Goal: Use online tool/utility: Use online tool/utility

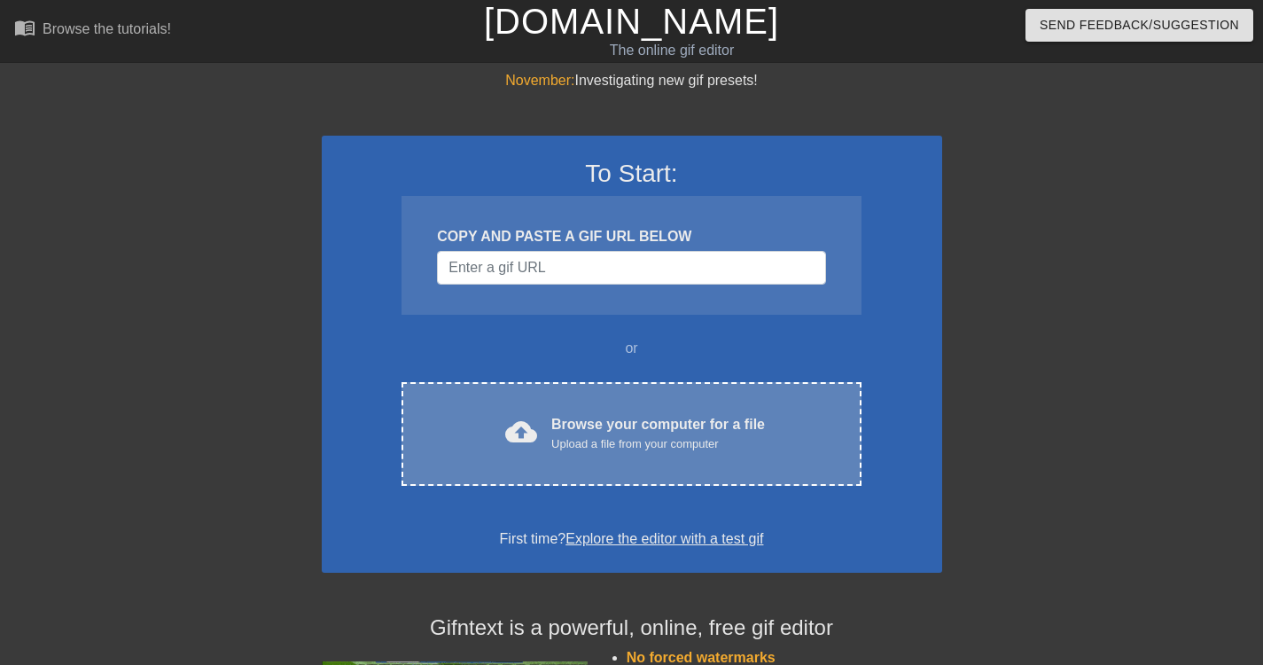
click at [627, 440] on div "Upload a file from your computer" at bounding box center [658, 444] width 214 height 18
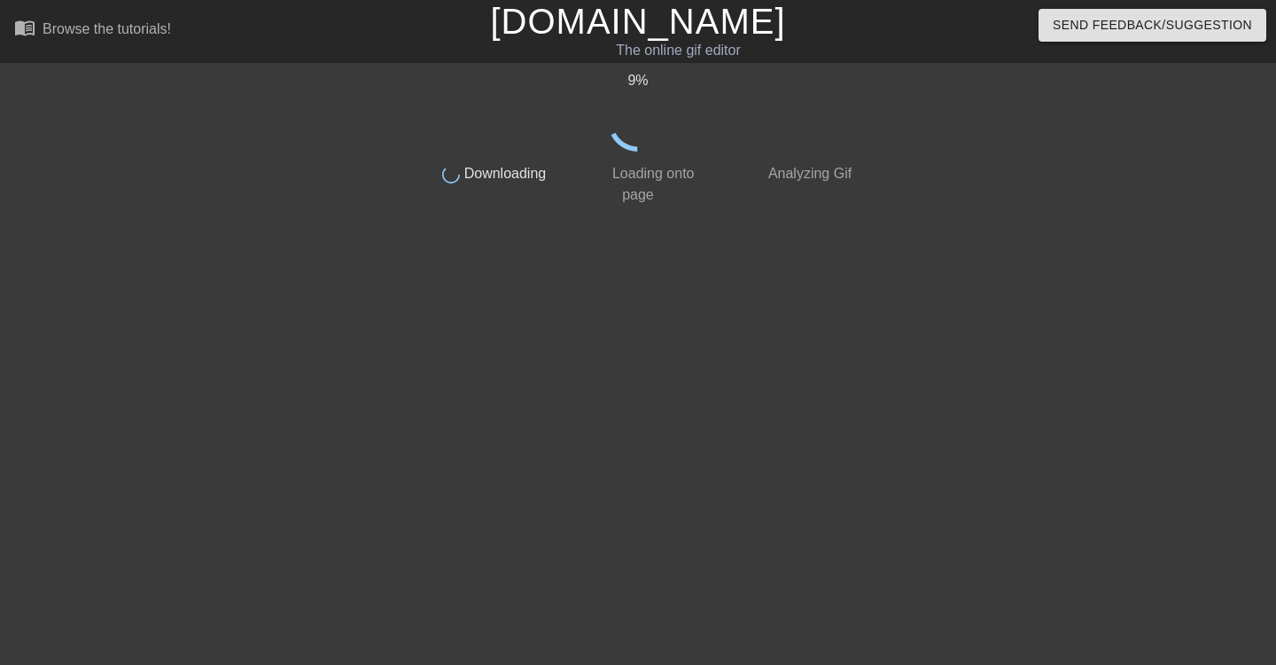
click at [942, 610] on html "menu_book Browse the tutorials! [DOMAIN_NAME] The online gif editor Send Feedba…" at bounding box center [638, 305] width 1276 height 610
click at [178, 225] on div at bounding box center [262, 336] width 266 height 532
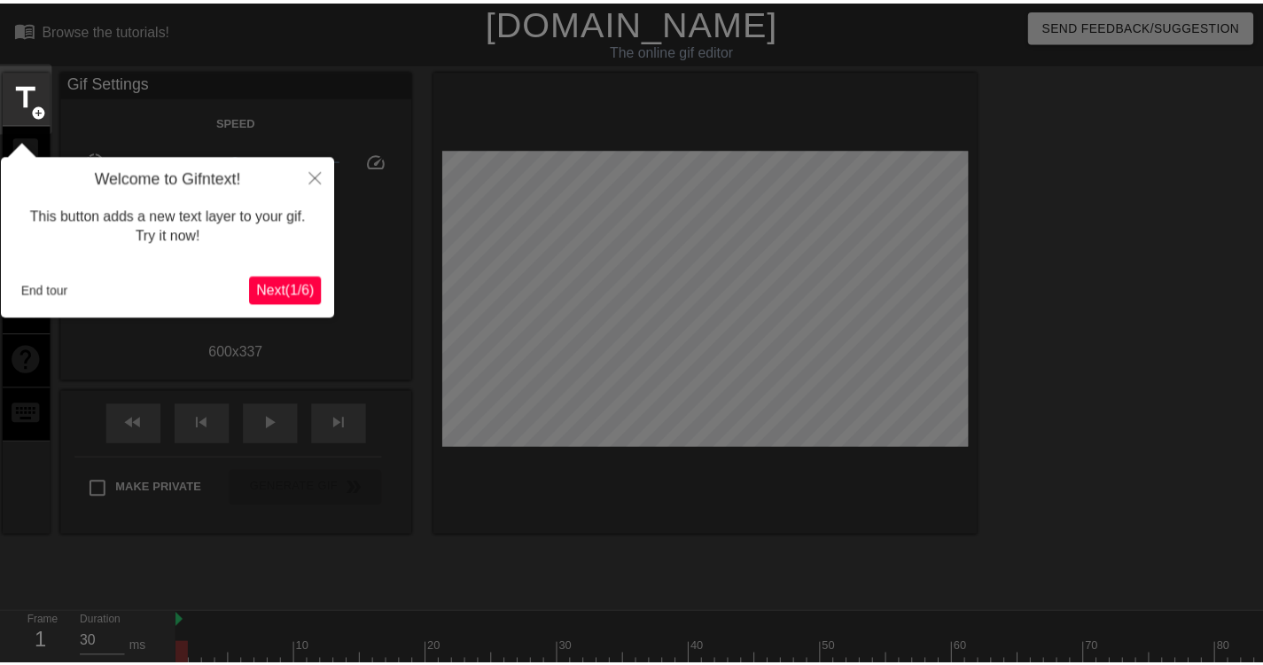
scroll to position [43, 0]
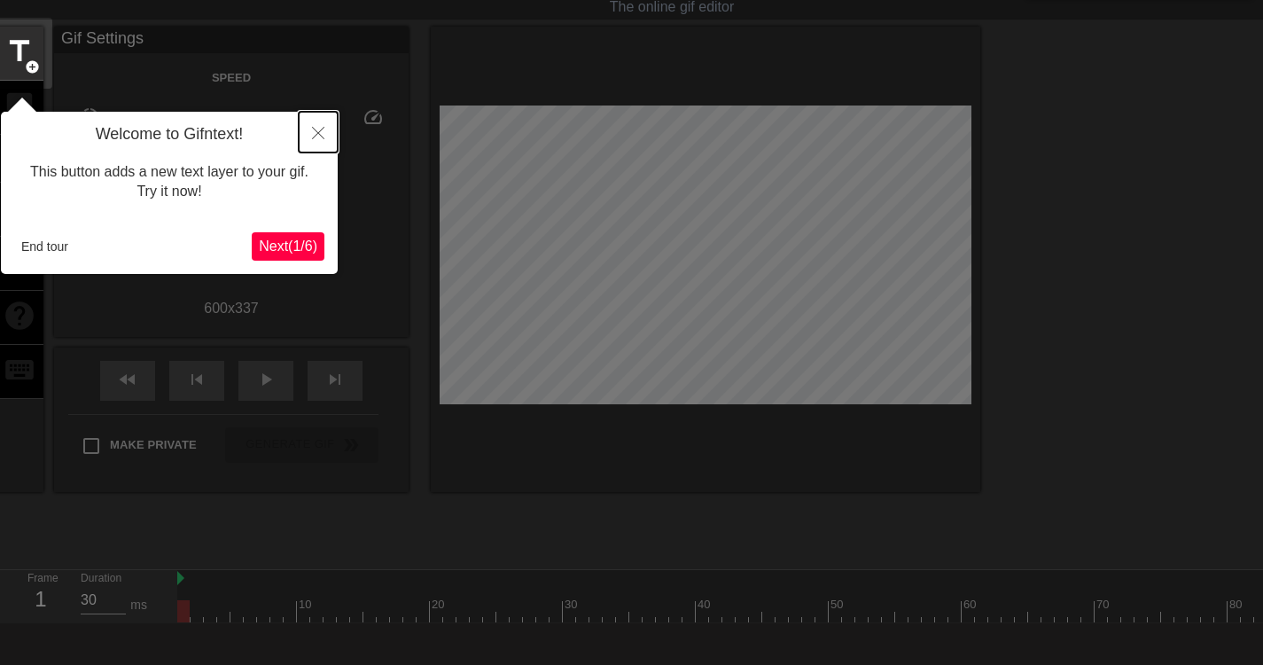
click at [312, 134] on icon "Close" at bounding box center [318, 133] width 12 height 12
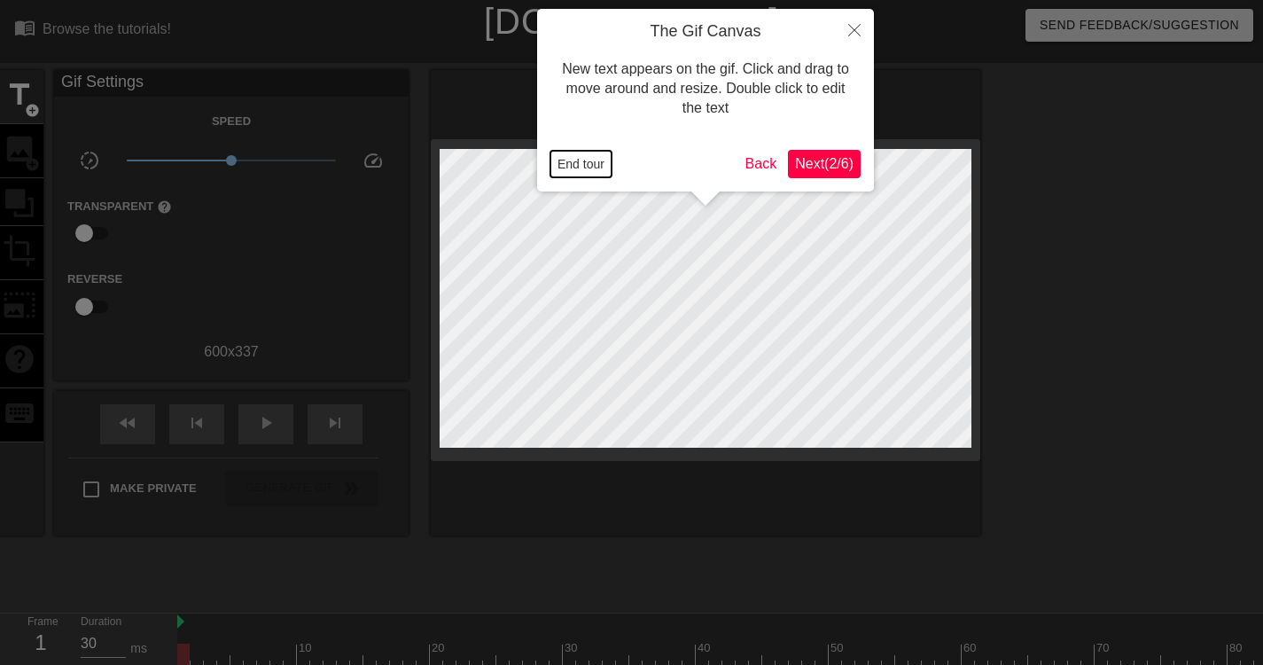
click at [575, 167] on button "End tour" at bounding box center [580, 164] width 61 height 27
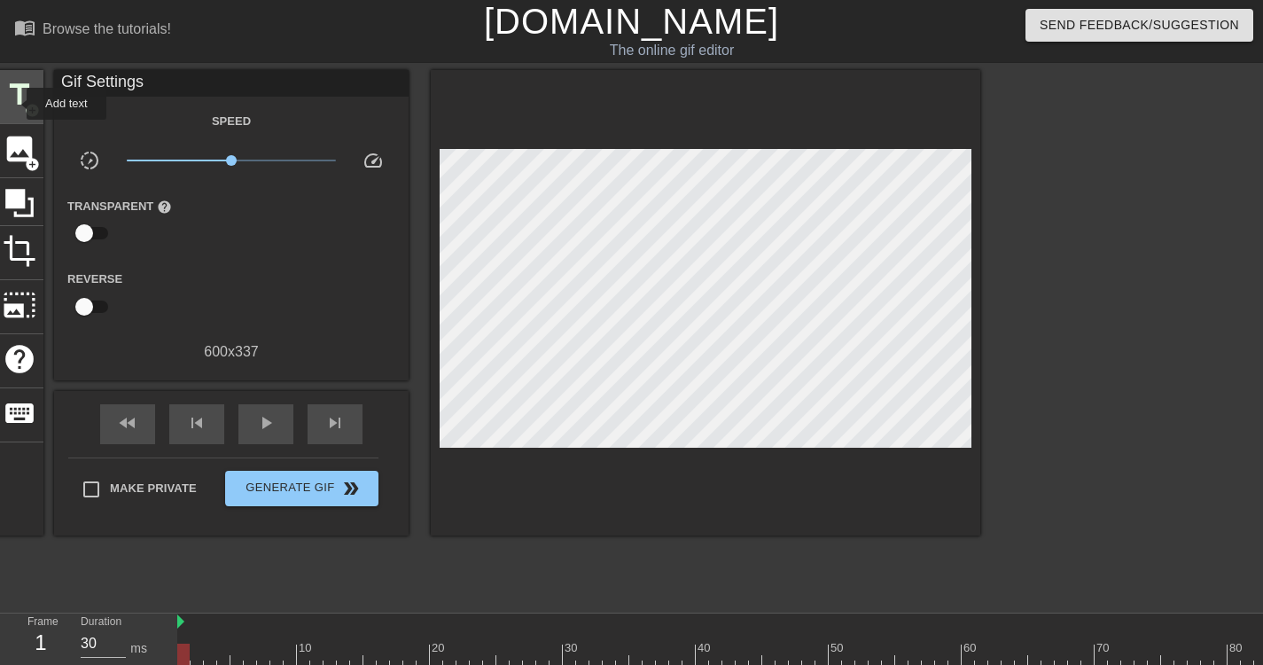
click at [15, 104] on span "title" at bounding box center [20, 95] width 34 height 34
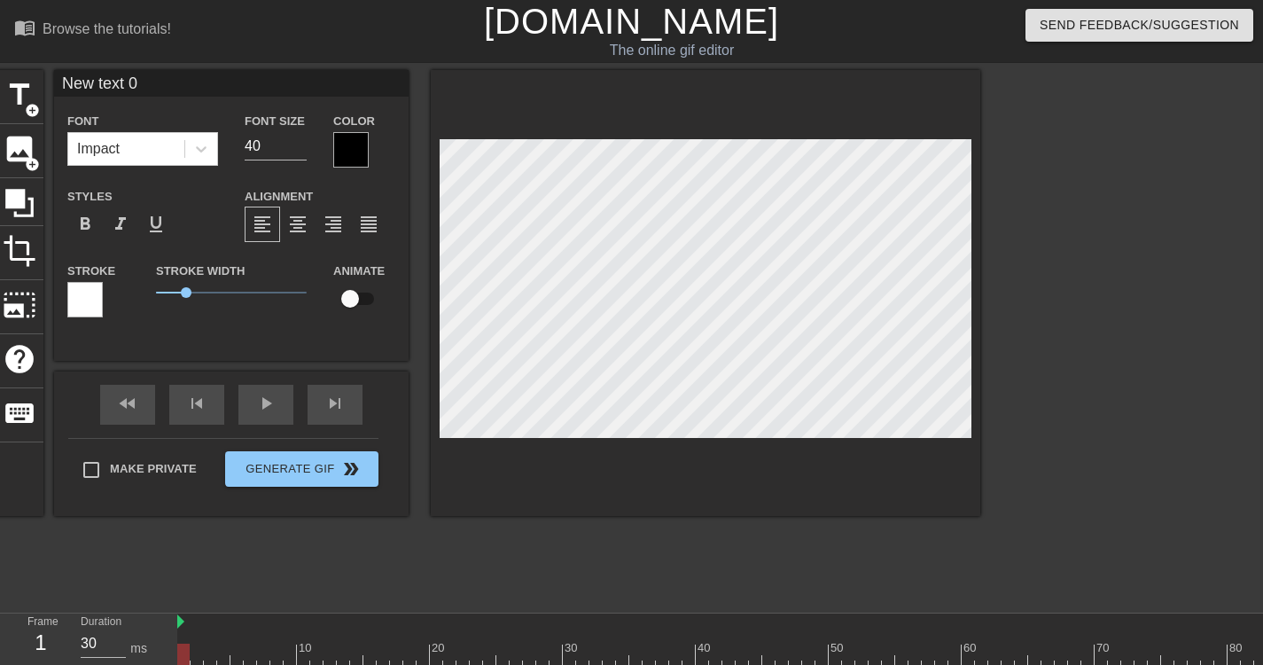
scroll to position [3, 2]
type input "[PERSON_NAME]"
type textarea "[PERSON_NAME]"
type input "Ко"
type textarea "Ко"
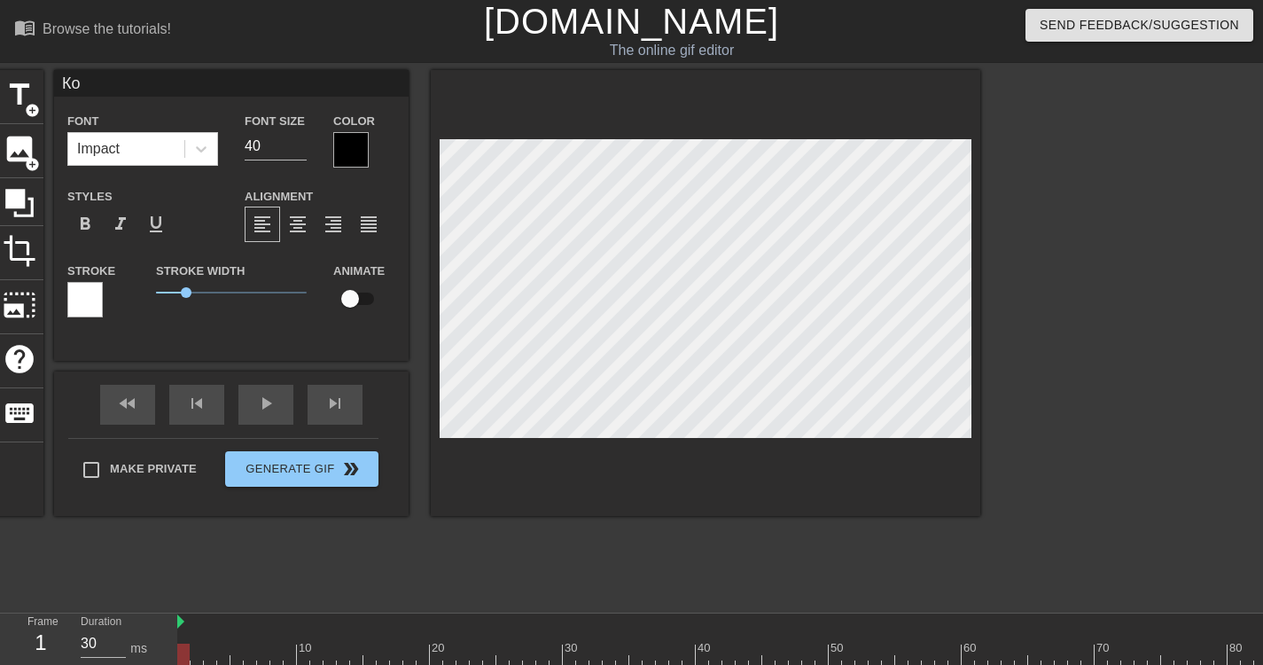
type input "Кон"
type textarea "Конк"
type input "Конку"
type textarea "Конку"
type input "Конкур"
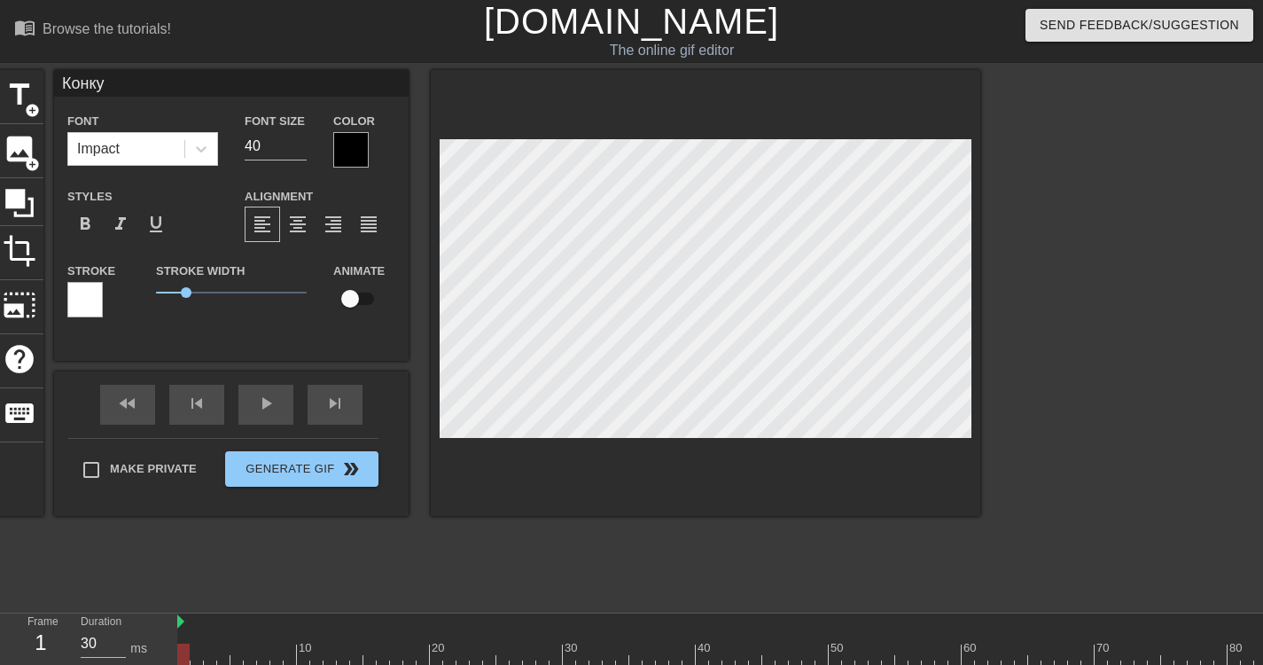
type textarea "Конкур"
type input "Конкурс"
type textarea "Конкурс"
type input "Конкурс"
type textarea "Конкурс"
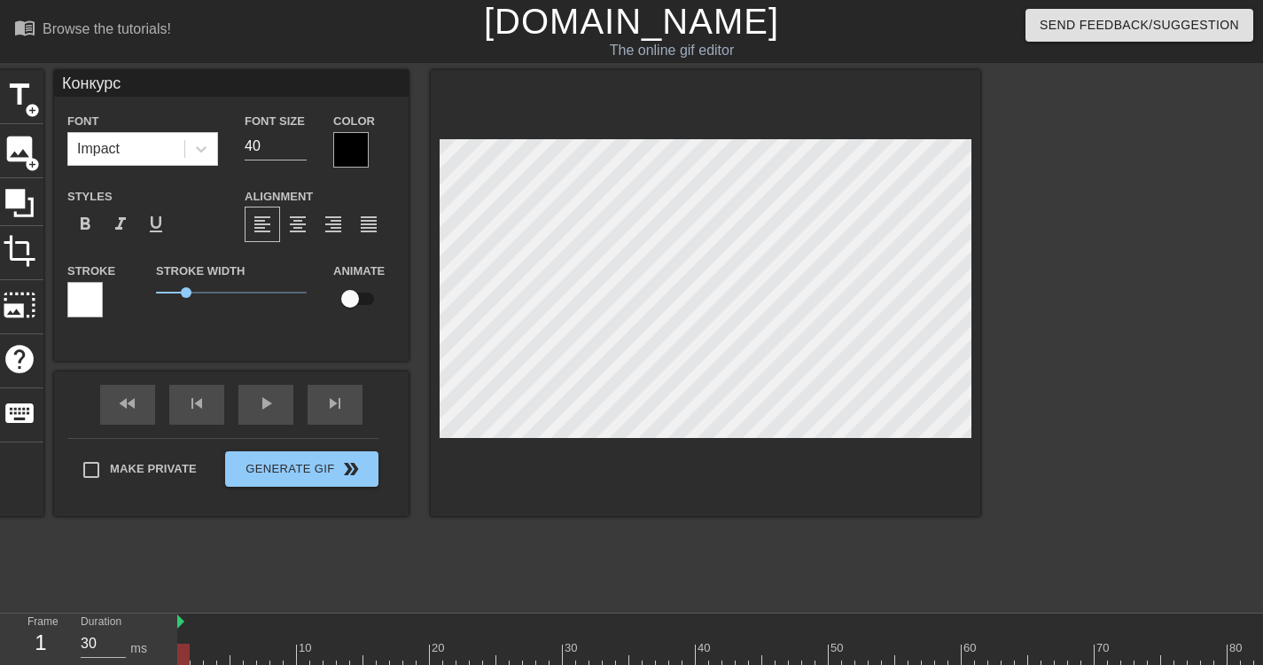
type input "Конкурс м"
type textarea "Конкурс м"
type input "Конкурс ме"
type textarea "Конкурс мем"
type input "Конкурс мемо"
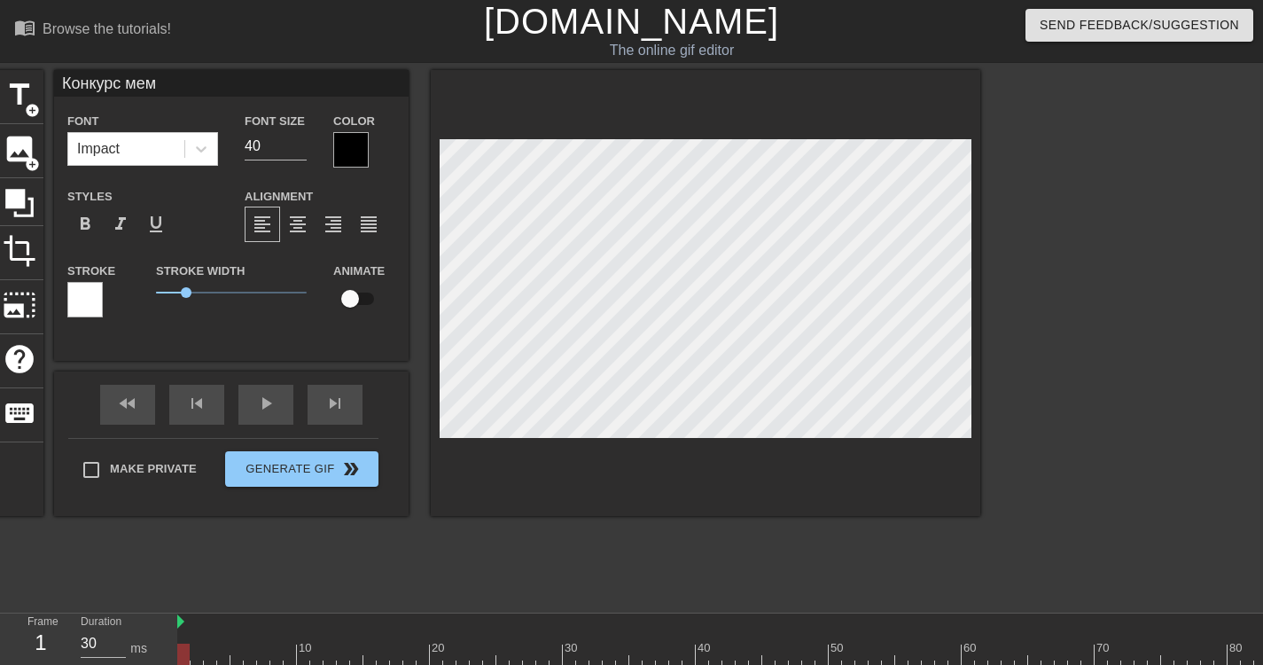
type textarea "Конкурс мемо"
type input "Конкурс мемов"
type textarea "Конкурс мемов"
type input "Конкурс мемов"
type textarea "Конкурс мемов"
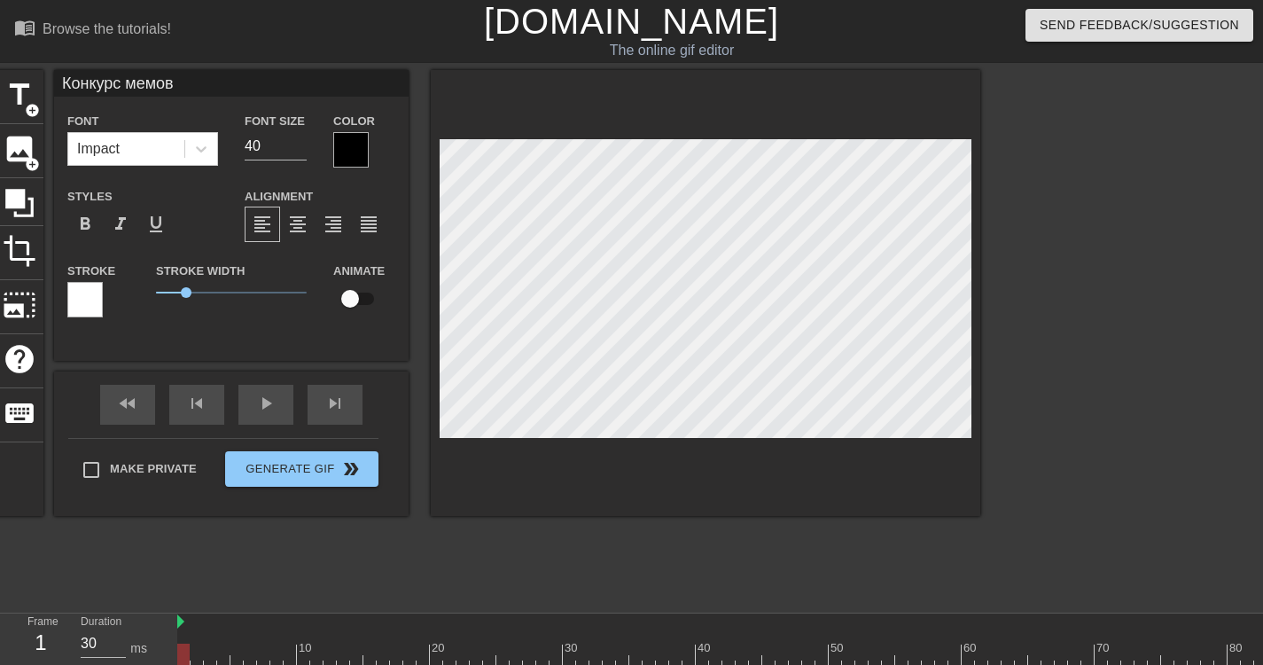
type input "Конкурс мемов [PERSON_NAME]"
type textarea "Конкурс мемов [PERSON_NAME]"
type input "Конкурс мемов в 2"
type textarea "Конкурс мемов в 2"
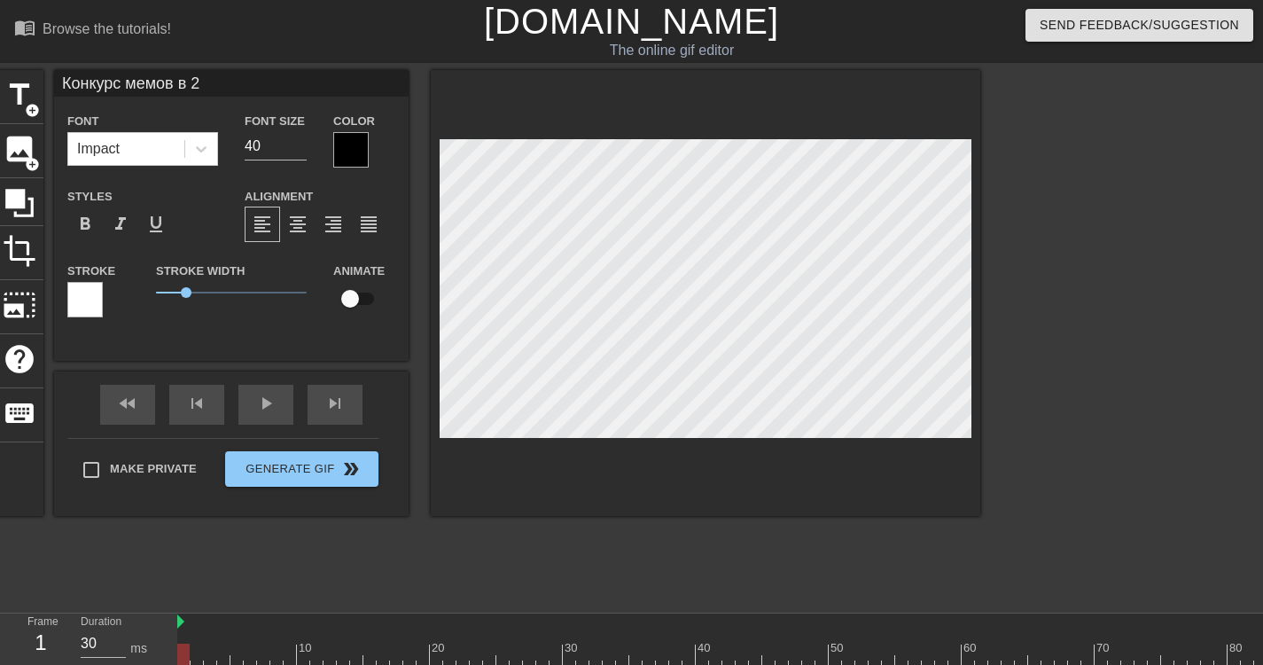
type input "Конкурс мемов в 20"
type textarea "Конкурс мемов в 20"
type input "Конкурс мемов в 202"
type textarea "Конкурс мемов в 202"
type input "Конкурс мемов в 20"
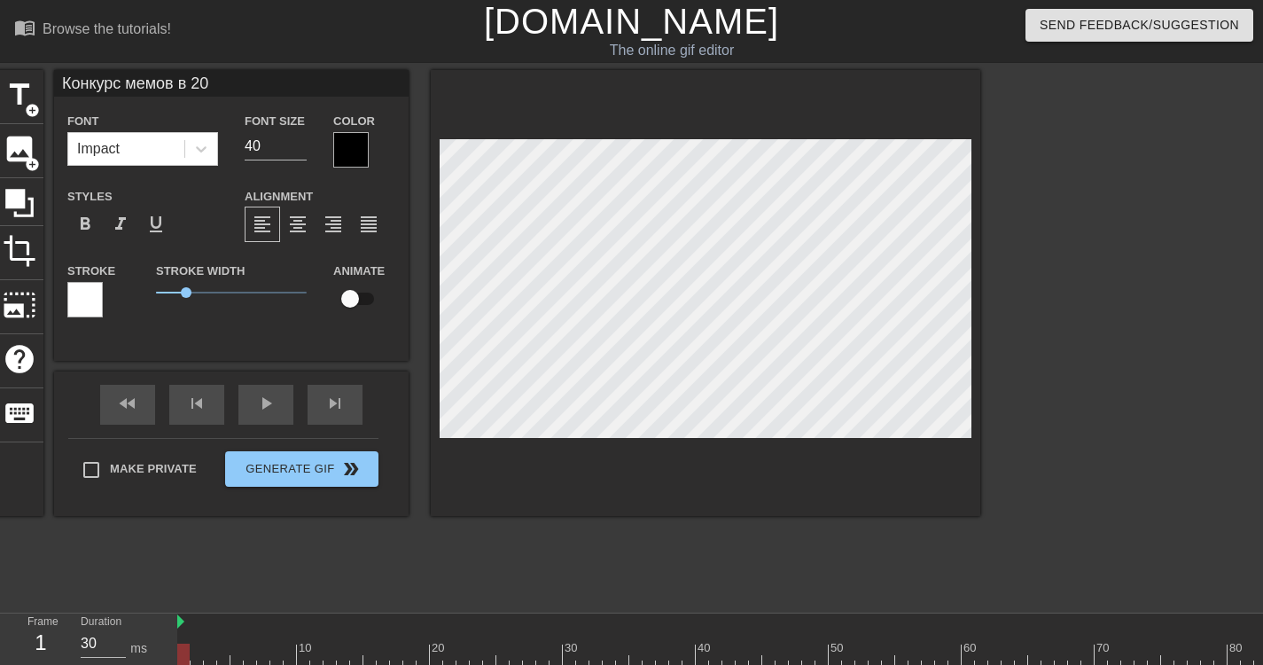
type textarea "Конкурс мемов в 20"
type input "Конкурс мемов в 2"
type textarea "Конкурс мемов в 2"
type input "Конкурс мемов [PERSON_NAME]"
type textarea "Конкурс мемов [PERSON_NAME]"
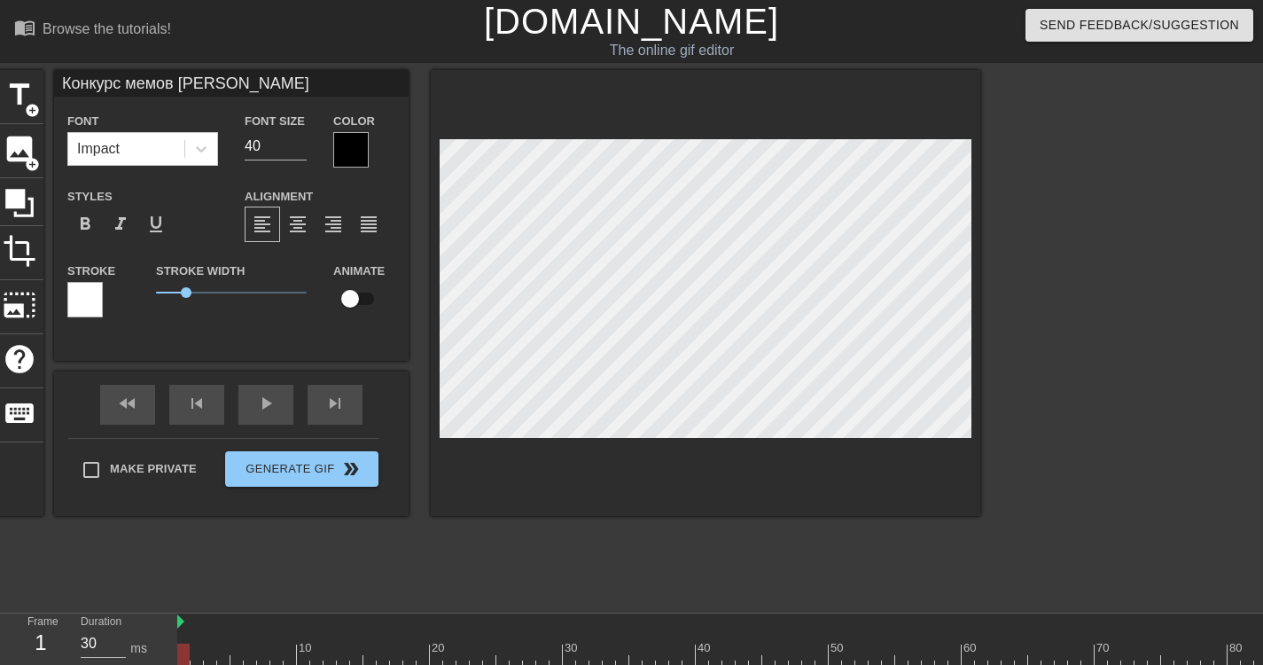
type input "Конкурс мемов [PERSON_NAME]"
type textarea "Конкурс мемов [PERSON_NAME]"
type input "Конкурс мемов"
type textarea "Конкурс мемов"
type input "Конкурс мемов 2"
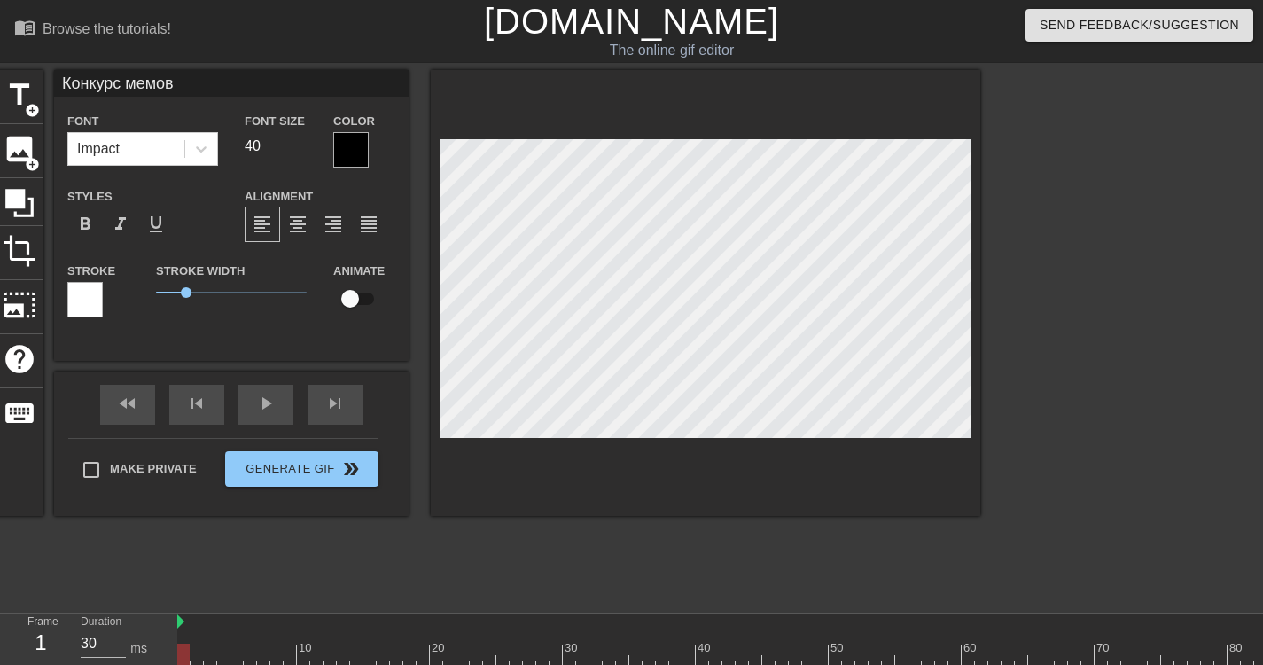
type textarea "Конкурс мемов 2"
type input "Конкурс мемов 20"
type textarea "Конкурс мемов 20"
type input "Конкурс мемов 202"
type textarea "Конкурс мемов 202"
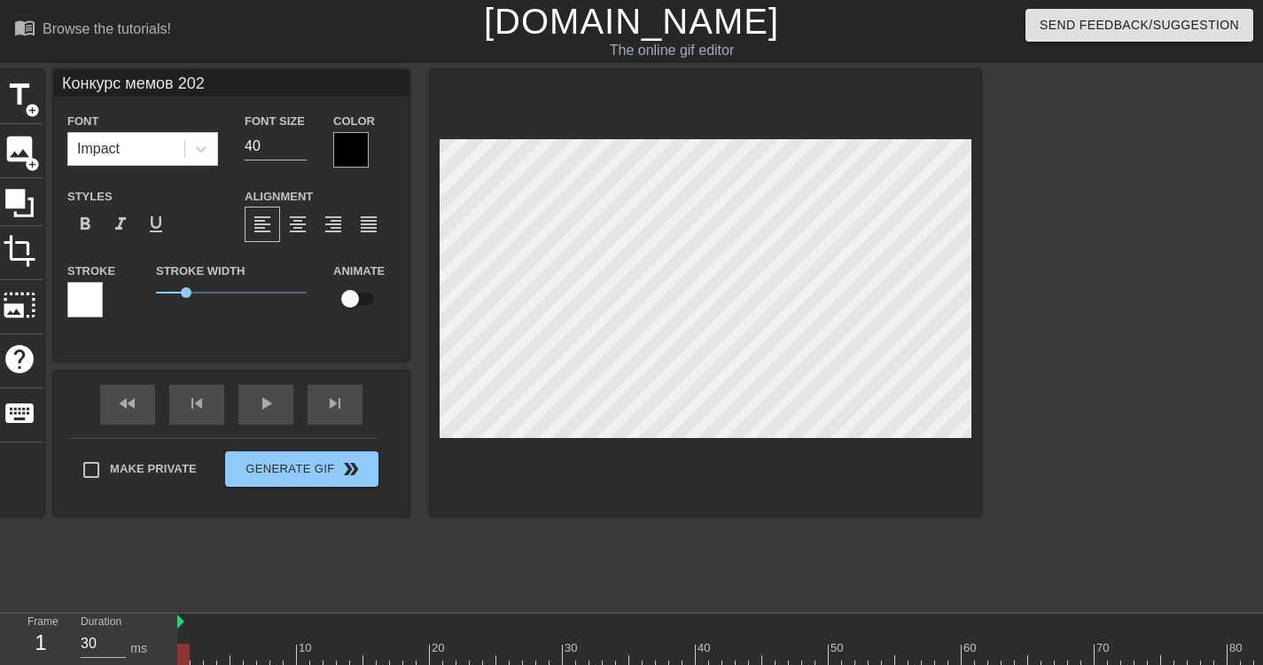
type input "Конкурс мемов 2025"
type textarea "Конкурс мемов 2025"
click at [198, 143] on icon at bounding box center [201, 149] width 18 height 18
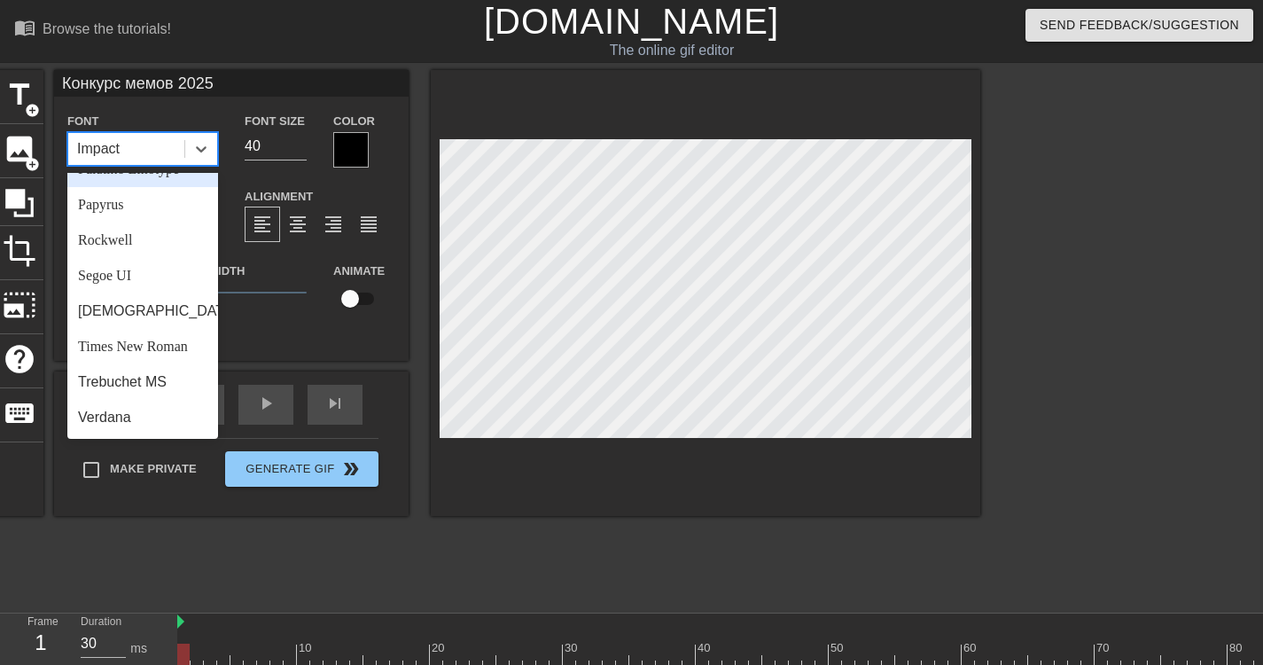
scroll to position [635, 0]
click at [114, 374] on div "Trebuchet MS" at bounding box center [142, 381] width 151 height 35
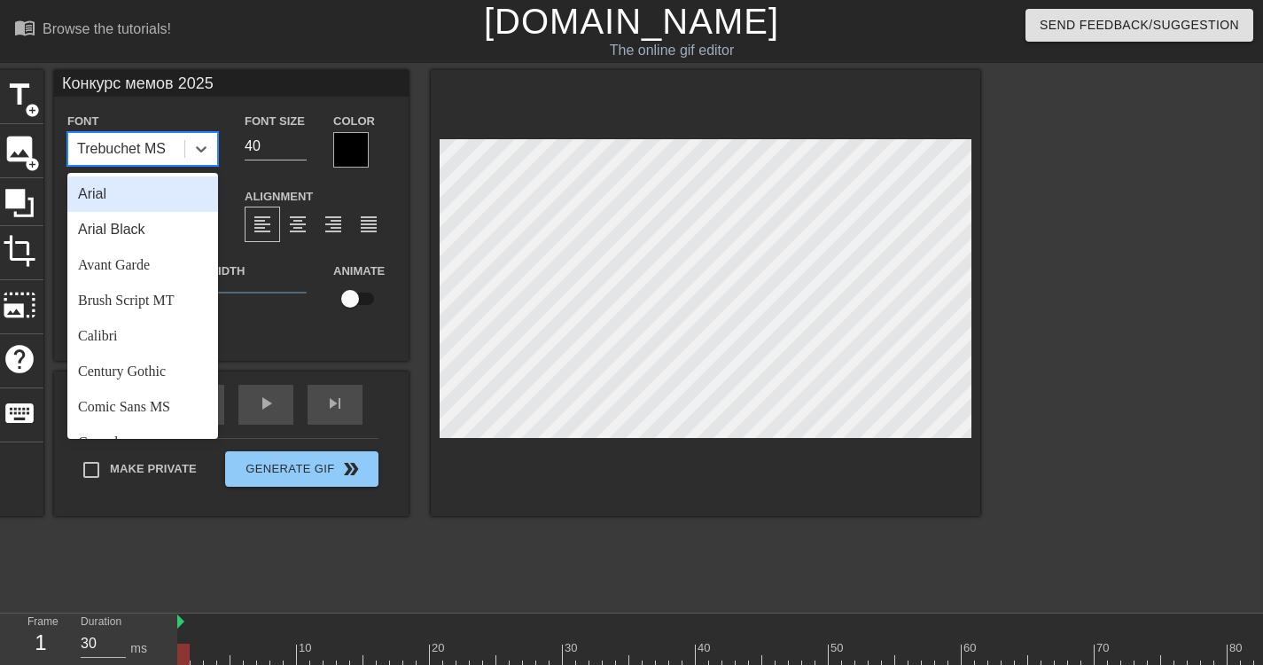
click at [149, 145] on div "Trebuchet MS" at bounding box center [121, 148] width 89 height 21
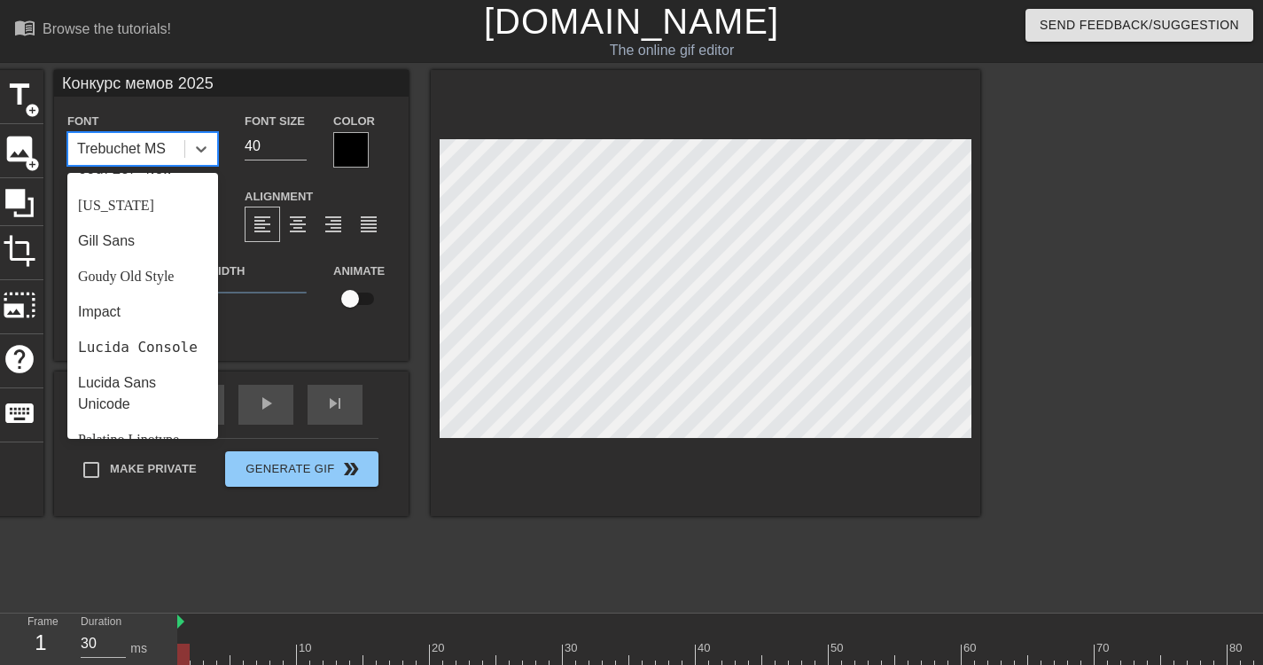
scroll to position [355, 0]
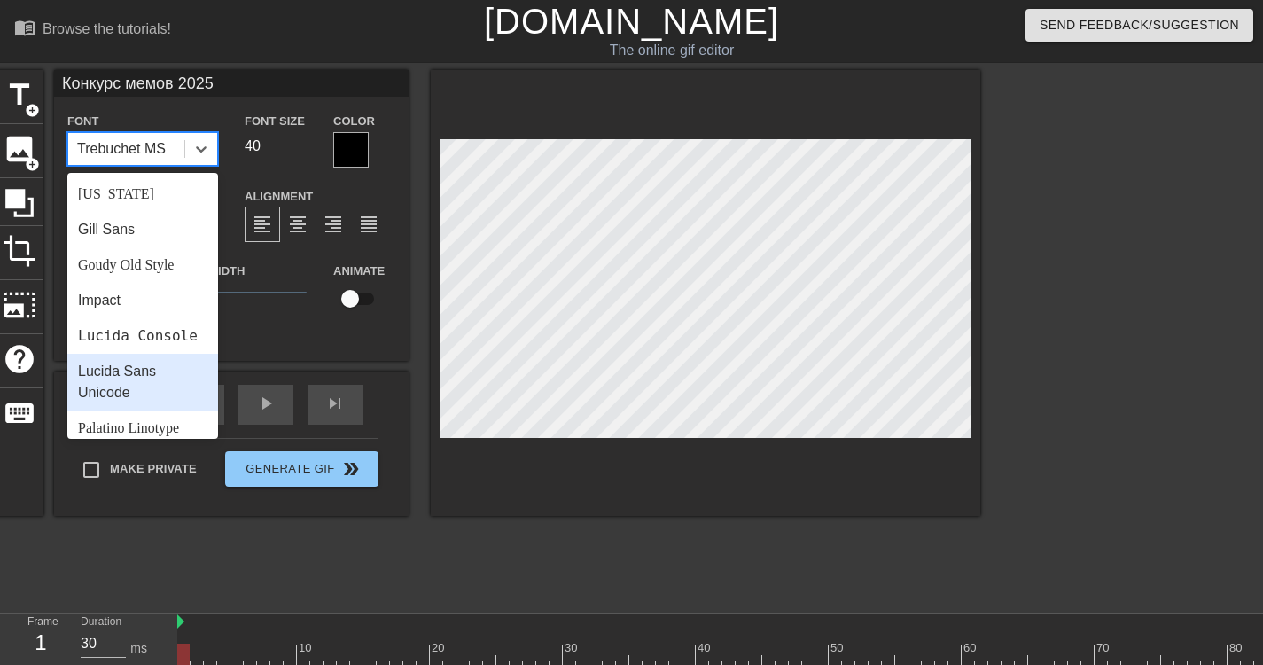
click at [131, 403] on div "Lucida Sans Unicode" at bounding box center [142, 382] width 151 height 57
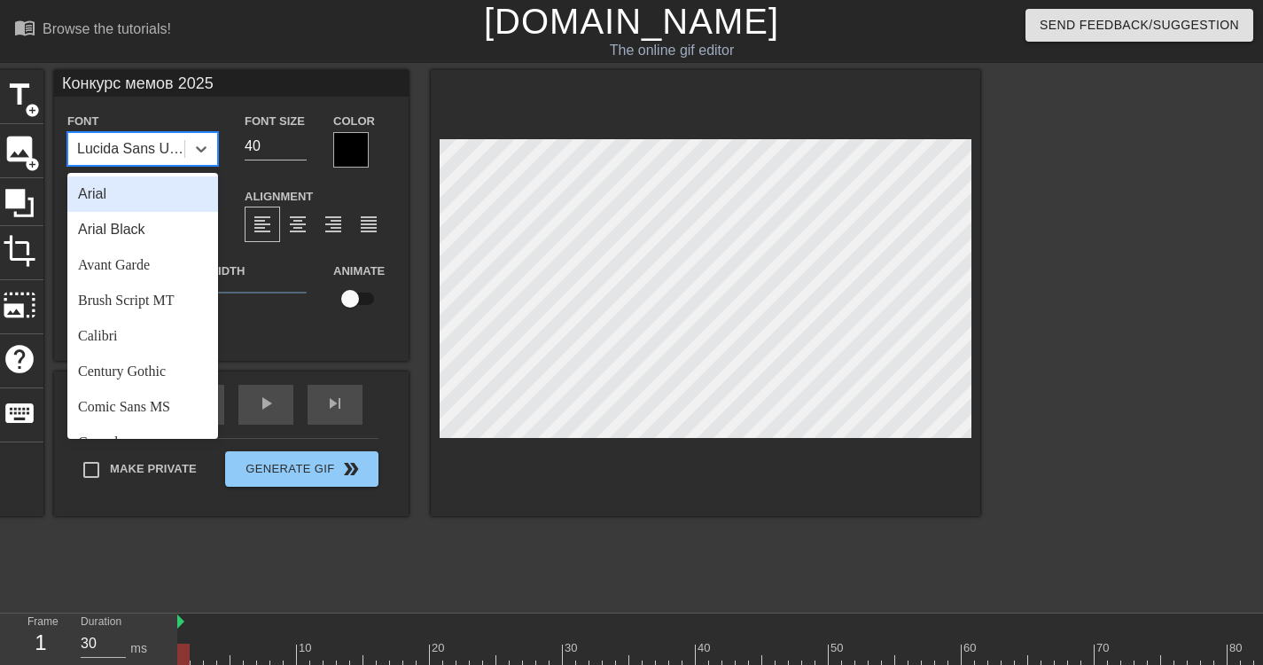
click at [153, 156] on div "Lucida Sans Unicode" at bounding box center [131, 148] width 109 height 21
click at [146, 229] on div "Arial Black" at bounding box center [142, 229] width 151 height 35
click at [158, 135] on div "Arial Black" at bounding box center [126, 149] width 116 height 32
click at [140, 197] on div "Arial" at bounding box center [142, 193] width 151 height 35
click at [152, 146] on div "Arial" at bounding box center [126, 149] width 116 height 32
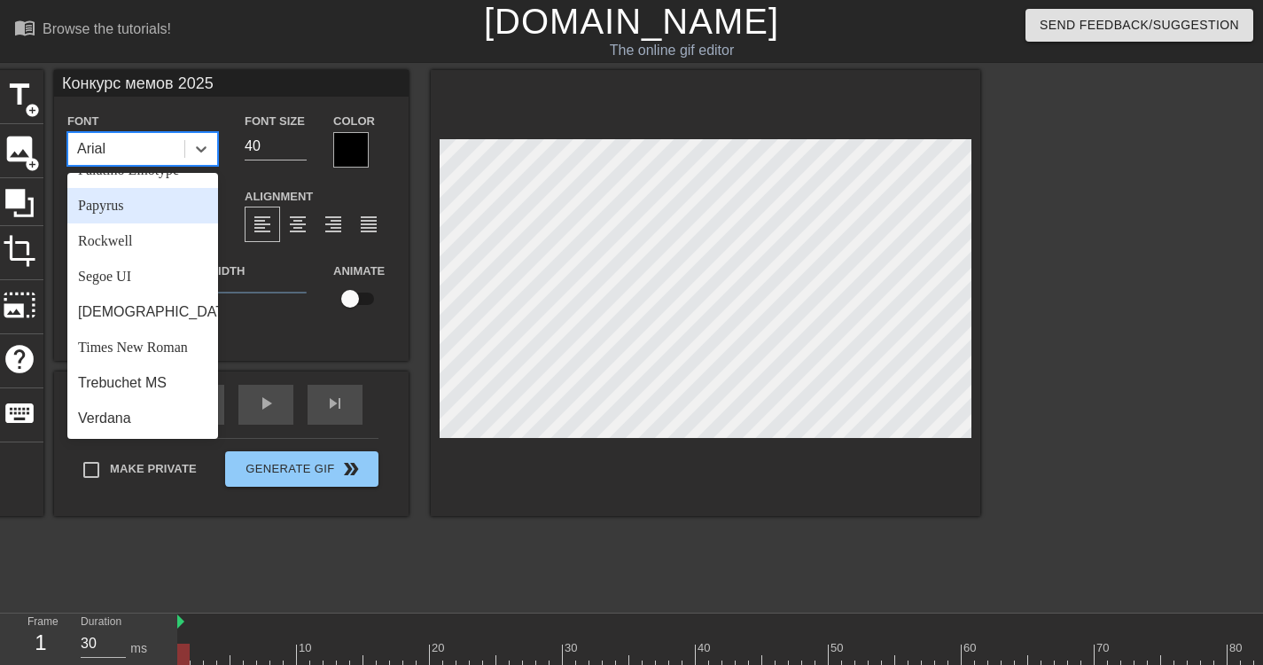
scroll to position [635, 0]
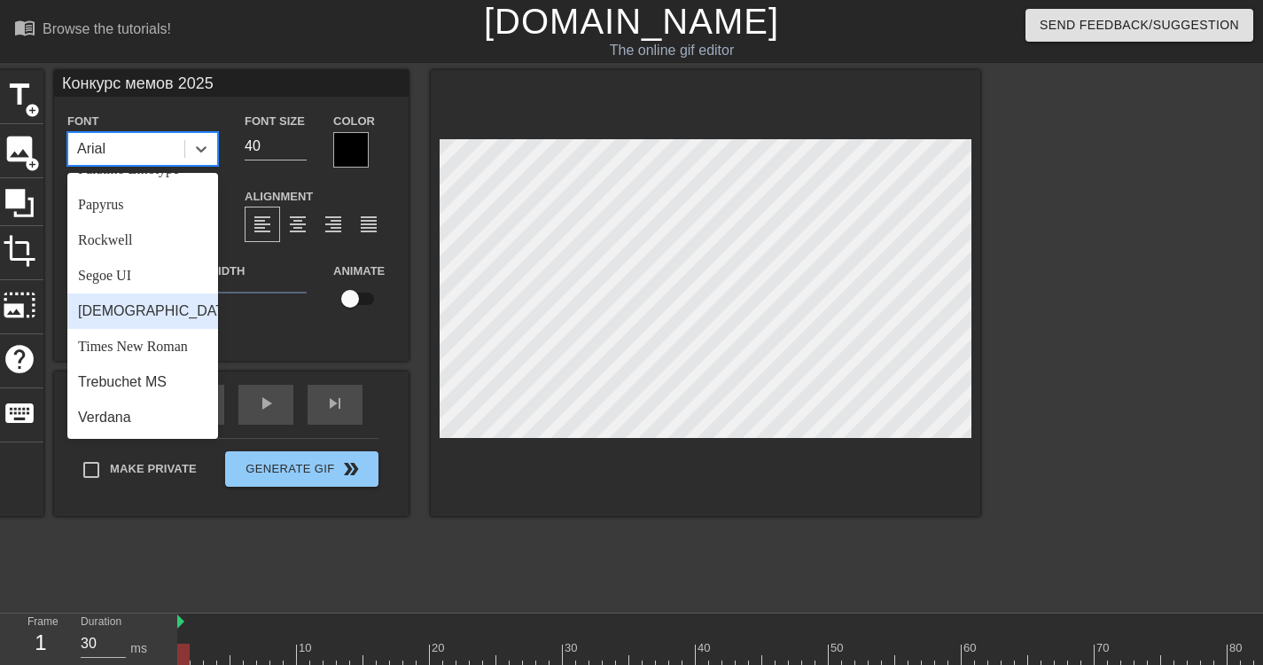
click at [130, 314] on div "[DEMOGRAPHIC_DATA]" at bounding box center [142, 310] width 151 height 35
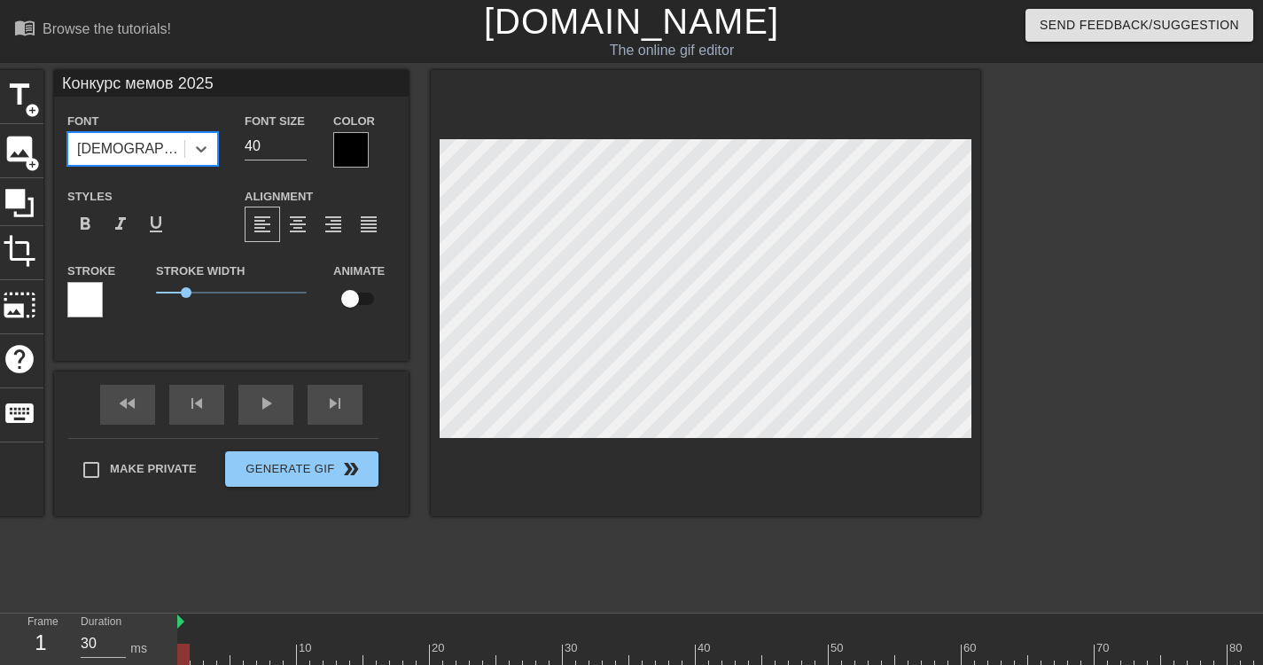
click at [158, 152] on div "[DEMOGRAPHIC_DATA]" at bounding box center [126, 149] width 116 height 32
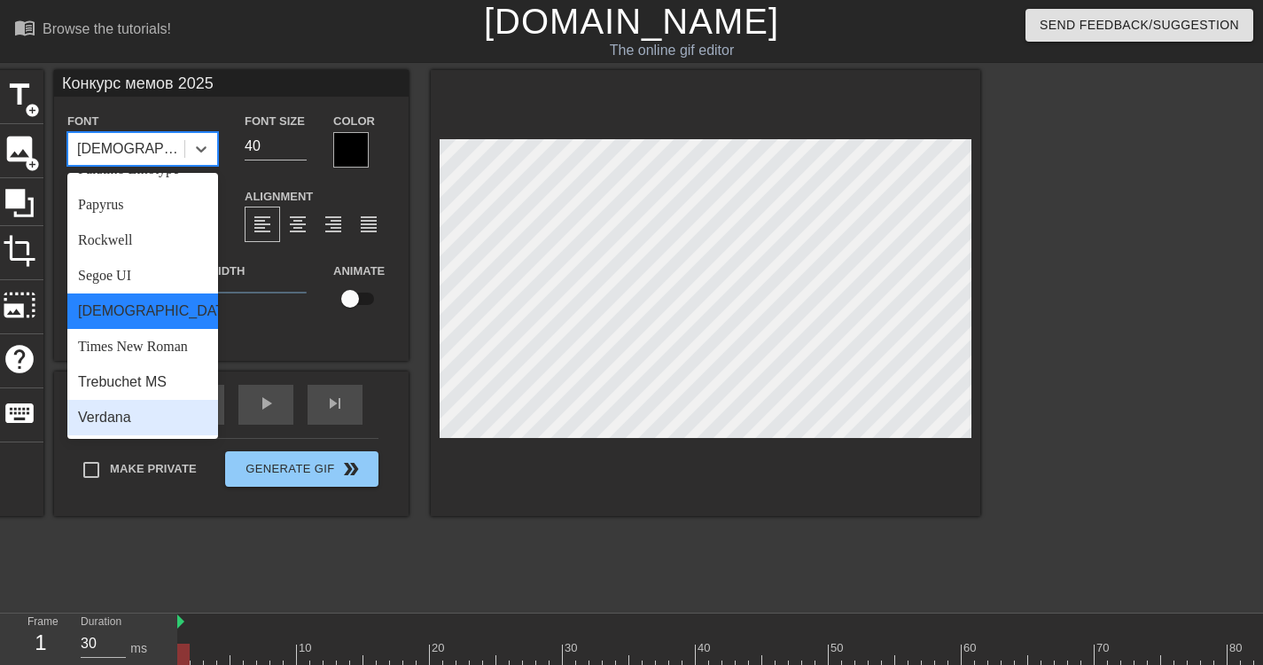
click at [133, 415] on div "Verdana" at bounding box center [142, 417] width 151 height 35
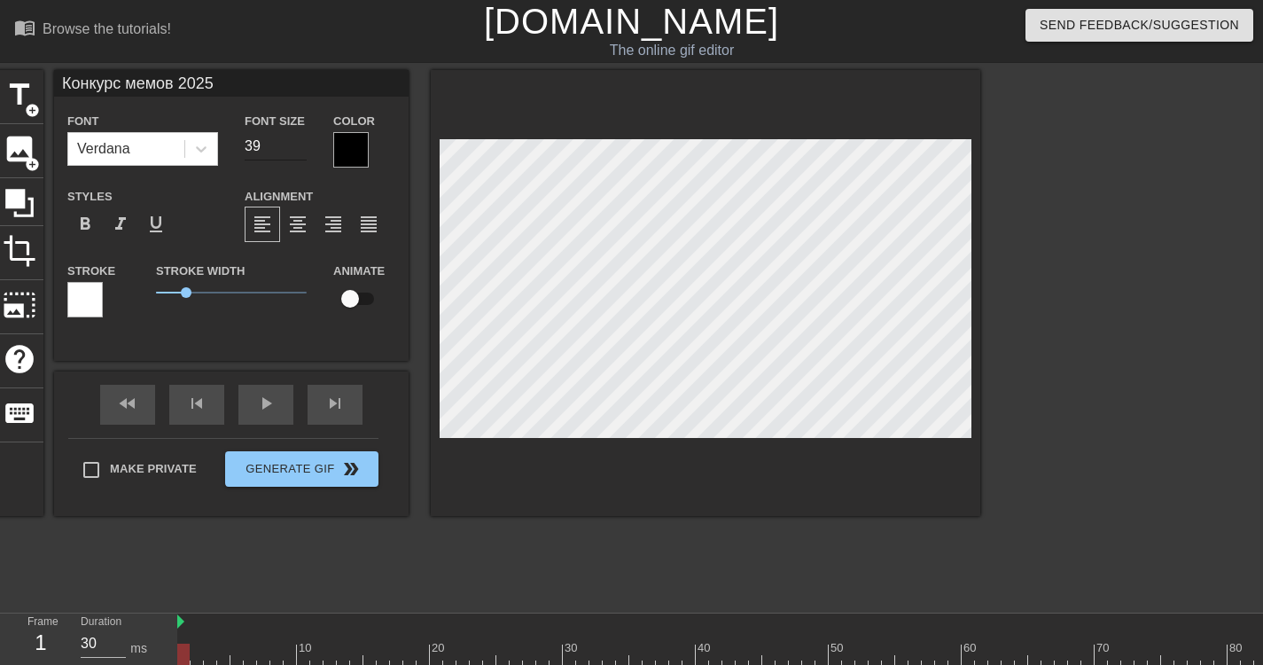
click at [300, 151] on input "39" at bounding box center [276, 146] width 62 height 28
click at [300, 151] on input "38" at bounding box center [276, 146] width 62 height 28
click at [300, 151] on input "37" at bounding box center [276, 146] width 62 height 28
click at [300, 151] on input "36" at bounding box center [276, 146] width 62 height 28
click at [300, 151] on input "35" at bounding box center [276, 146] width 62 height 28
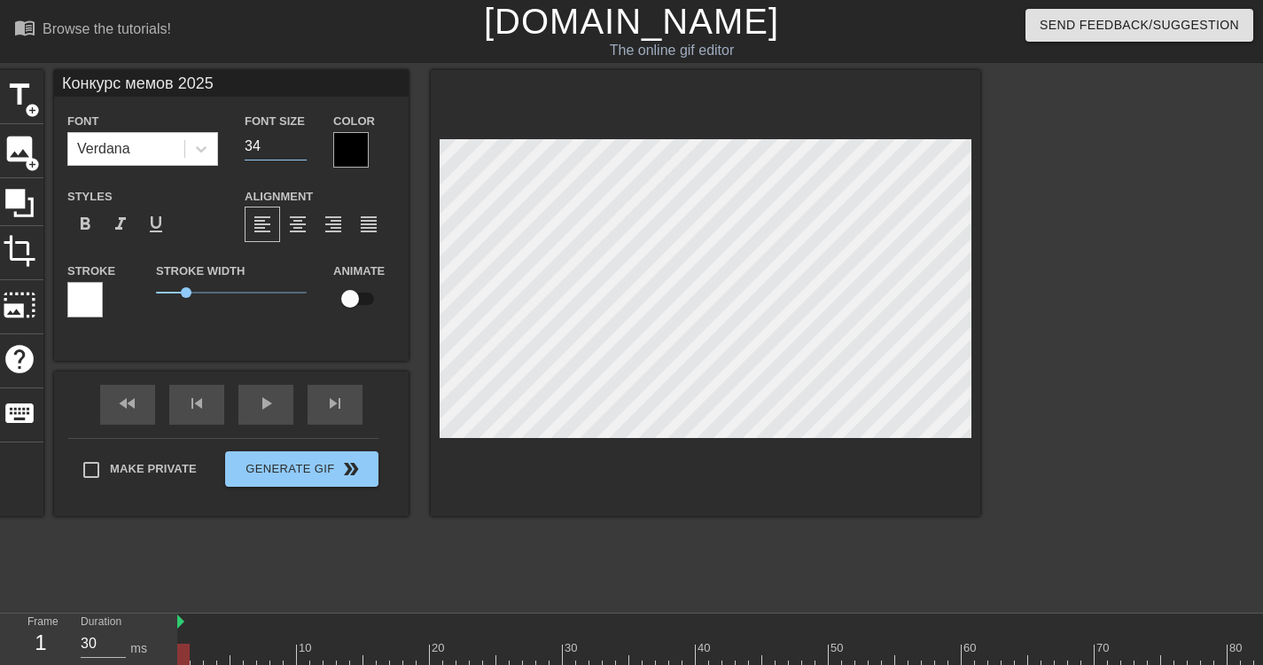
click at [300, 151] on input "34" at bounding box center [276, 146] width 62 height 28
click at [300, 151] on input "33" at bounding box center [276, 146] width 62 height 28
click at [300, 151] on input "32" at bounding box center [276, 146] width 62 height 28
type input "31"
click at [300, 151] on input "31" at bounding box center [276, 146] width 62 height 28
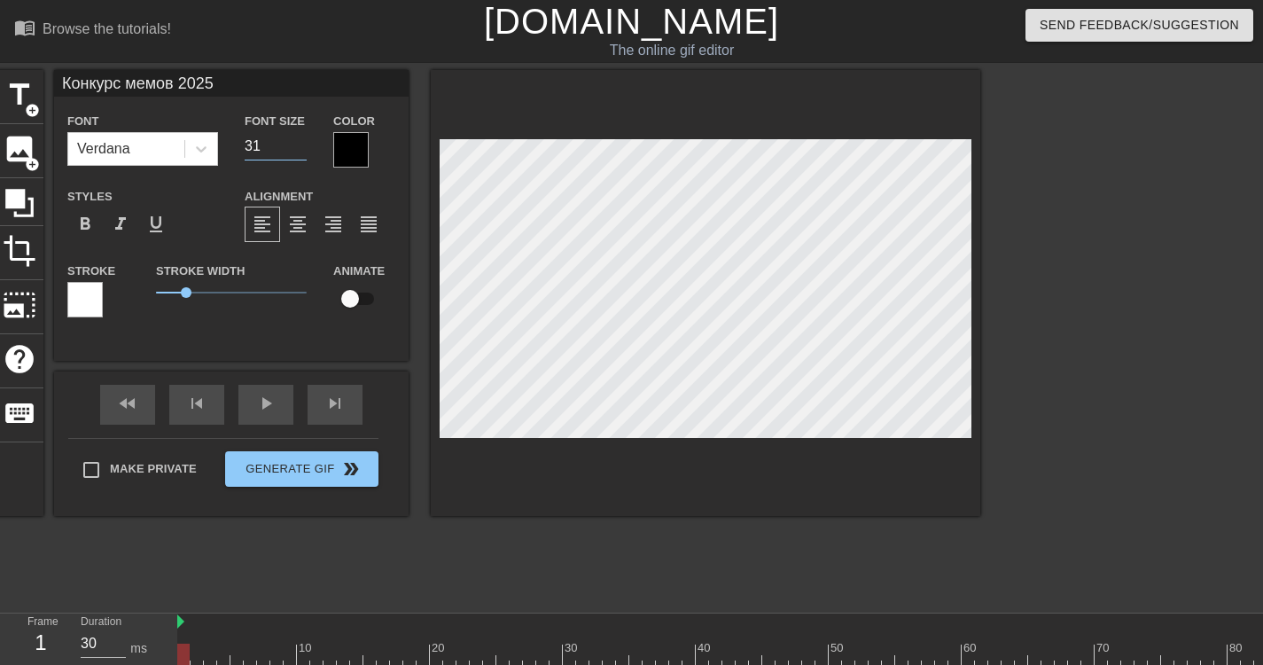
click at [342, 148] on div at bounding box center [350, 149] width 35 height 35
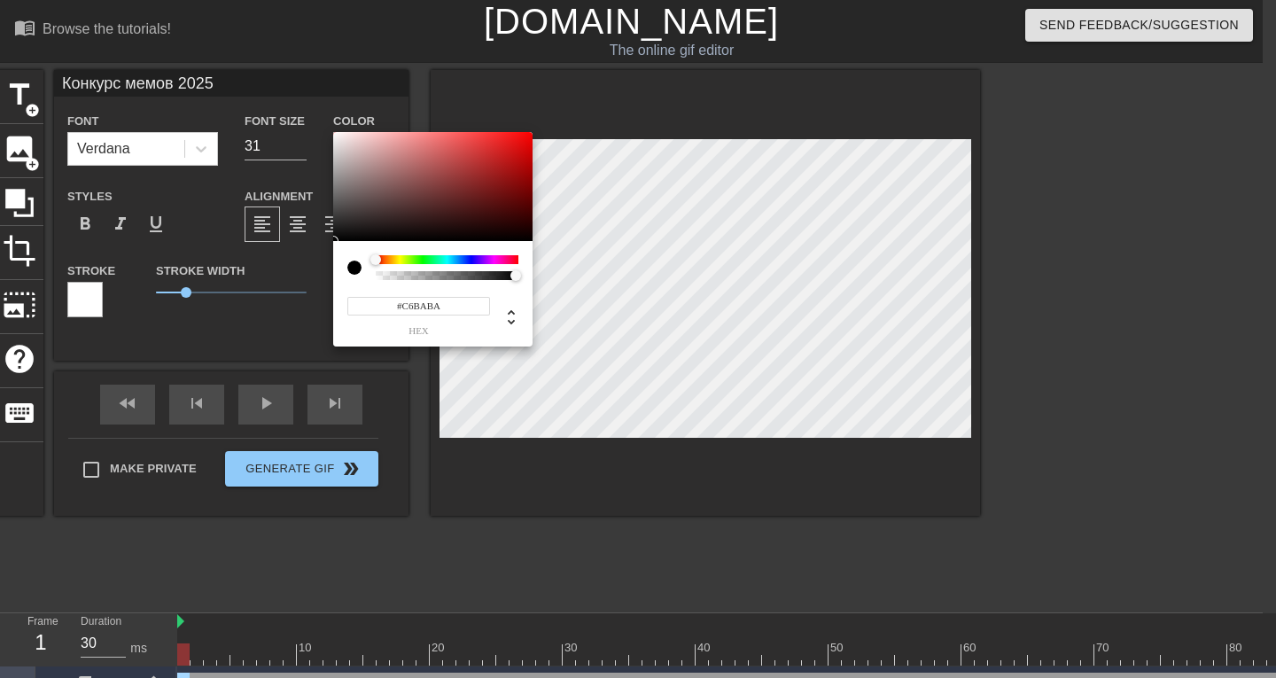
type input "#FFFFFF"
drag, startPoint x: 374, startPoint y: 201, endPoint x: 290, endPoint y: 116, distance: 119.7
click at [311, 105] on div "#FFFFFF hex" at bounding box center [638, 339] width 1276 height 678
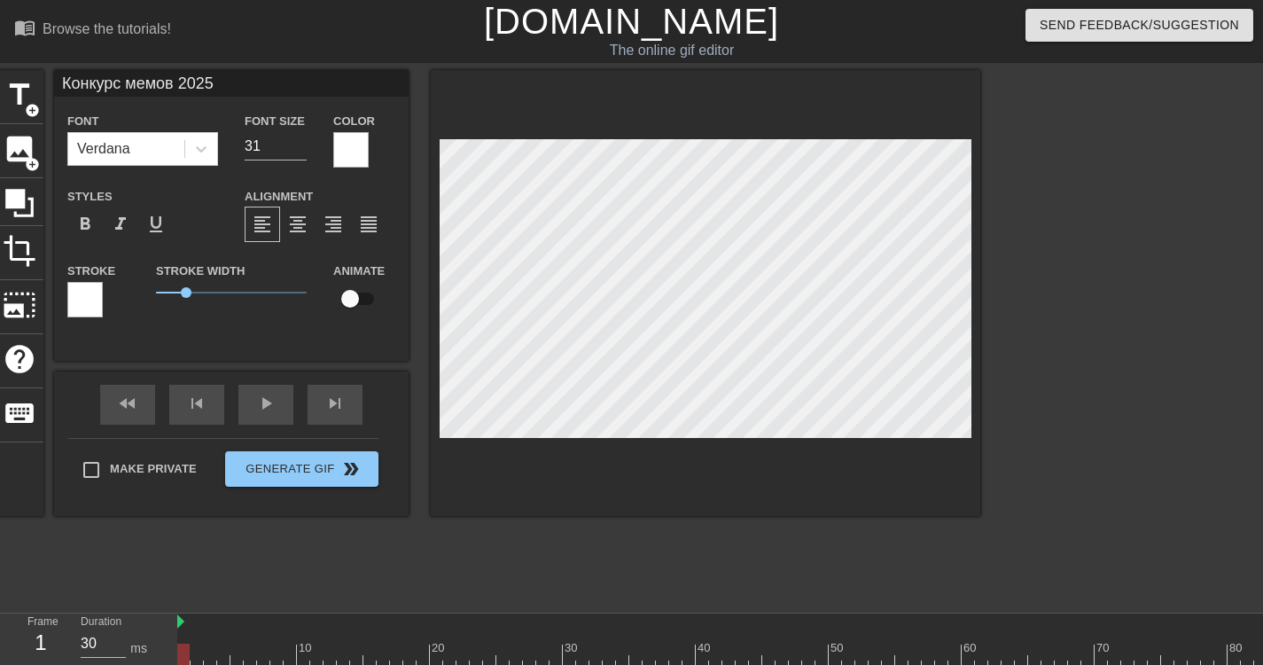
click at [82, 299] on div at bounding box center [84, 299] width 35 height 35
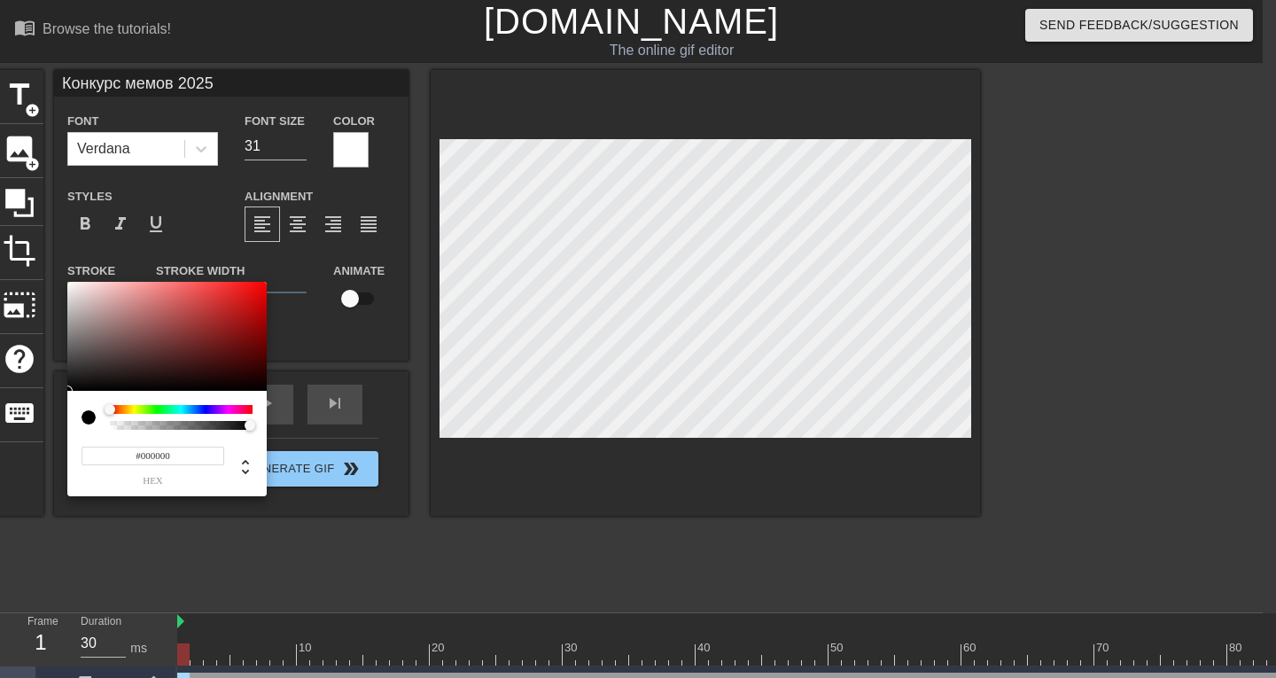
drag, startPoint x: 144, startPoint y: 322, endPoint x: 5, endPoint y: 463, distance: 197.4
click at [0, 464] on div "#000000 hex" at bounding box center [638, 339] width 1276 height 678
type input "#A9A9A9"
drag, startPoint x: 80, startPoint y: 332, endPoint x: 61, endPoint y: 318, distance: 23.4
click at [61, 318] on div "#A9A9A9 hex" at bounding box center [638, 339] width 1276 height 678
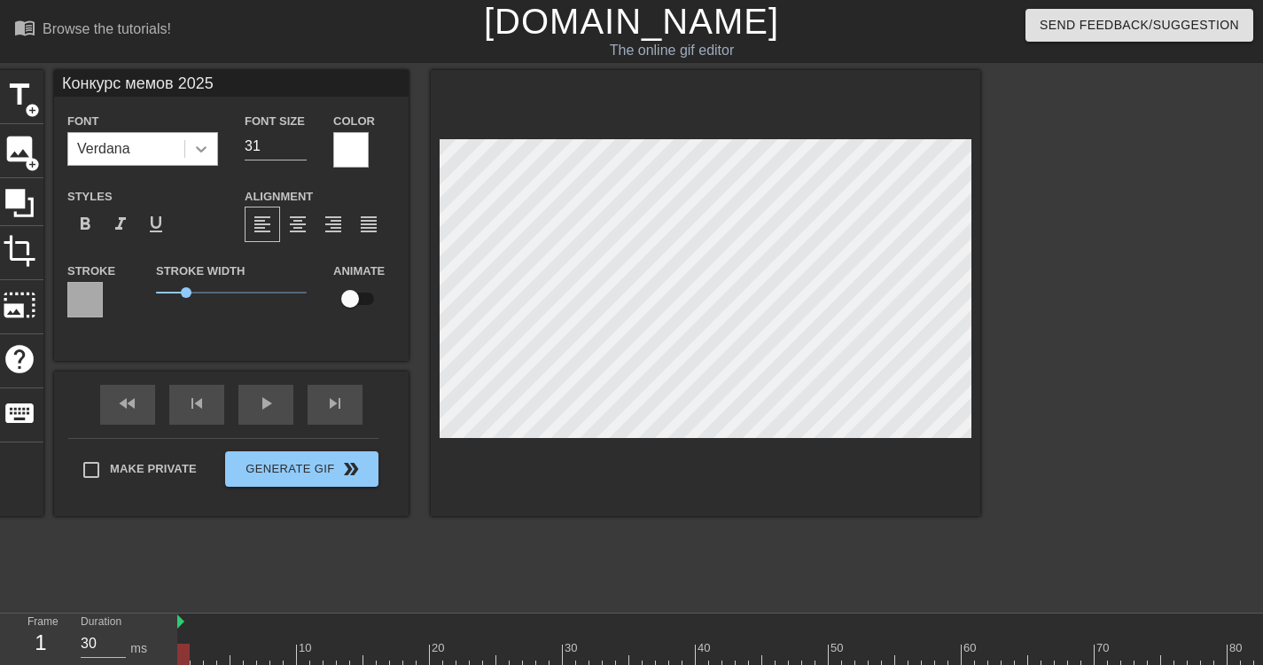
click at [189, 154] on div at bounding box center [201, 149] width 32 height 32
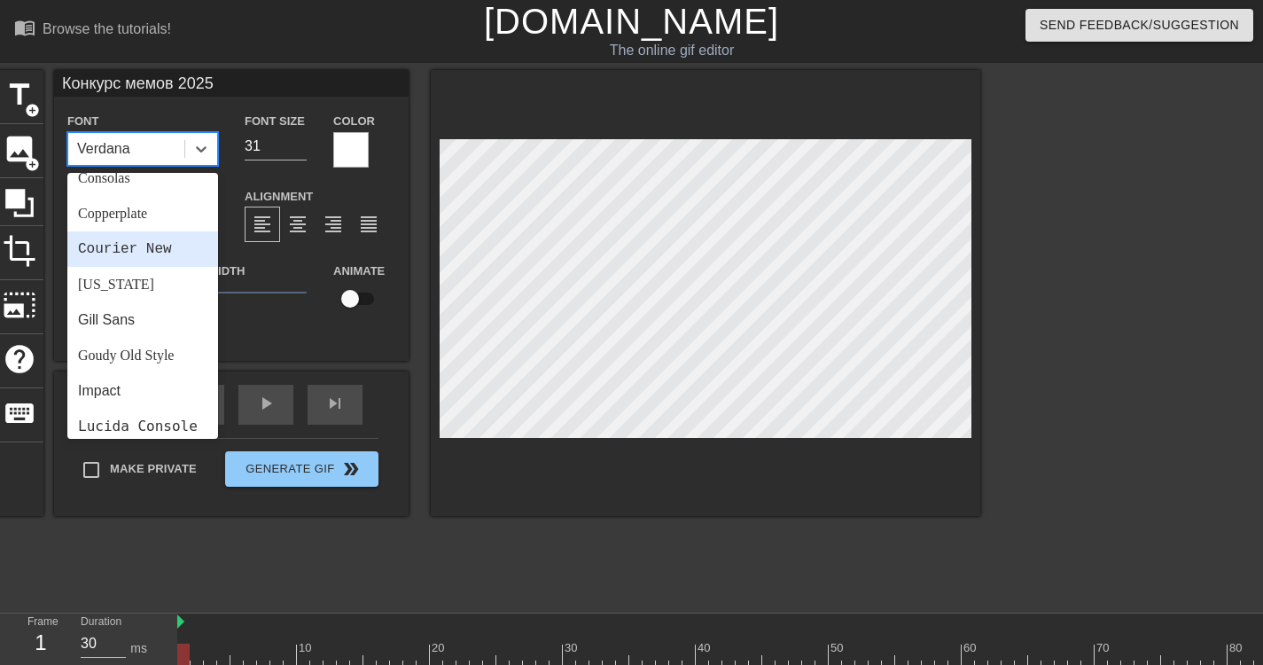
scroll to position [266, 0]
click at [146, 290] on div "[US_STATE]" at bounding box center [142, 282] width 151 height 35
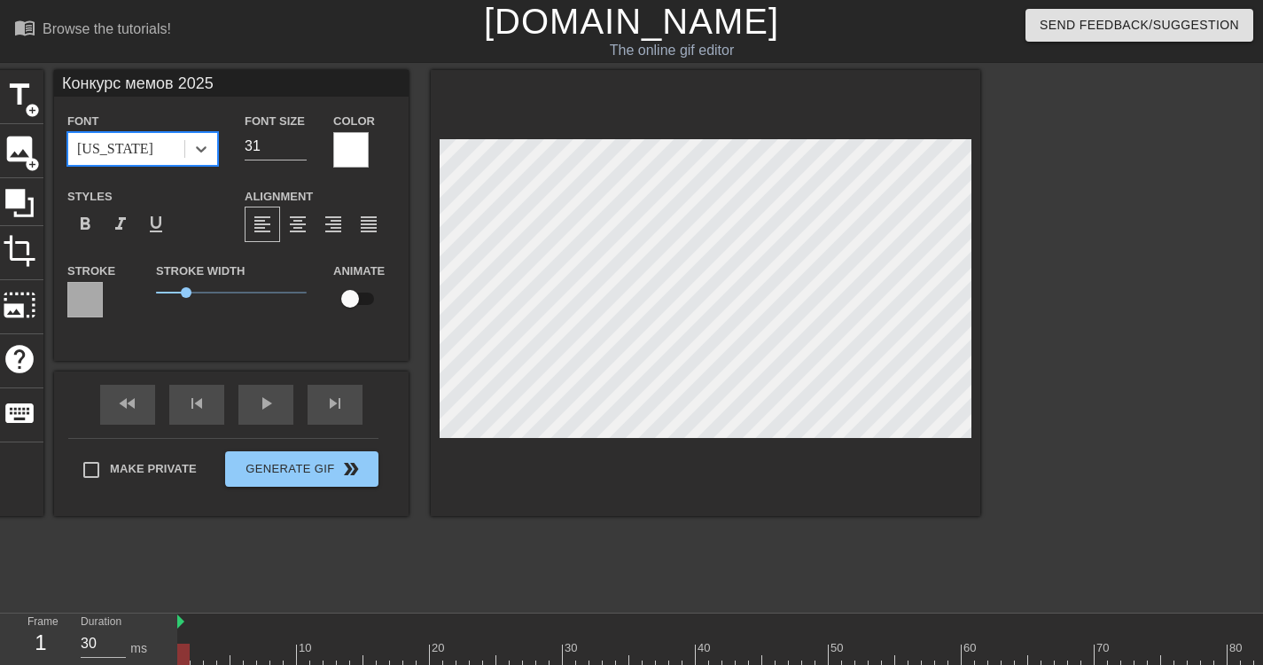
click at [146, 160] on div "[US_STATE]" at bounding box center [126, 149] width 116 height 32
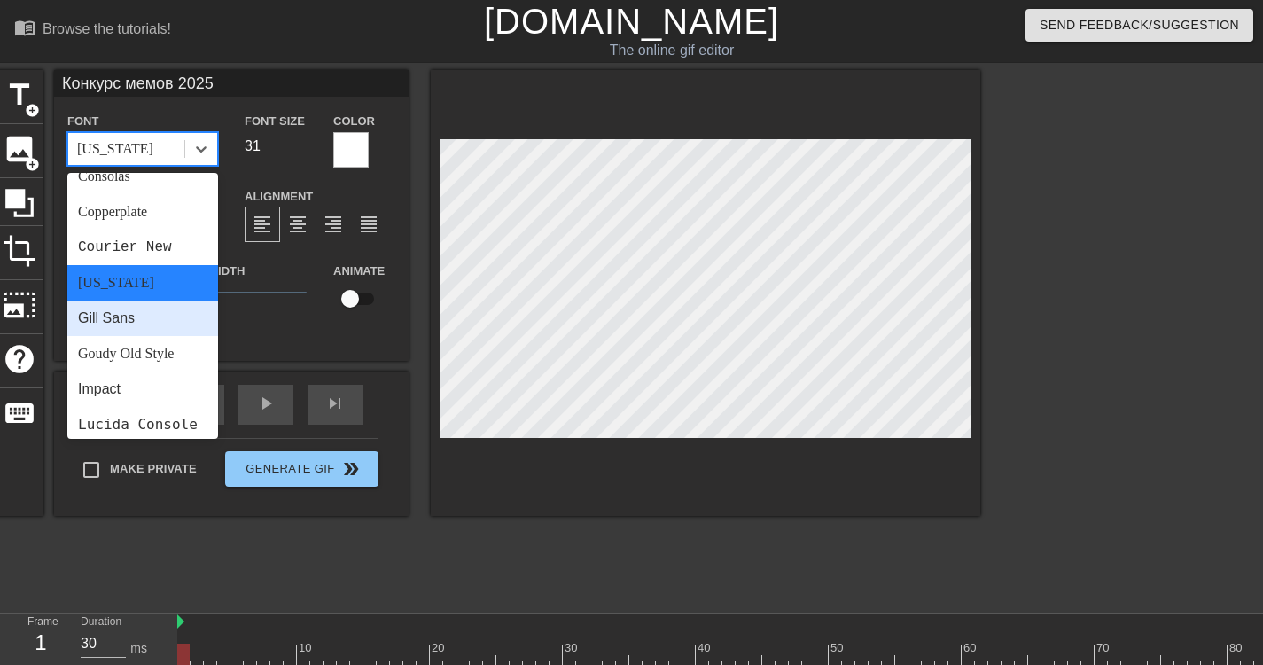
click at [134, 319] on div "Gill Sans" at bounding box center [142, 317] width 151 height 35
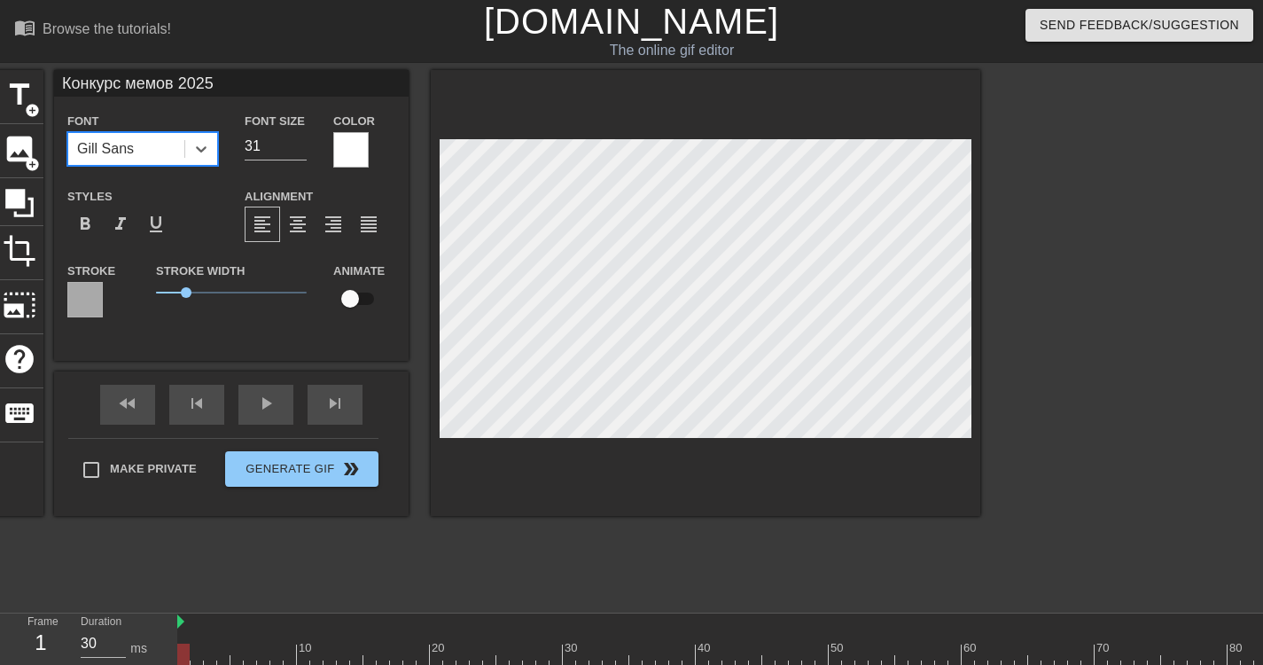
click at [163, 144] on div "Gill Sans" at bounding box center [126, 149] width 116 height 32
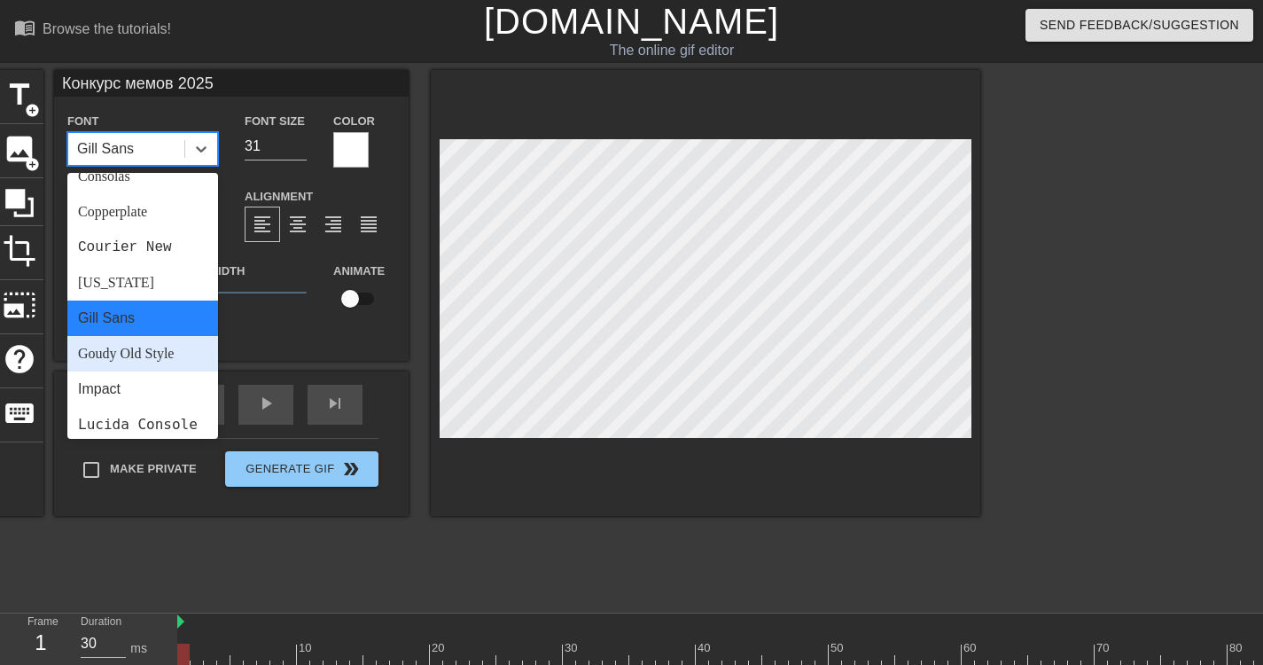
click at [116, 380] on div "Impact" at bounding box center [142, 388] width 151 height 35
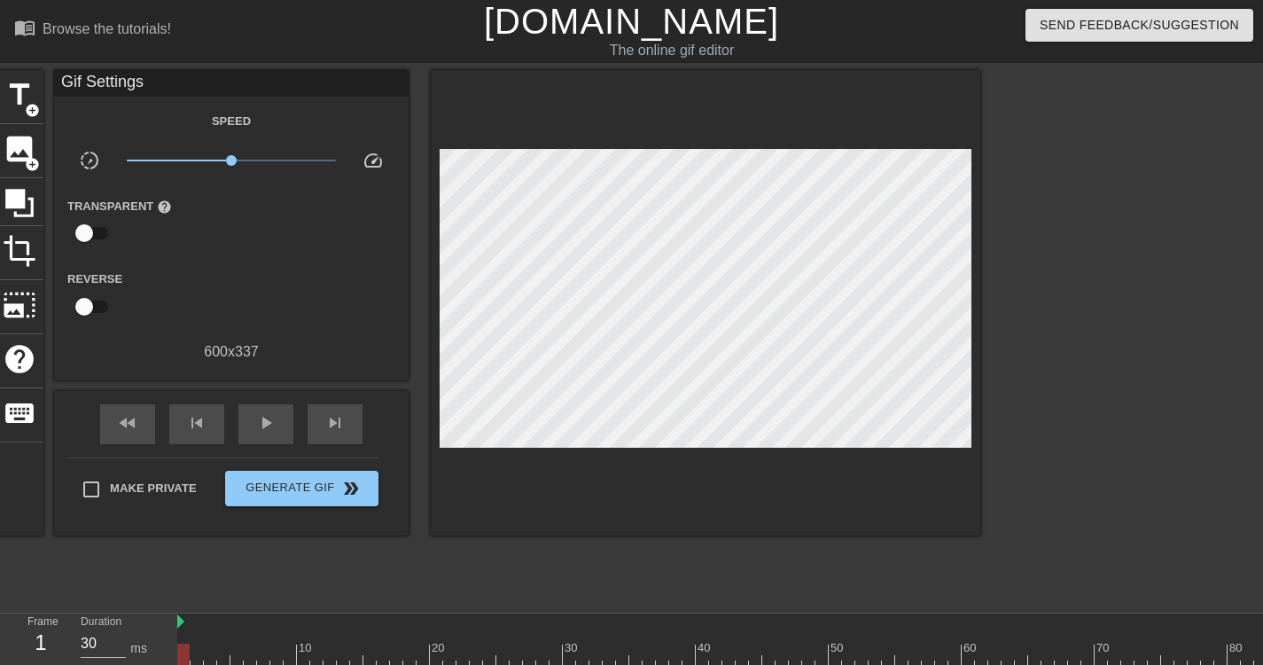
click at [1098, 182] on div at bounding box center [1134, 336] width 266 height 532
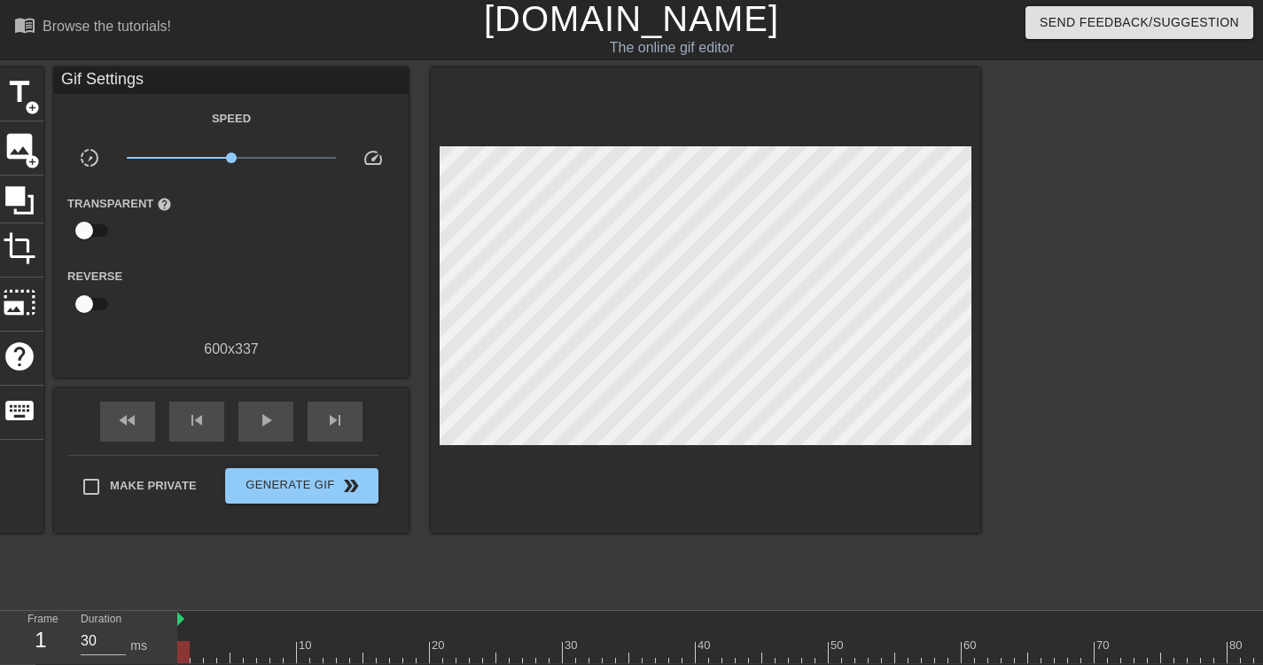
scroll to position [0, 0]
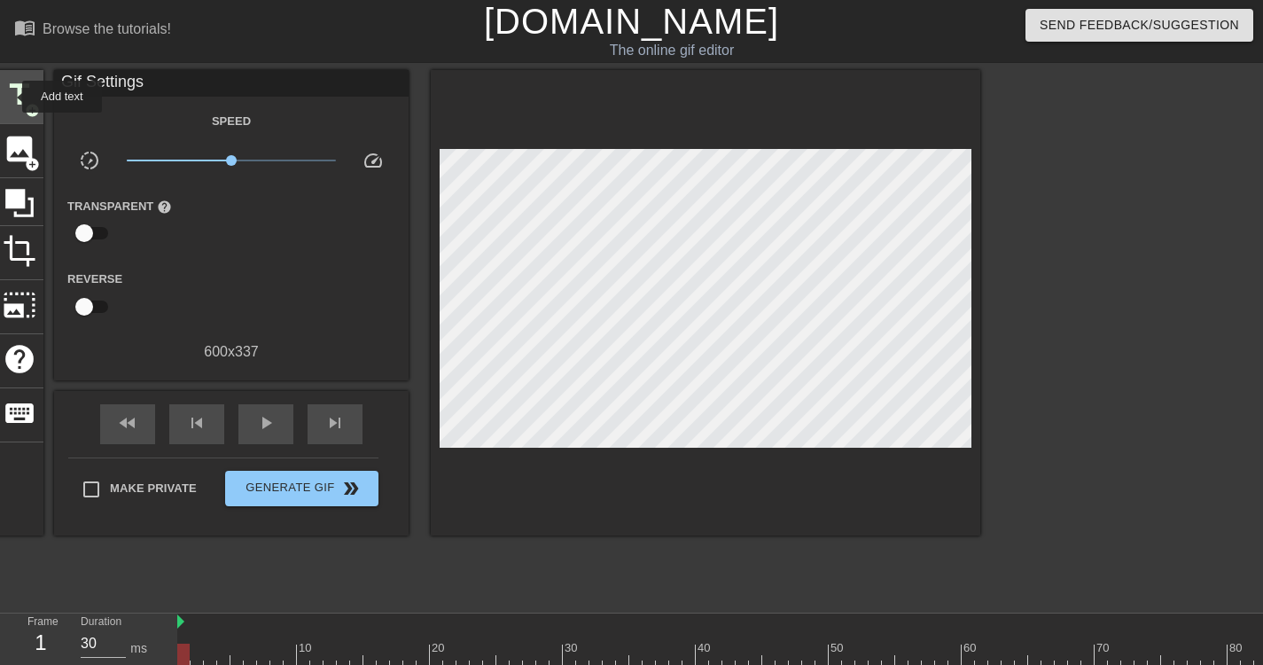
click at [11, 97] on span "title" at bounding box center [20, 95] width 34 height 34
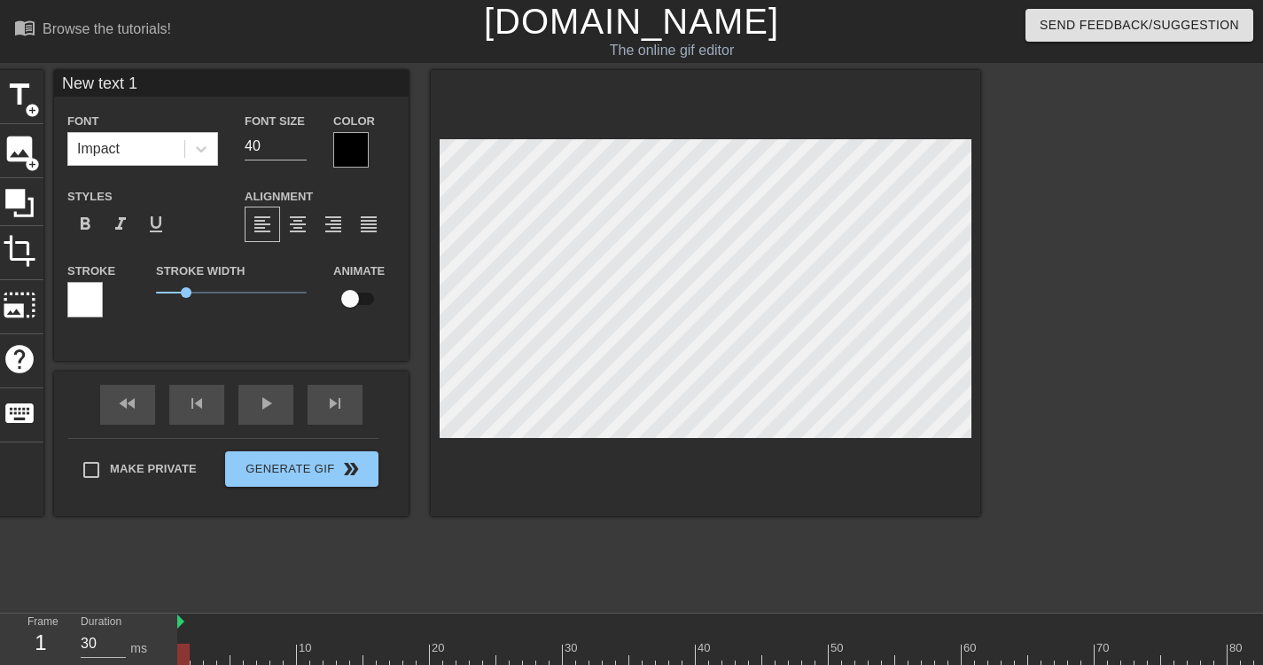
type input "к"
type textarea "к"
type input "ко"
type textarea "ко"
type input "кол"
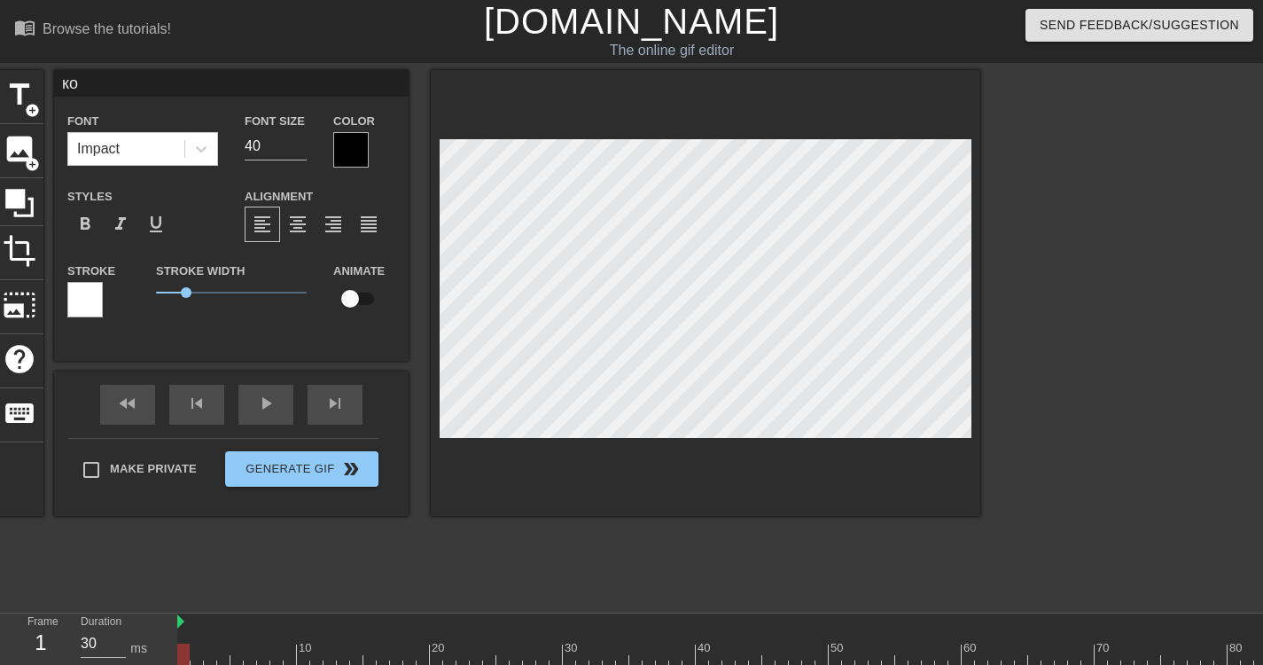
type textarea "кол"
type input "колл"
type textarea "колл"
type input "колле"
type textarea "колле"
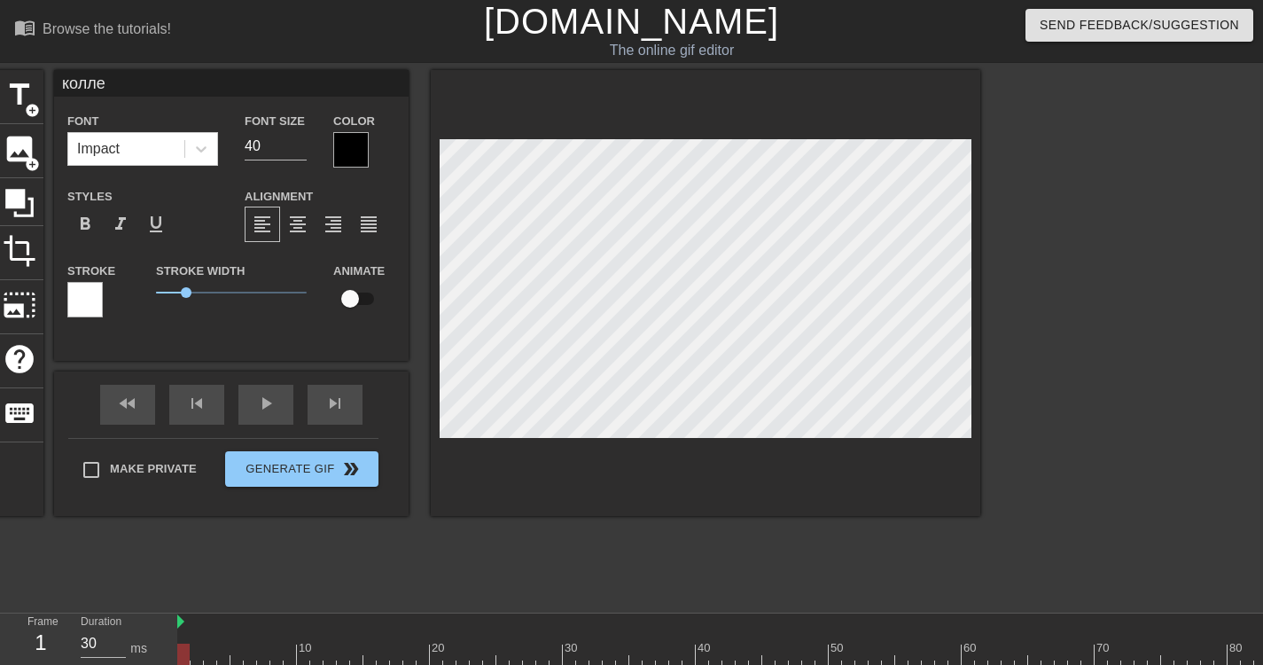
type input "коллег"
type textarea "коллег"
type input "коллеги"
type textarea "коллеги"
type input "коллеги,"
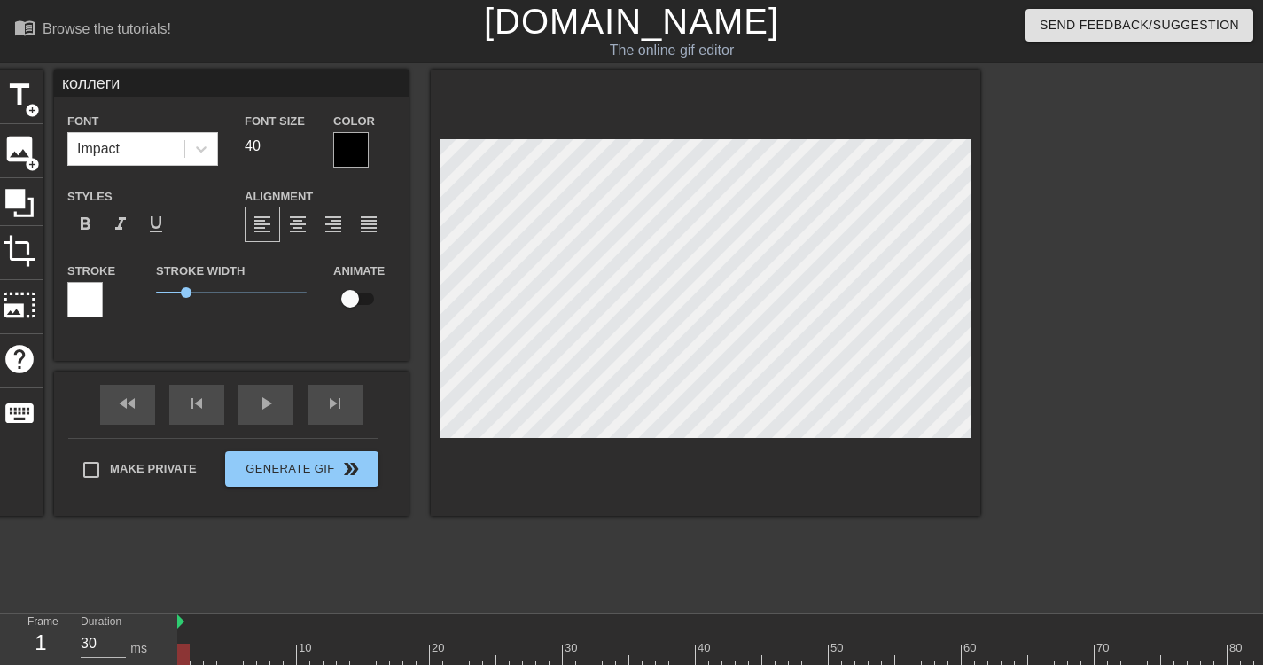
type textarea "коллеги,"
type input "коллеги,"
type textarea "коллеги,"
type input "коллеги, к"
type textarea "коллеги, к"
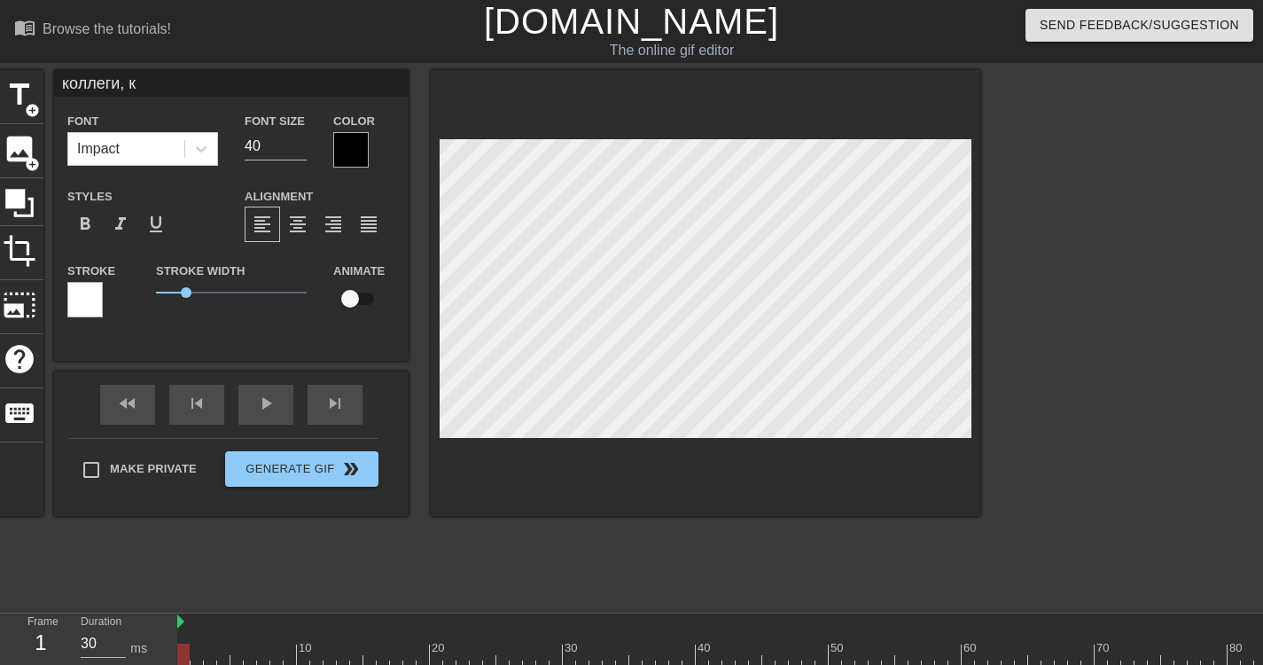
type input "коллеги, ко"
type textarea "коллеги, ко"
type input "коллеги, кот"
type textarea "коллеги, кот"
type input "коллеги, кото"
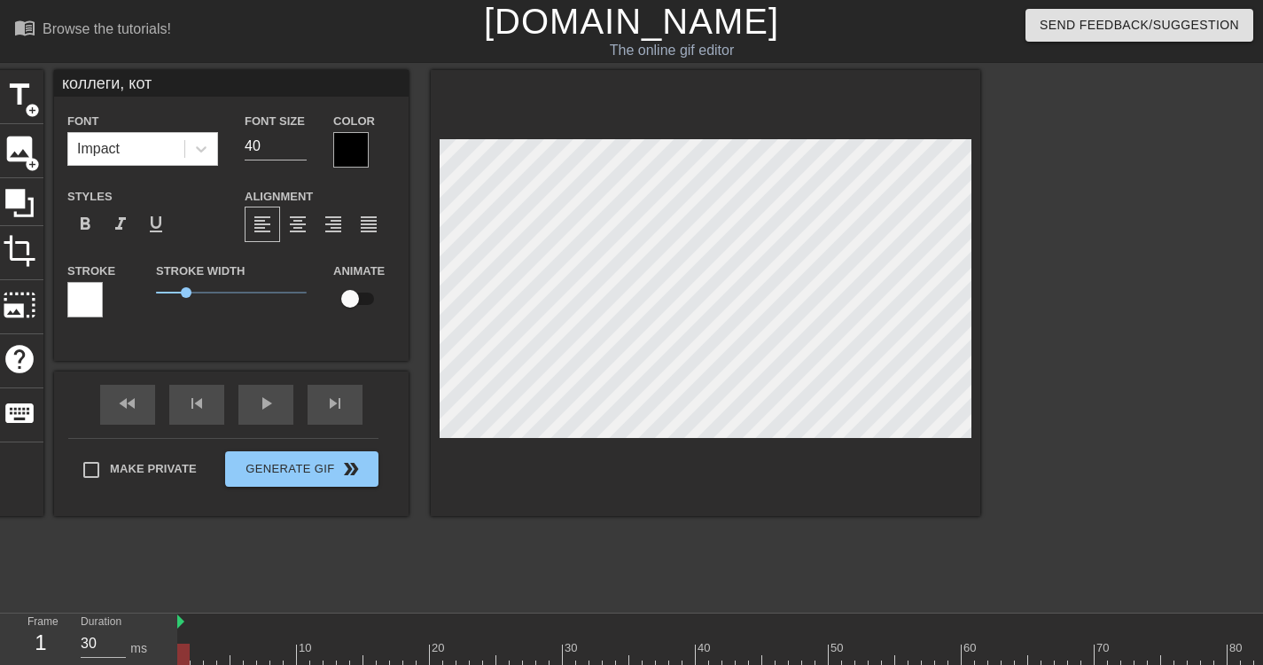
type textarea "коллеги, кото"
type input "коллеги, котор"
type textarea "коллеги, которы"
type input "коллеги, которые"
type textarea "коллеги, которые"
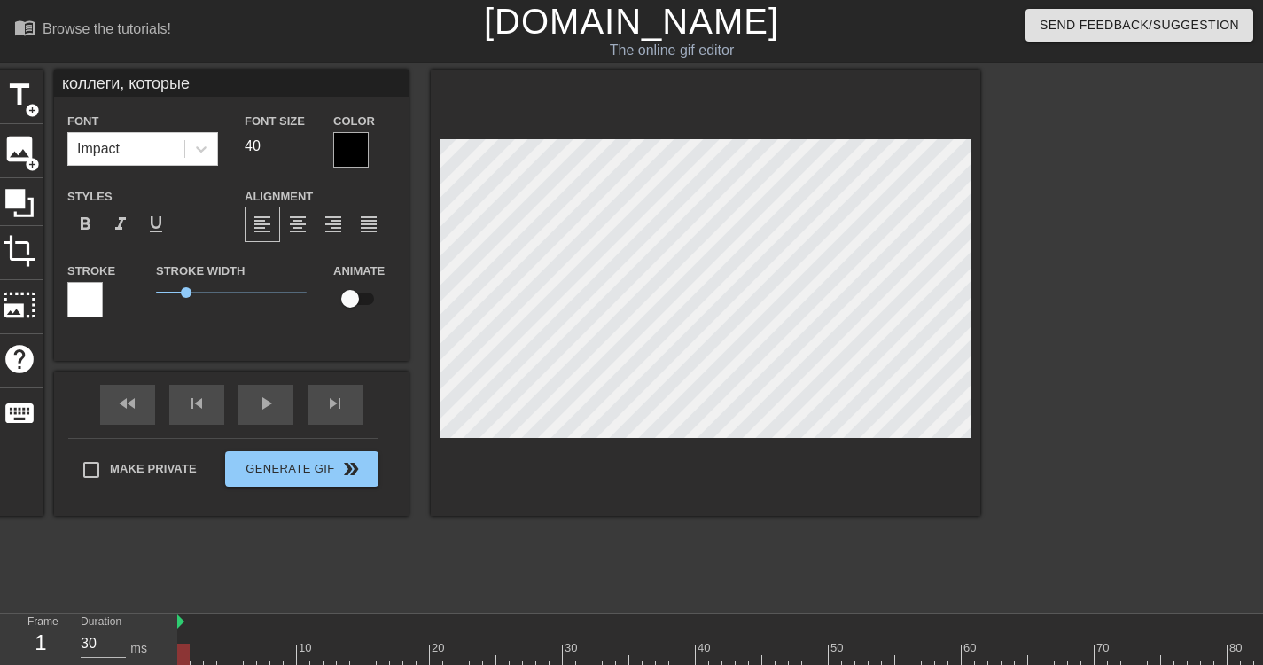
type input "коллеги, которые"
type textarea "коллеги, которые"
type input "коллеги, которые [PERSON_NAME]"
type textarea "коллеги, которые [PERSON_NAME]"
type input "коллеги, которые на"
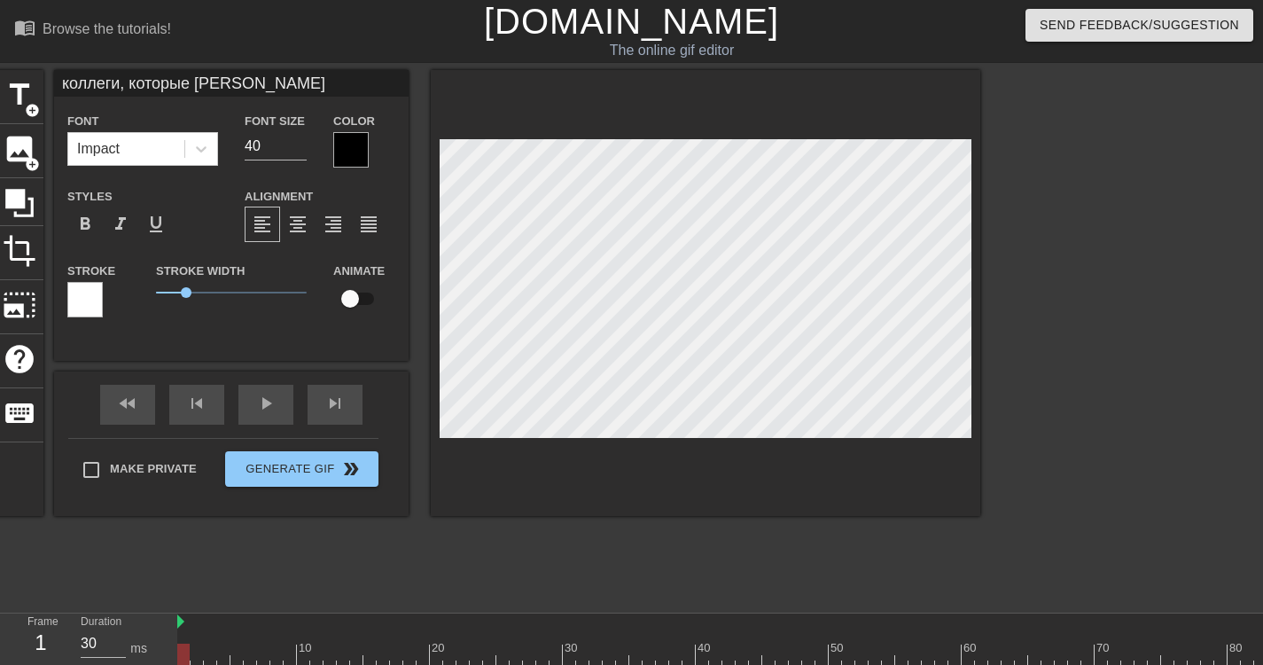
type textarea "коллеги, которые на"
type input "коллеги, которые нак"
type textarea "коллеги, которые нак"
type input "коллеги, которые нако"
type textarea "коллеги, которые нако"
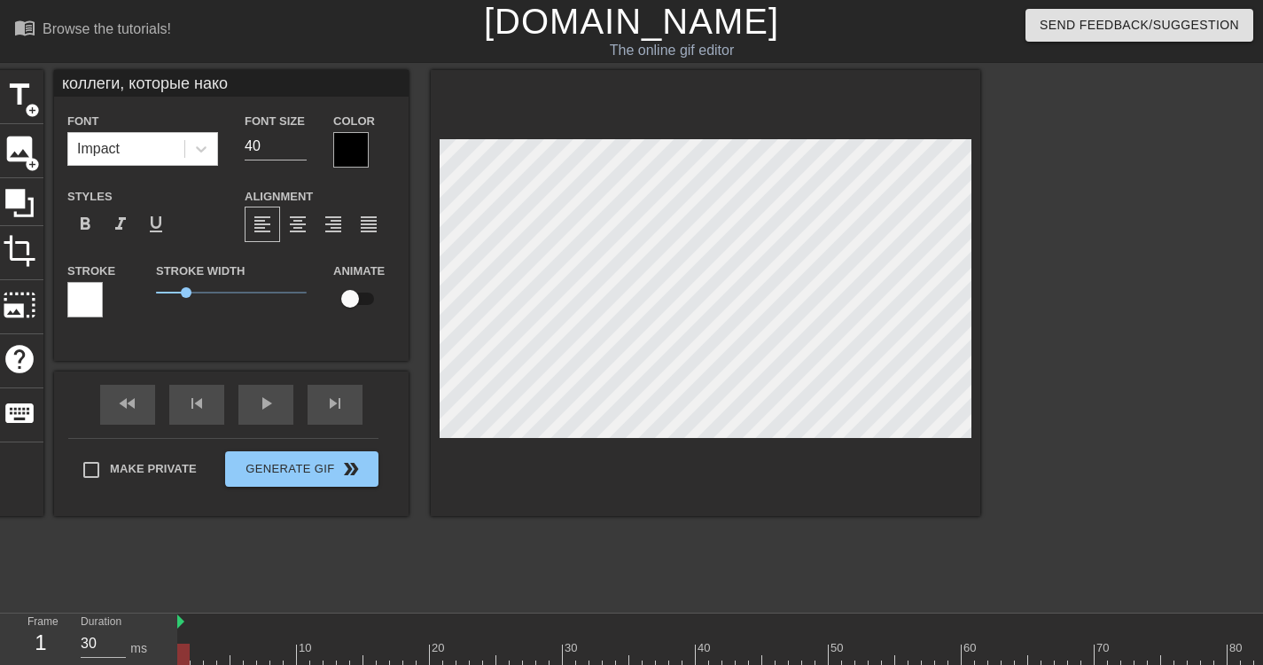
type input "коллеги, которые након"
type textarea "коллеги, которые након"
type input "коллеги, которые наконе"
type textarea "коллеги, которые наконе"
type input "коллеги, которые наконец"
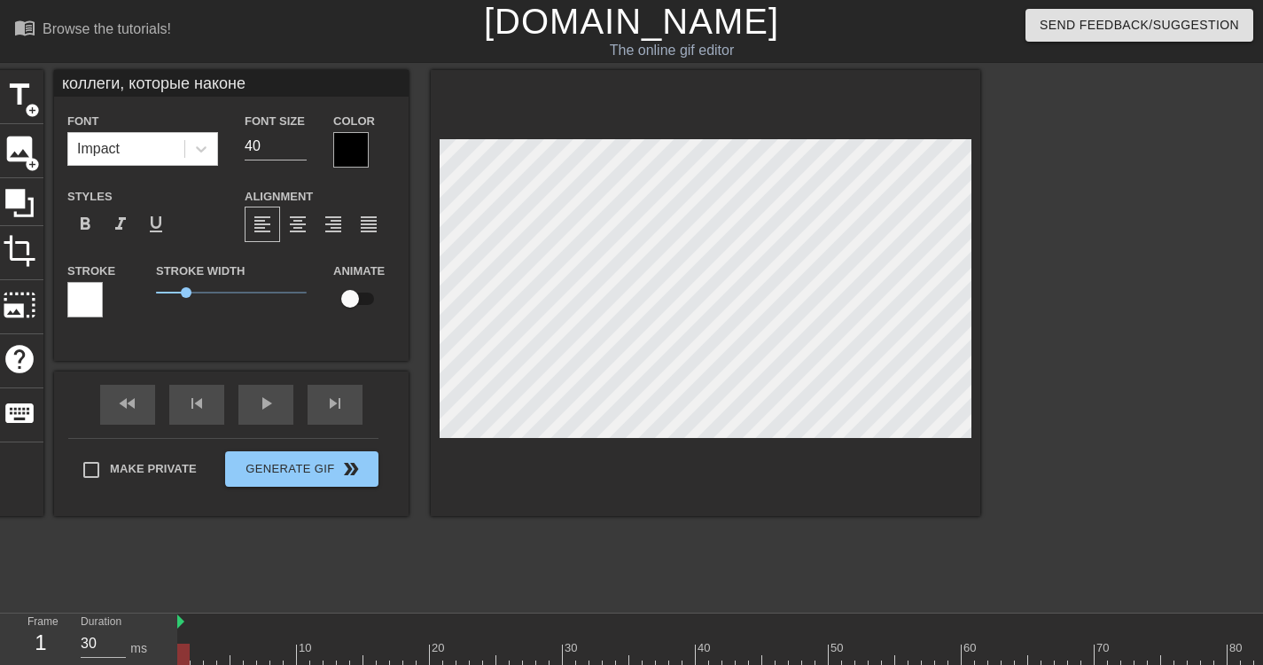
type textarea "коллеги, которые наконец"
type input "коллеги, которые наконец-"
type textarea "коллеги, которые наконец-"
type input "коллеги, которые наконец-т"
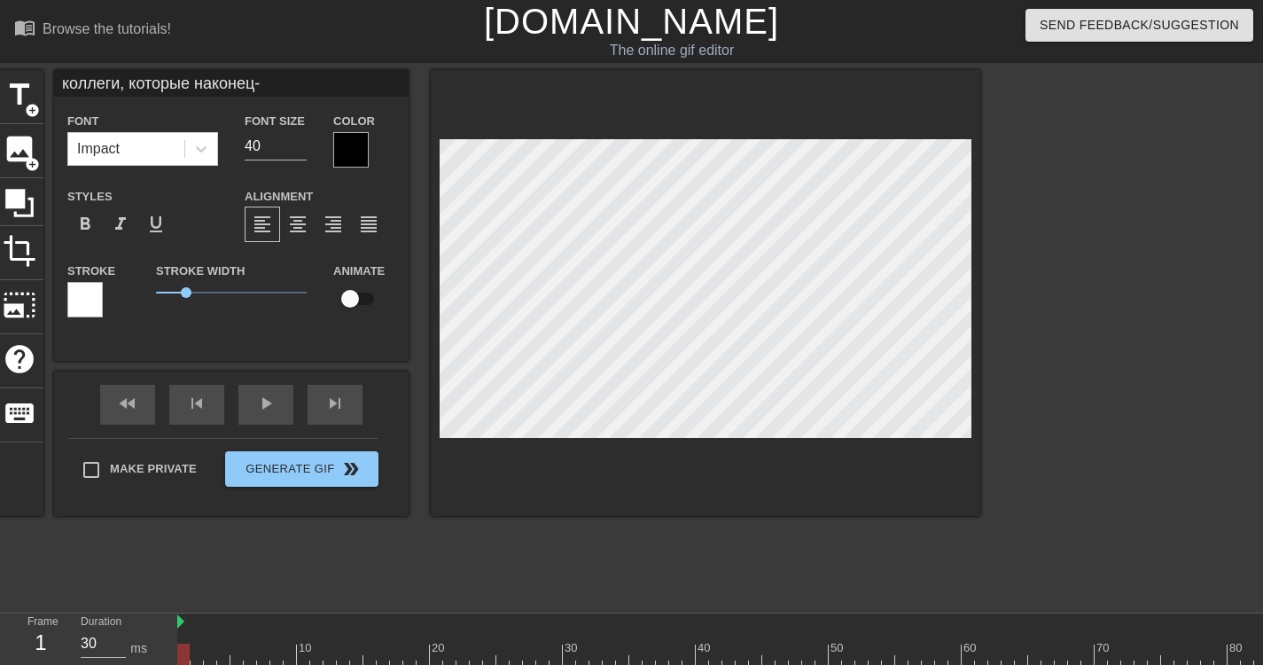
type textarea "коллеги, которые наконец-т"
type input "коллеги, которые наконец-то"
type textarea "коллеги, которые наконец-то"
type input "коллеги, которые наконец-т"
type textarea "коллеги, которые наконец-т"
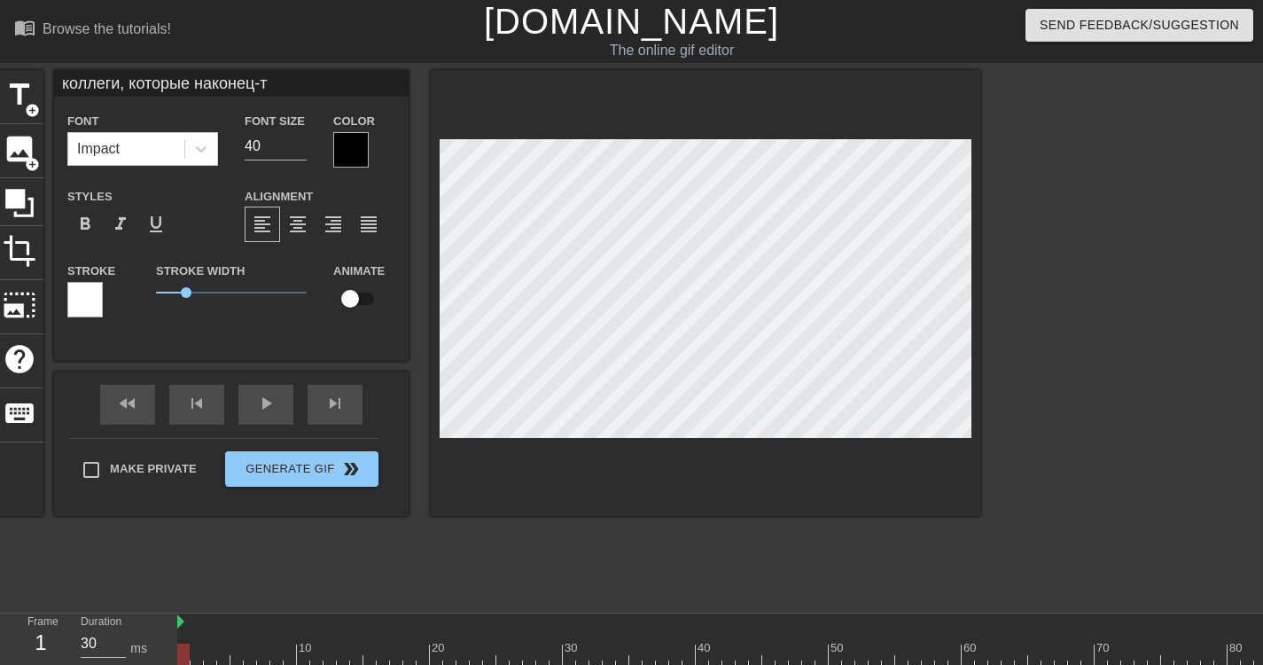
type input "коллеги, которые наконец-"
type textarea "коллеги, которые наконец-"
type input "коллеги, которые наконец"
type textarea "коллеги, которые наконец"
type input "коллеги, которые наконе"
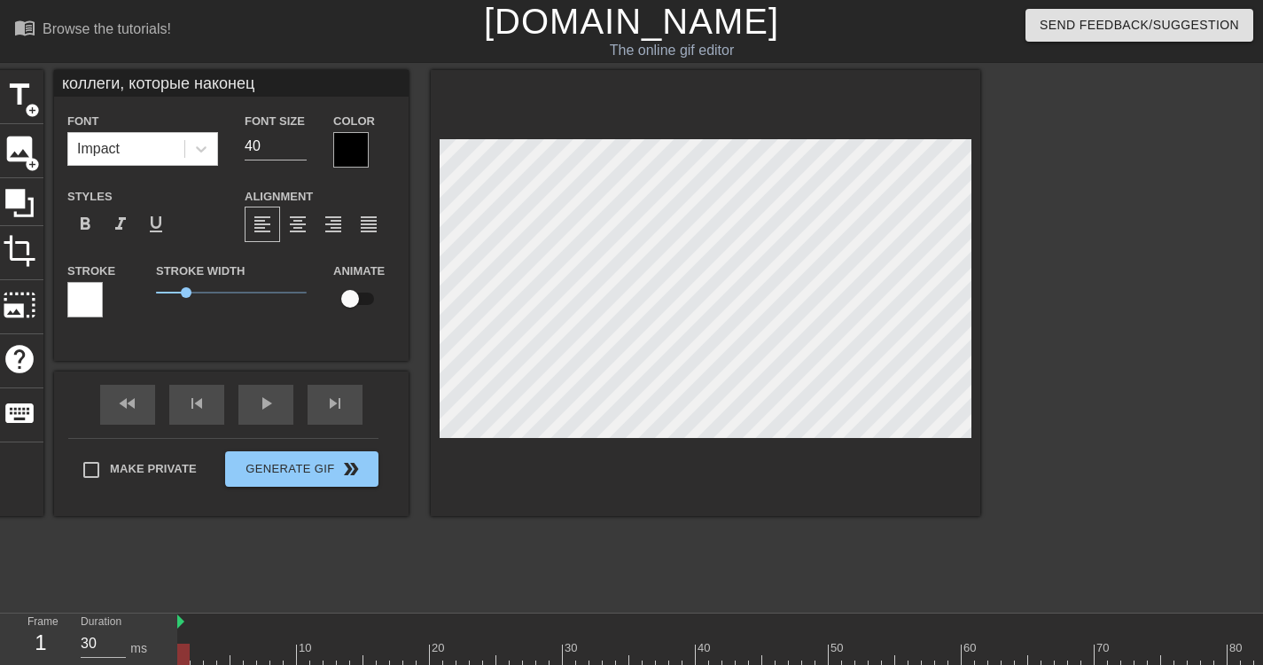
type textarea "коллеги, которые наконе"
type input "коллеги, которые након"
type textarea "коллеги, которые након"
type input "коллеги, которые нако"
type textarea "коллеги, которые нак"
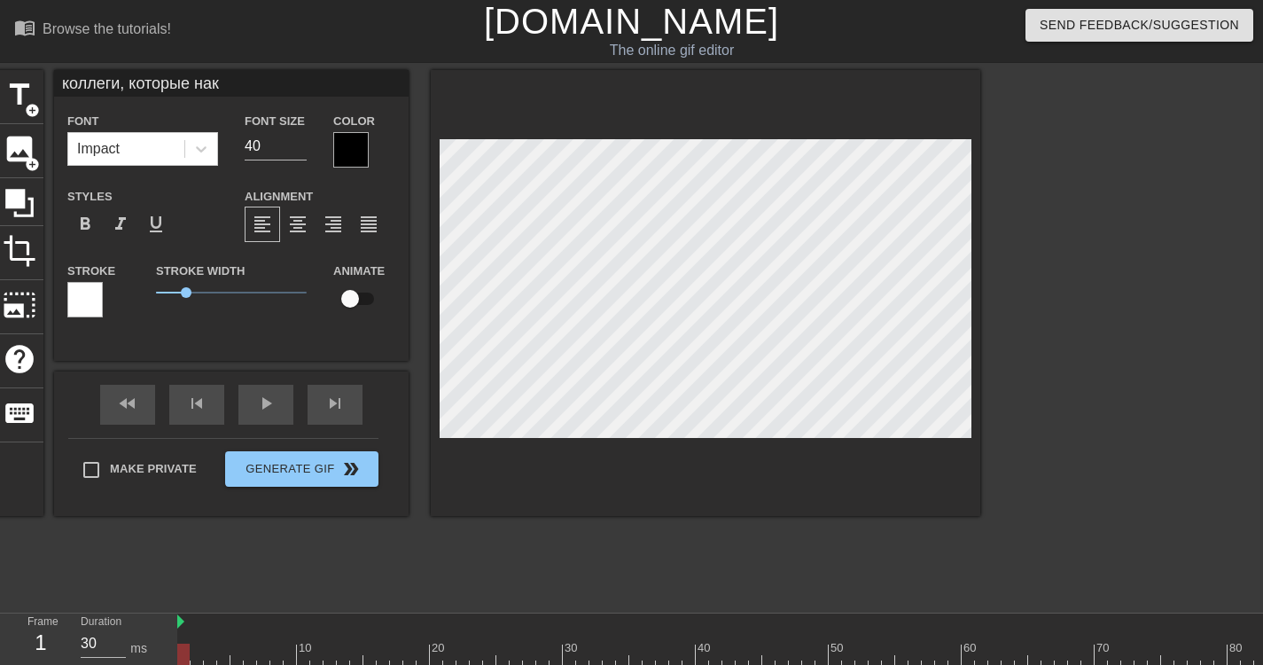
scroll to position [3, 11]
type input "коллеги, которые нако"
type textarea "коллеги, которые нако"
type input "коллеги, которые након"
type textarea "коллеги, которые након"
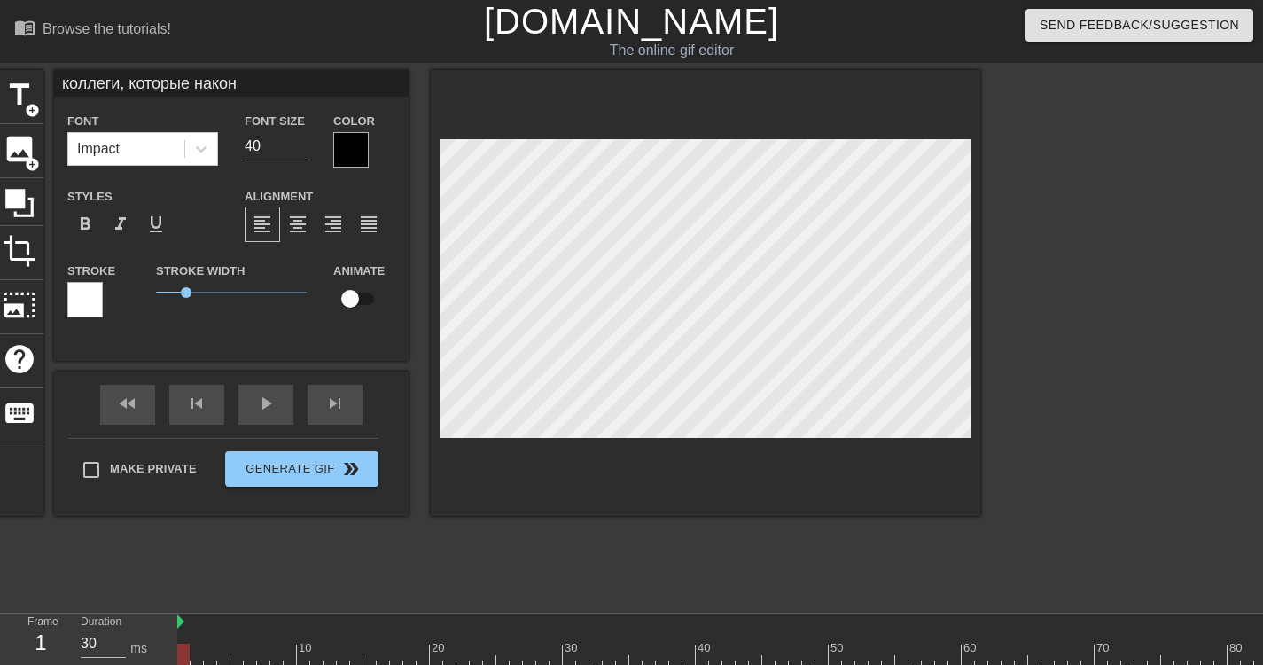
type input "коллеги, которые наконе"
type textarea "коллеги, которые наконец"
type input "коллеги, которые наконец-"
type textarea "коллеги, которые наконец-"
type input "коллеги, которые наконец-т"
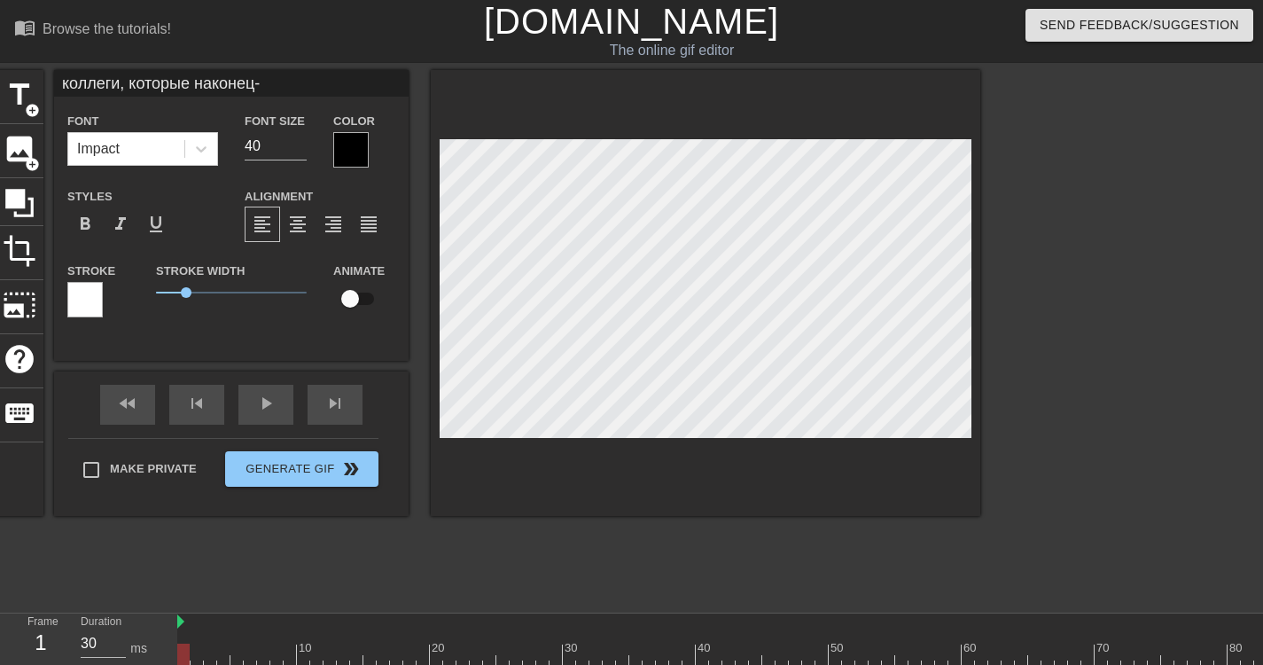
type textarea "коллеги, которые наконец-т"
type input "коллеги, которые наконец-то"
type textarea "коллеги, которые наконец-то"
type input "коллеги, которые наконец-то"
type textarea "коллеги, которые наконец-то"
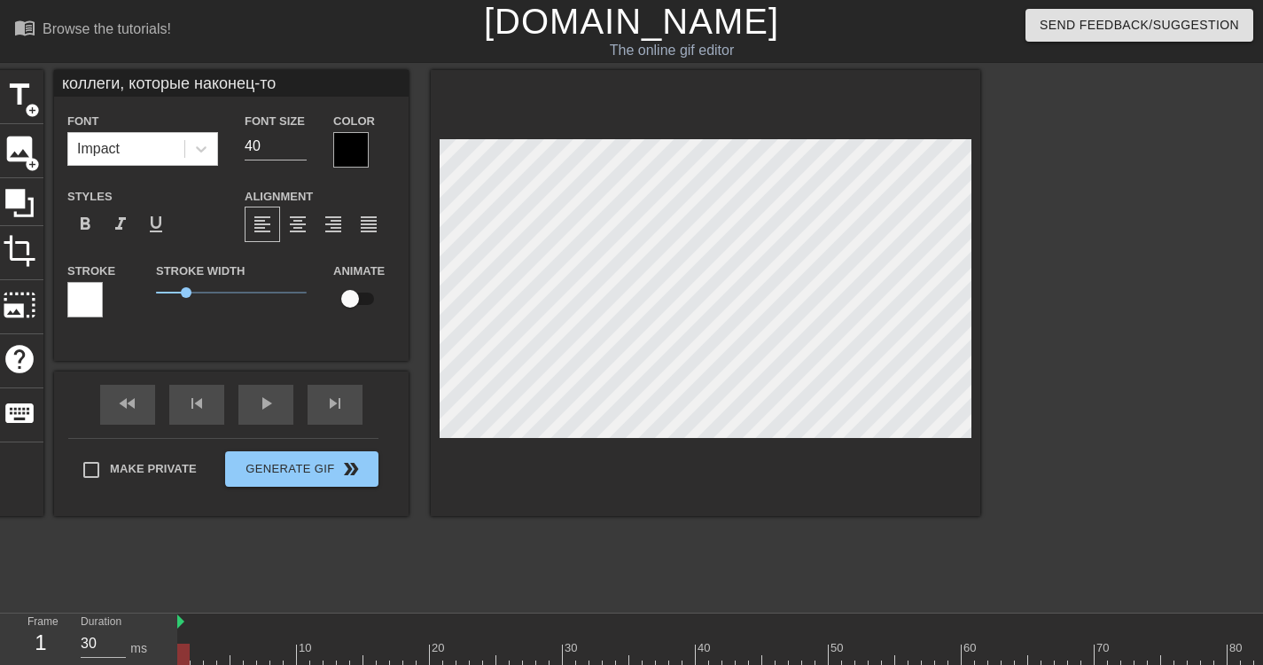
type input "коллеги, которые наконец-то с"
type textarea "коллеги, которые наконец-то с"
type input "коллеги, которые наконец-то см"
type textarea "коллеги, которые наконец-то см"
type input "коллеги, которые наконец-то смо"
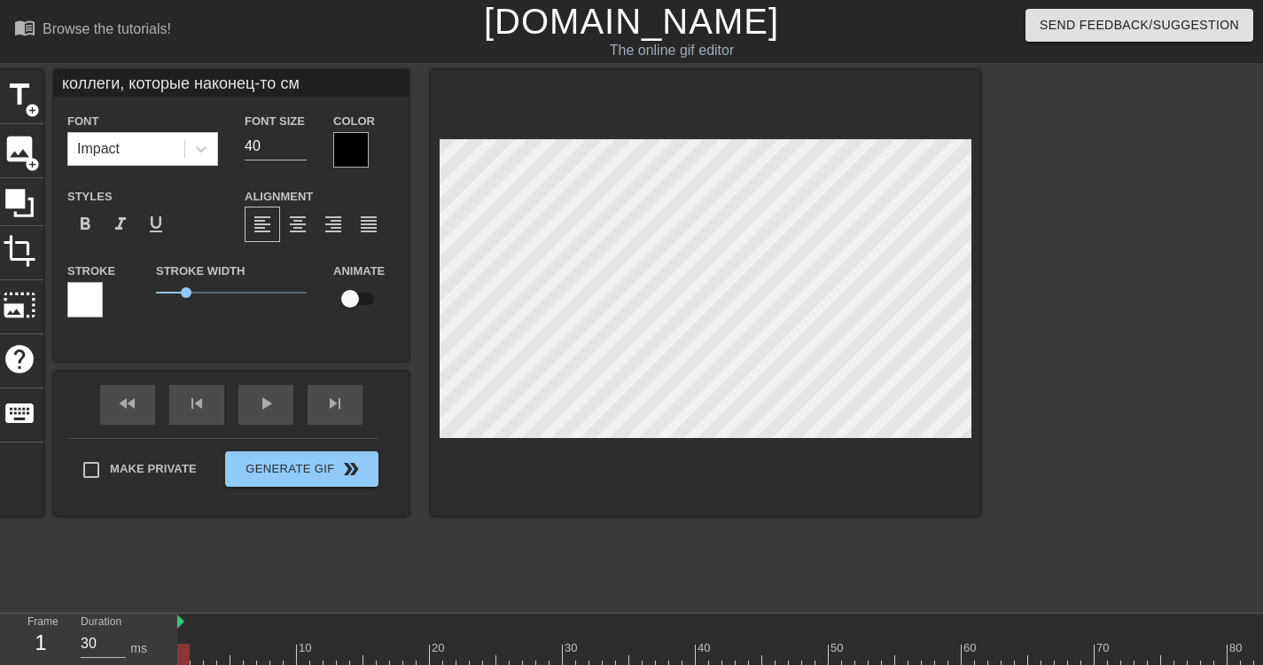
type textarea "коллеги, которые наконец-то смо"
type input "коллеги, которые наконец-то смог"
type textarea "коллеги, которые наконец-то смогу"
type input "коллеги, которые наконец-то смогут"
type textarea "коллеги, которые наконец-то смогут"
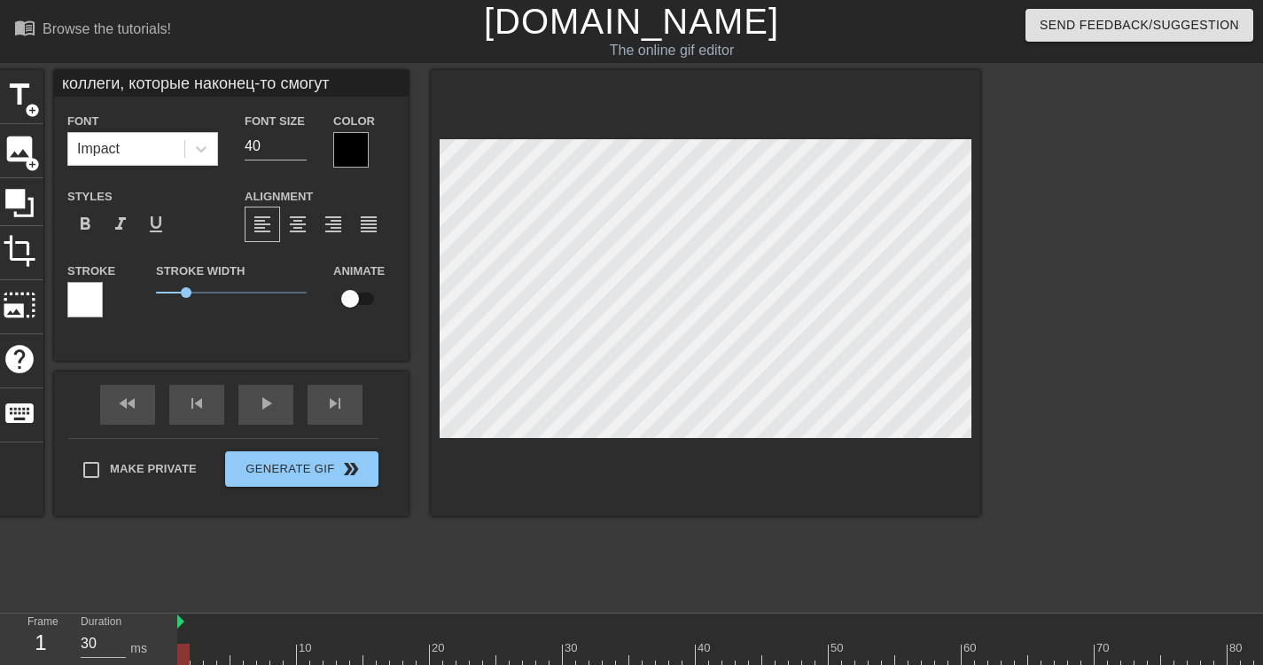
type input "коллеги, которые наконец-то смогут"
type textarea "коллеги, которые наконец-то смогут"
type input "коллеги, которые наконец-то смогут е"
type textarea "коллеги, которые наконец-то смогут е"
type input "коллеги, которые наконец-то смогут ег"
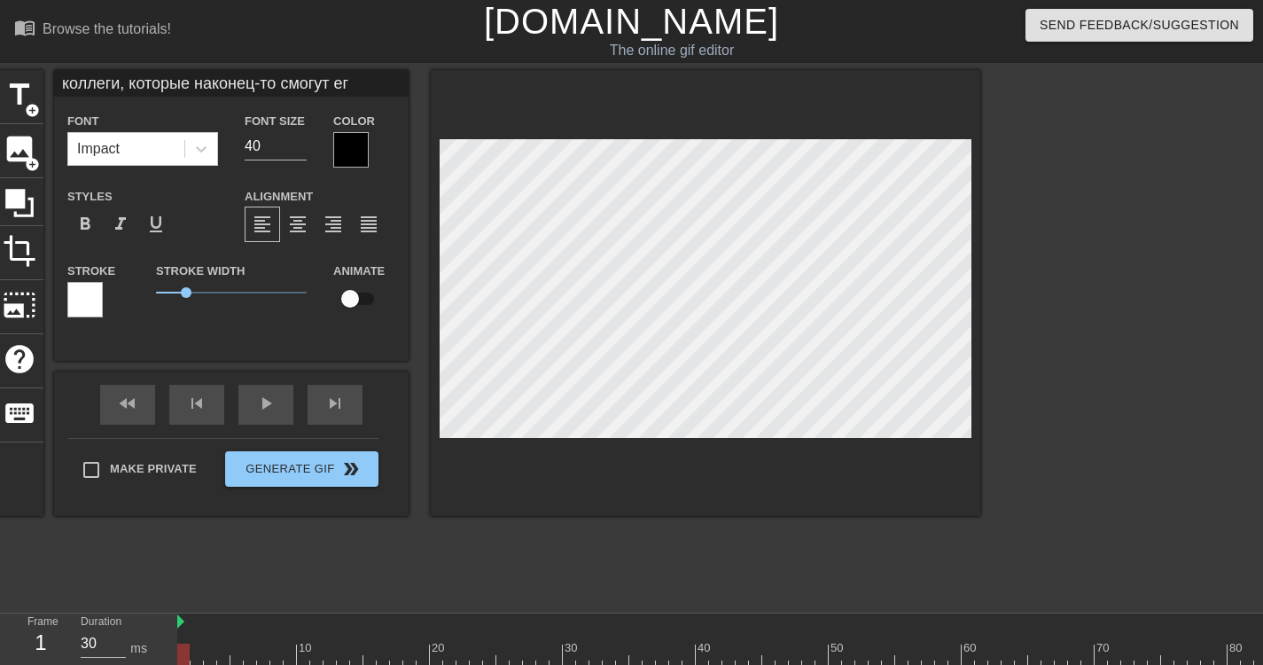
type textarea "коллеги, которые наконец-то смогут ег"
type input "коллеги, которые наконец-то смогут его"
type textarea "коллеги, которые наконец-то смогут его"
type input "коллеги, которые наконец-то смогут его"
type textarea "коллеги, которые наконец-то смогут его"
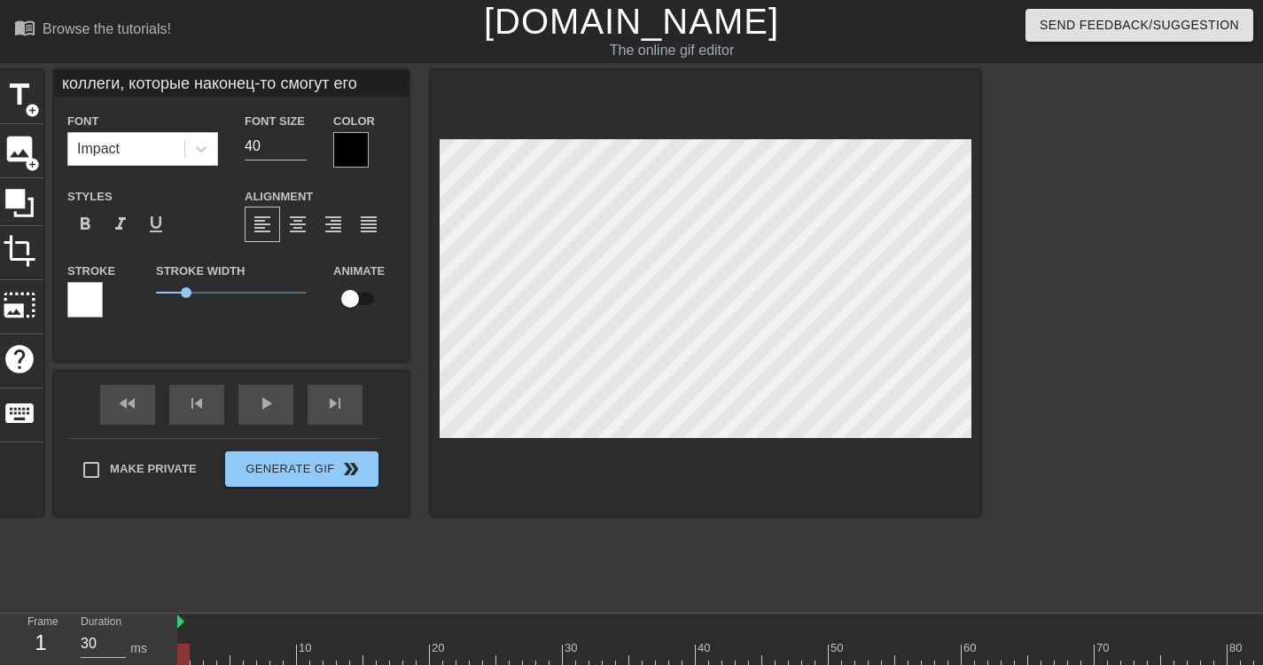
type input "коллеги, которые наконец-то смогут его [PERSON_NAME]"
type textarea "коллеги, которые наконец-то смогут его [PERSON_NAME]"
type input "коллеги, которые наконец-то смогут его вы"
type textarea "коллеги, которые наконец-то смогут его вы"
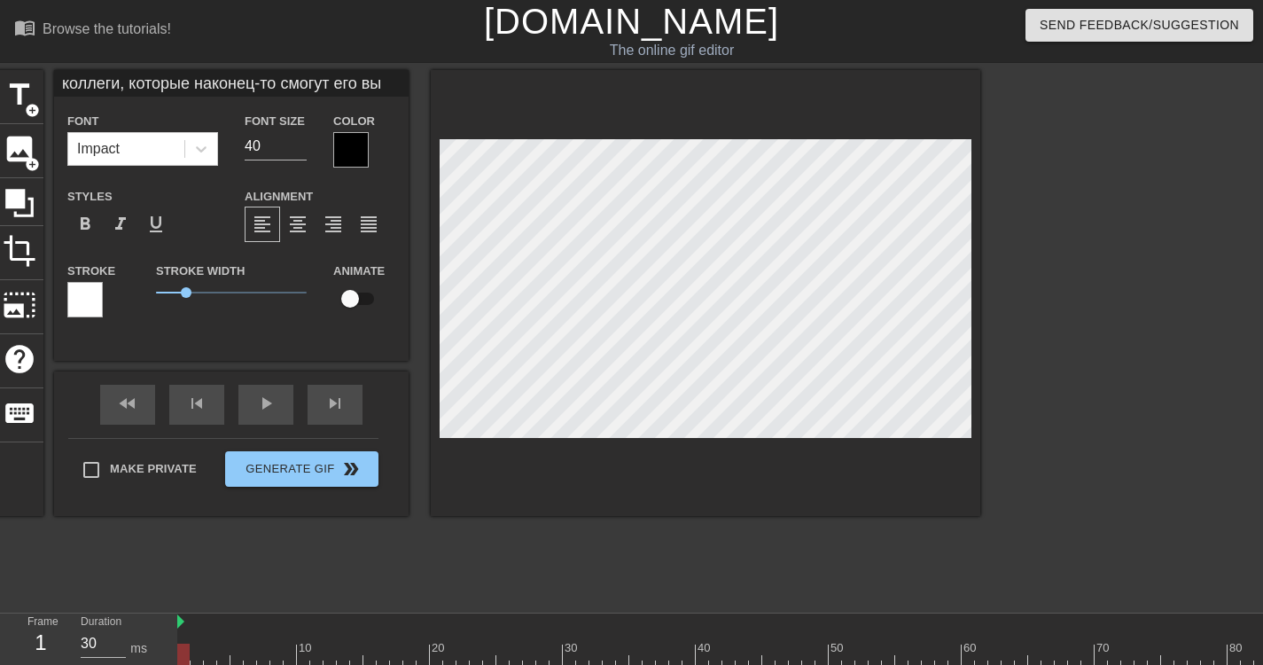
type input "коллеги, которые наконец-то смогут его выи"
type textarea "коллеги, которые наконец-то смогут его выи"
type input "коллеги, которые наконец-то смогут его выиг"
type textarea "коллеги, которые наконец-то смогут его выиг"
type input "коллеги, которые наконец-то смогут его выигр"
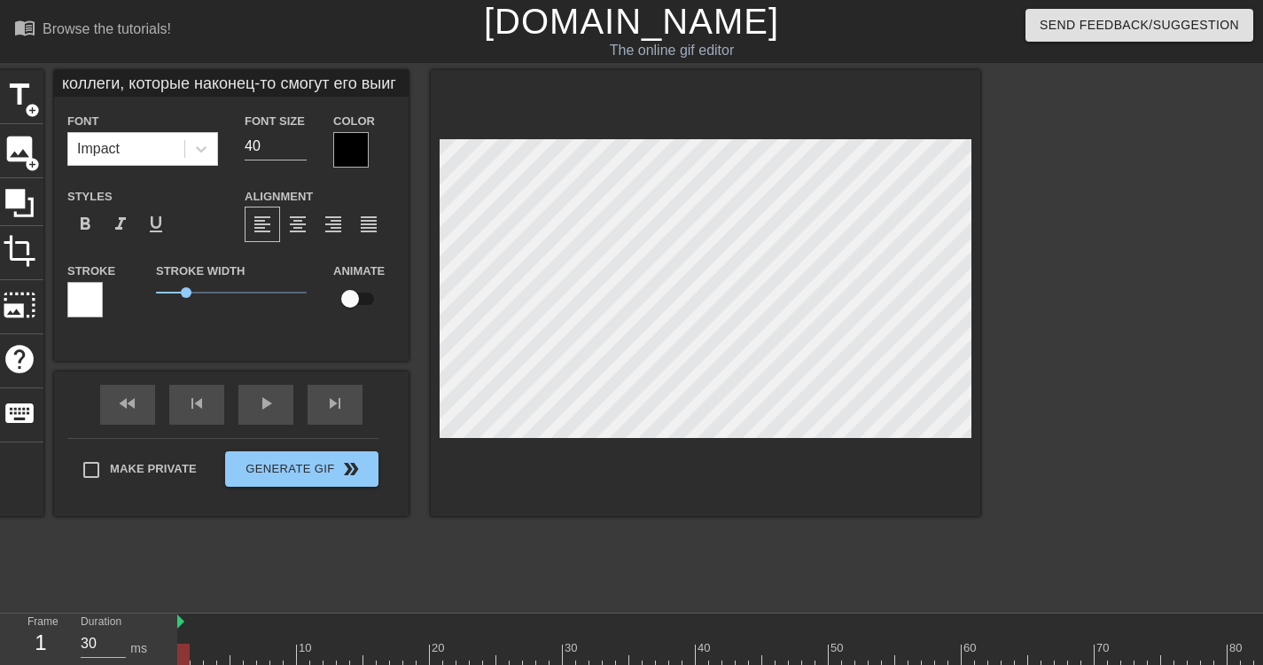
type textarea "коллеги, которые наконец-то смогут его выигр"
type input "коллеги, которые наконец-то смогут его выигра"
type textarea "коллеги, которые наконец-то смогут его выигра"
type input "коллеги, которые наконец-то смогут его выиграт"
type textarea "коллеги, которые наконец-то смогут его выиграт"
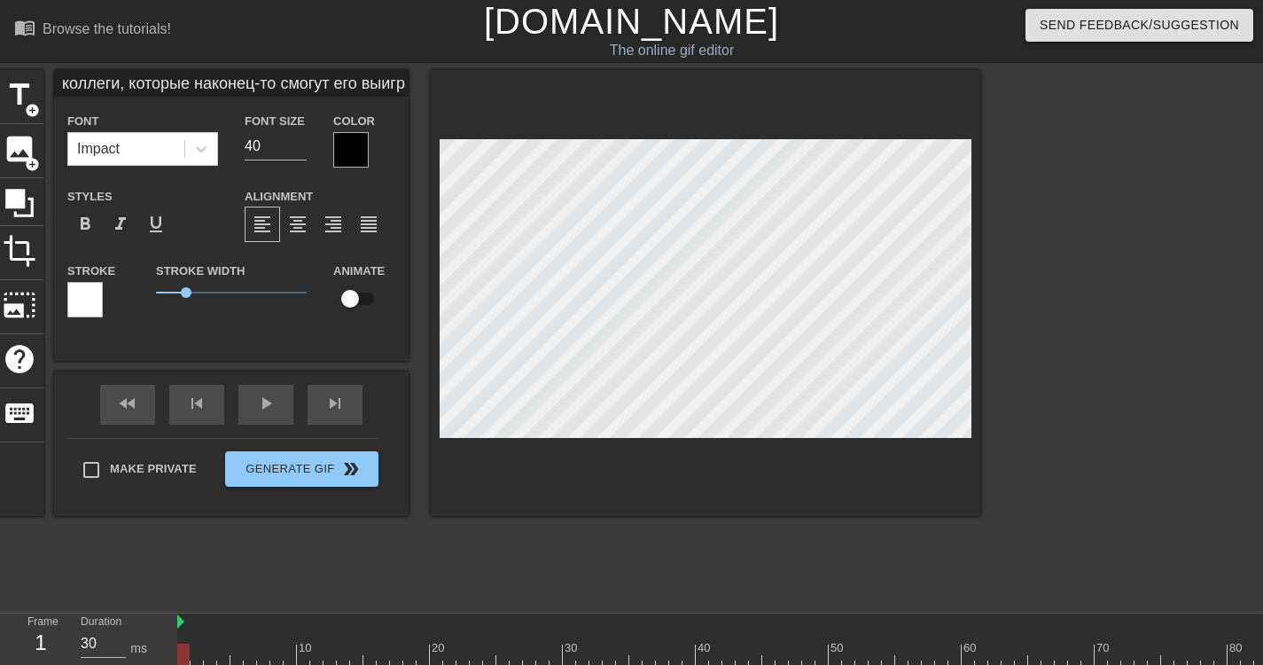
type input "коллеги, которые наконец-то смогут его выиграть"
type textarea "коллеги, которые наконец-то смогут его выиграть"
click at [294, 152] on input "39" at bounding box center [276, 146] width 62 height 28
click at [294, 152] on input "38" at bounding box center [276, 146] width 62 height 28
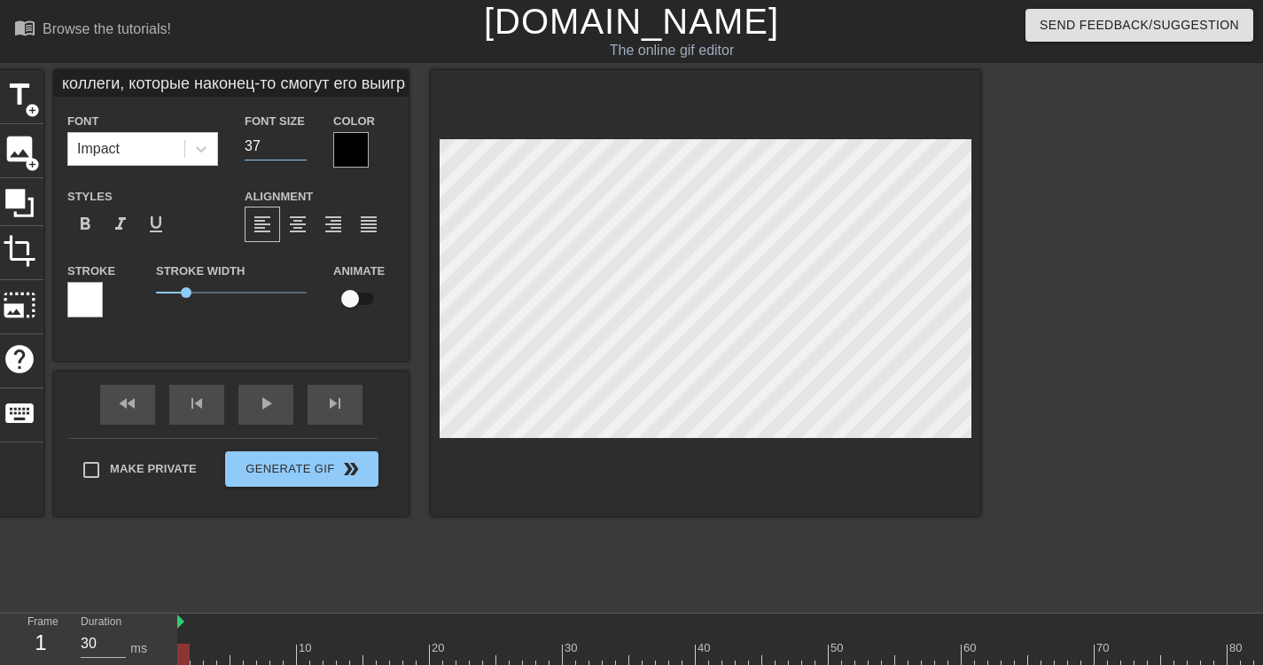
click at [294, 152] on input "37" at bounding box center [276, 146] width 62 height 28
click at [294, 152] on input "36" at bounding box center [276, 146] width 62 height 28
click at [294, 152] on input "35" at bounding box center [276, 146] width 62 height 28
click at [294, 152] on input "34" at bounding box center [276, 146] width 62 height 28
click at [294, 152] on input "33" at bounding box center [276, 146] width 62 height 28
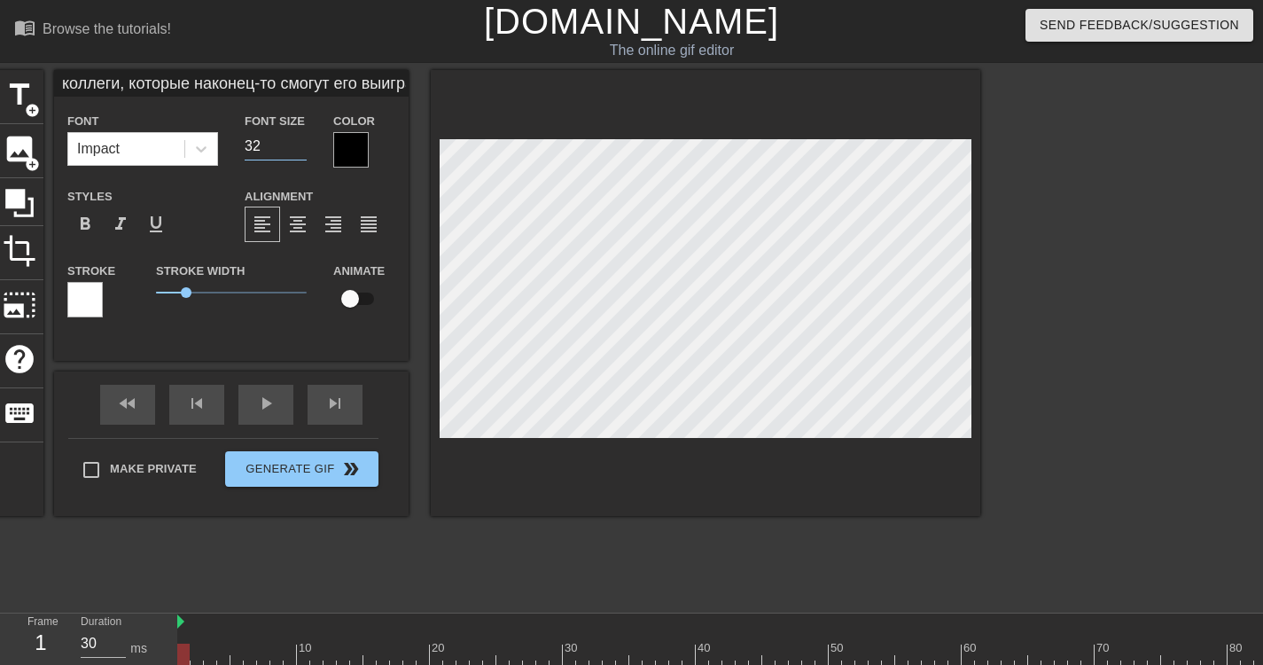
click at [294, 152] on input "32" at bounding box center [276, 146] width 62 height 28
click at [294, 152] on input "31" at bounding box center [276, 146] width 62 height 28
click at [294, 152] on input "30" at bounding box center [276, 146] width 62 height 28
click at [294, 152] on input "29" at bounding box center [276, 146] width 62 height 28
click at [294, 152] on input "28" at bounding box center [276, 146] width 62 height 28
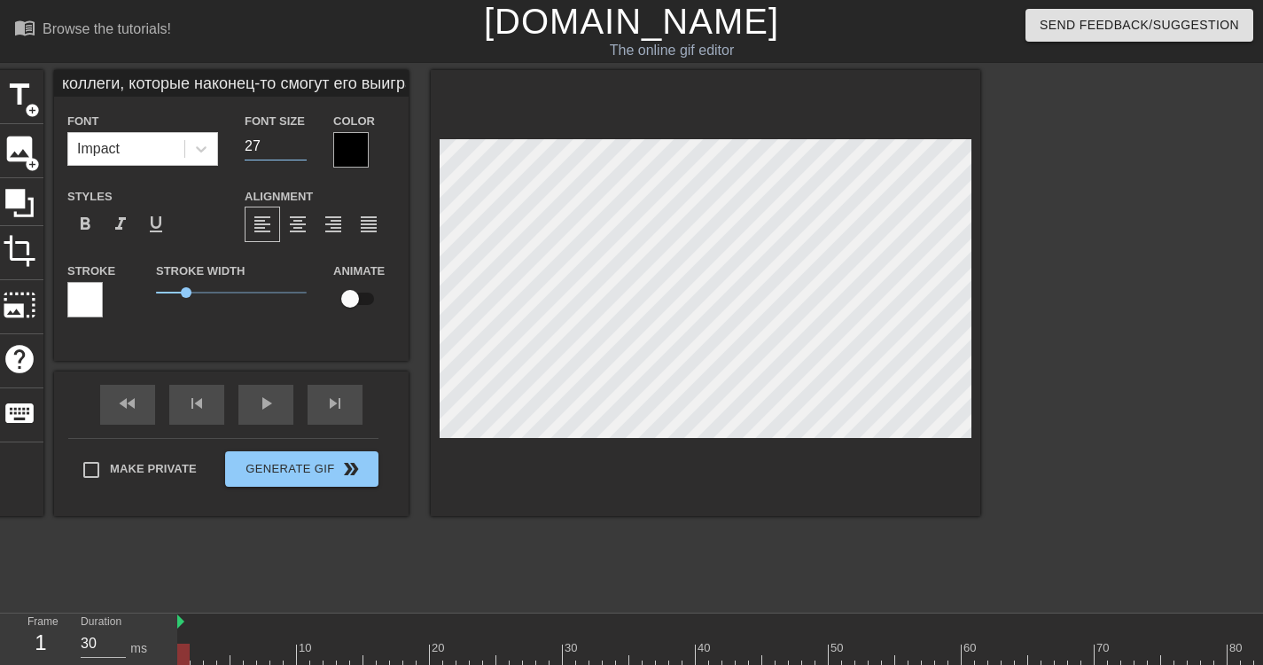
click at [294, 152] on input "27" at bounding box center [276, 146] width 62 height 28
click at [300, 150] on input "26" at bounding box center [276, 146] width 62 height 28
click at [300, 150] on input "25" at bounding box center [276, 146] width 62 height 28
click at [300, 150] on input "24" at bounding box center [276, 146] width 62 height 28
click at [300, 150] on input "23" at bounding box center [276, 146] width 62 height 28
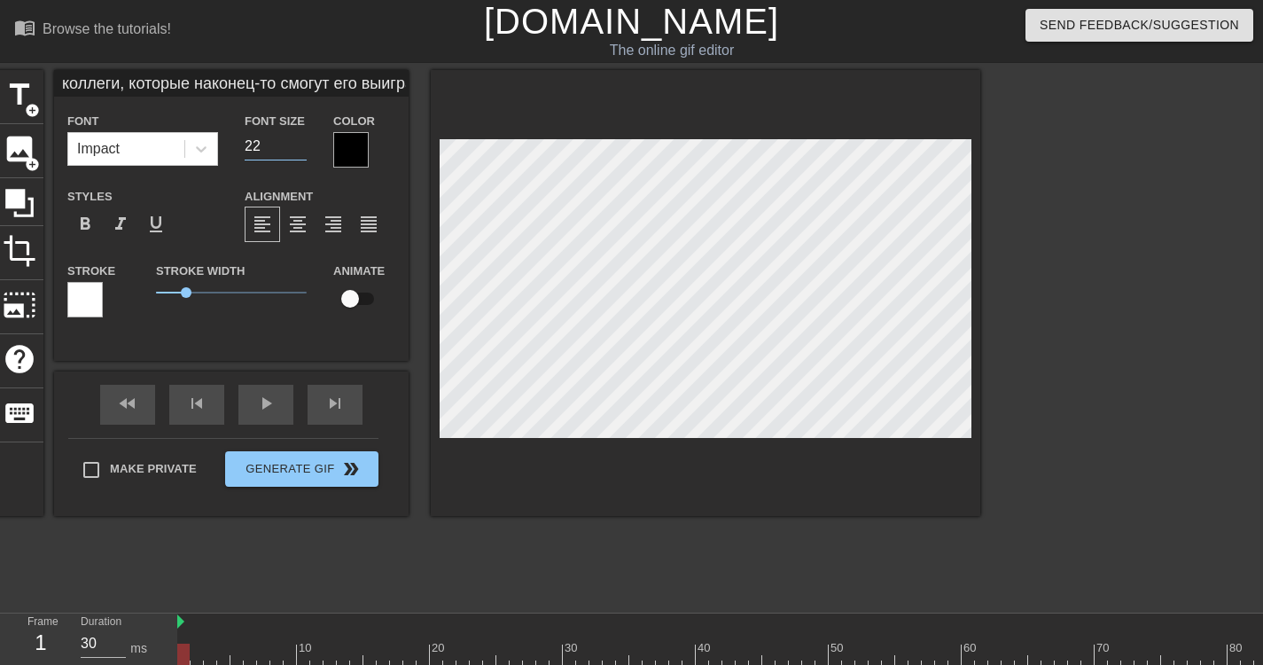
type input "22"
click at [300, 150] on input "22" at bounding box center [276, 146] width 62 height 28
type input "коллеги, которые наконец-то смогут его выиграть"
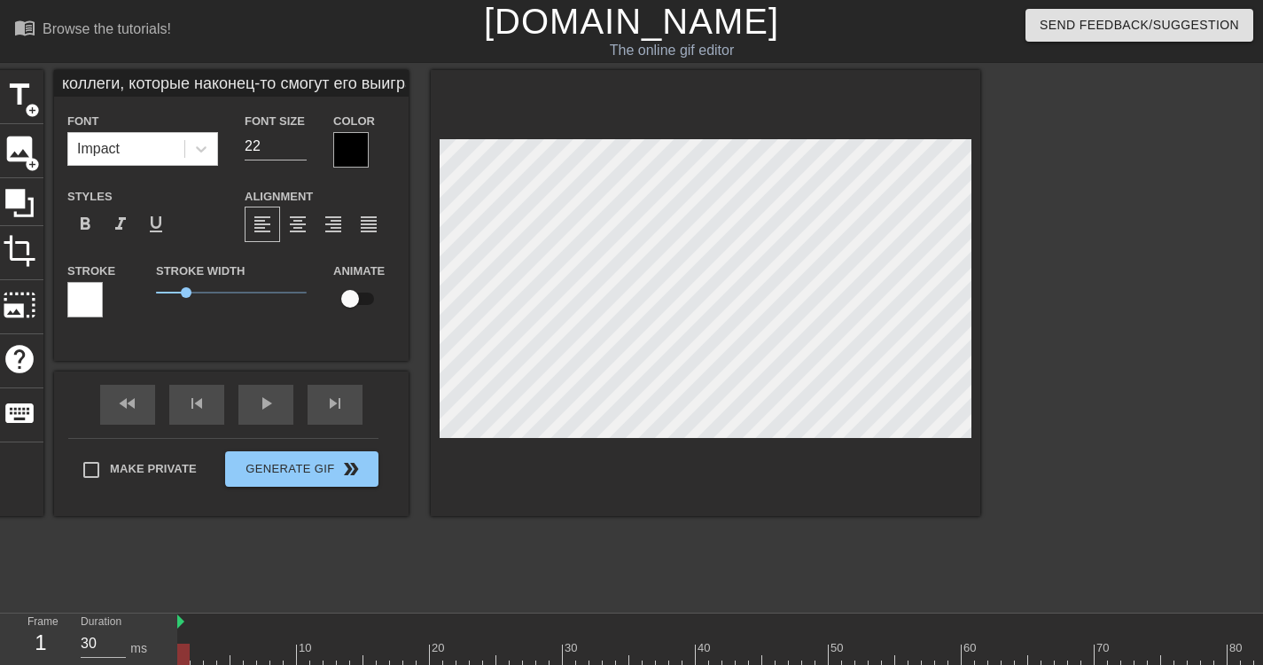
type textarea "коллеги, которые наконец-то смогут его выиграть"
type input "коллеги, которые наконец-то смогутего выиграть"
type textarea "коллеги, которые наконец-то смогутего выиграть"
type input "коллеги, которые наконец-то смогутего выиграть"
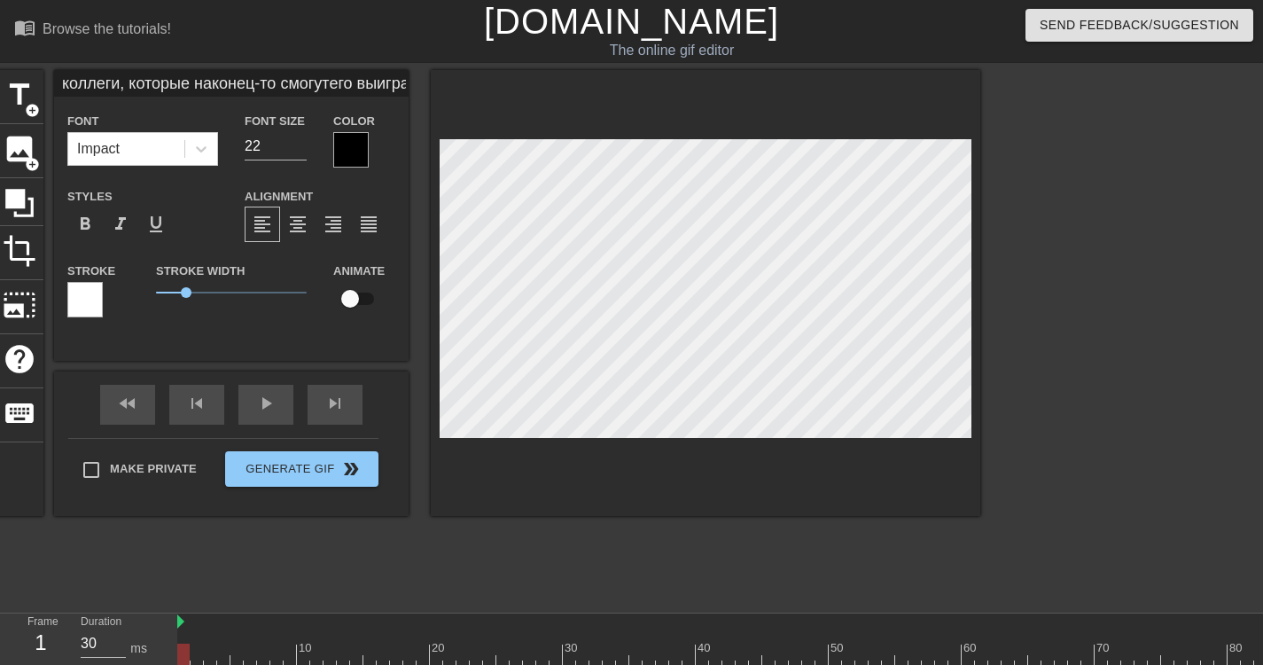
type textarea "коллеги, которые наконец-то смогут его выиграть"
click at [300, 225] on span "format_align_center" at bounding box center [297, 224] width 21 height 21
click at [75, 316] on div at bounding box center [84, 299] width 35 height 35
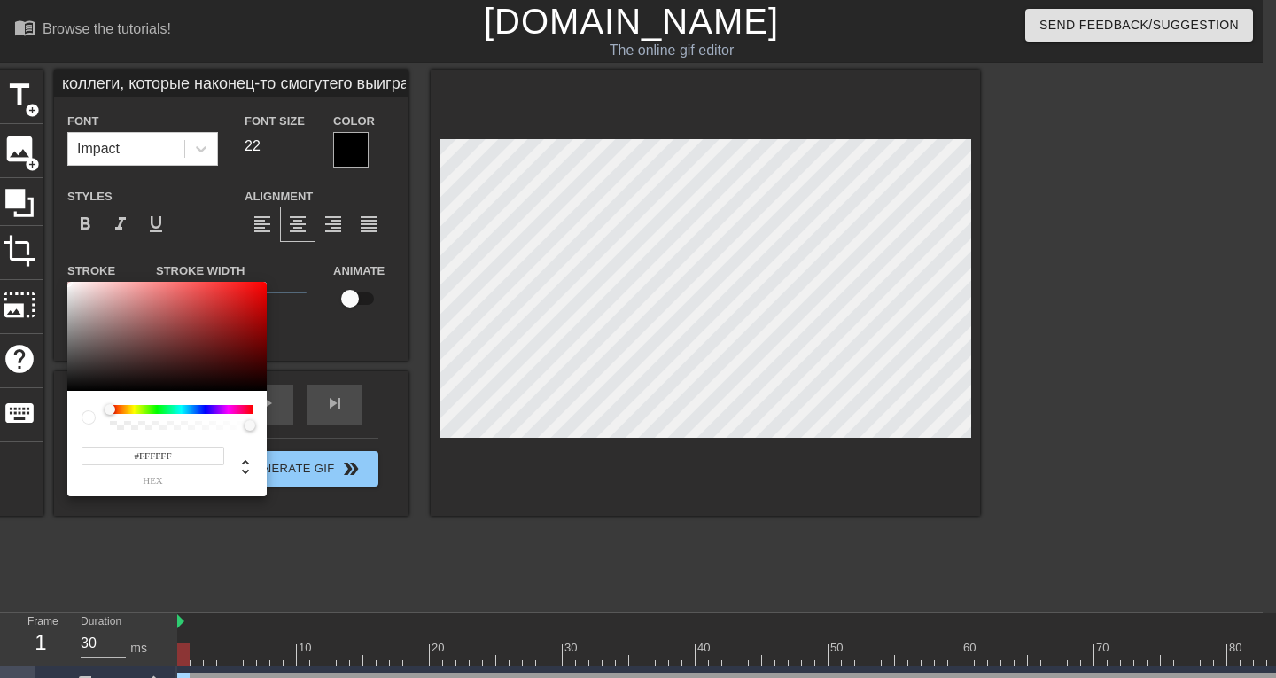
type input "коллеги, которые наконец-то смогутего выиграть"
type input "#5B3C3C"
type input "коллеги, которые наконец-то смогутего выиграть"
type input "#5B3E3E"
type input "коллеги, которые наконец-то смогутего выиграть"
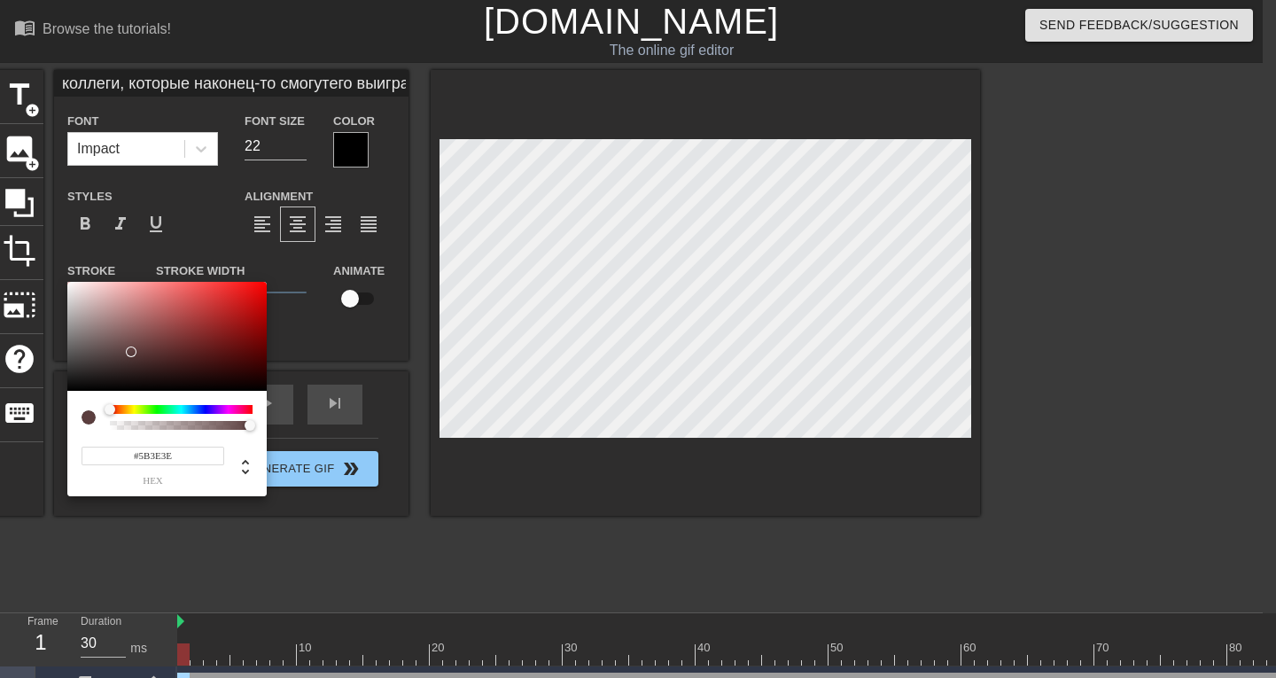
type input "#635555"
type input "коллеги, которые наконец-то смогутего выиграть"
type input "#746868"
type input "коллеги, которые наконец-то смогутего выиграть"
type input "#7E7A7A"
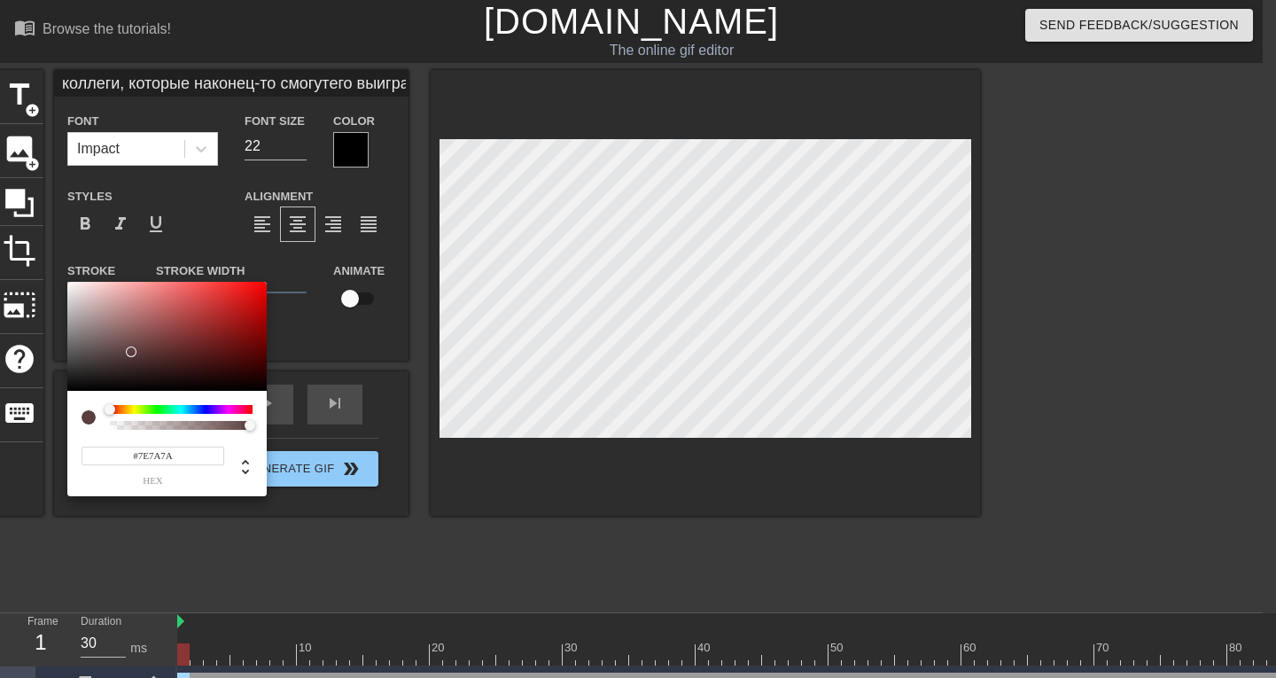
type input "коллеги, которые наконец-то смогутего выиграть"
type input "#7E0E0E"
type input "коллеги, которые наконец-то смогутего выиграть"
type input "#7E7E7E"
type input "коллеги, которые наконец-то смогутего выиграть"
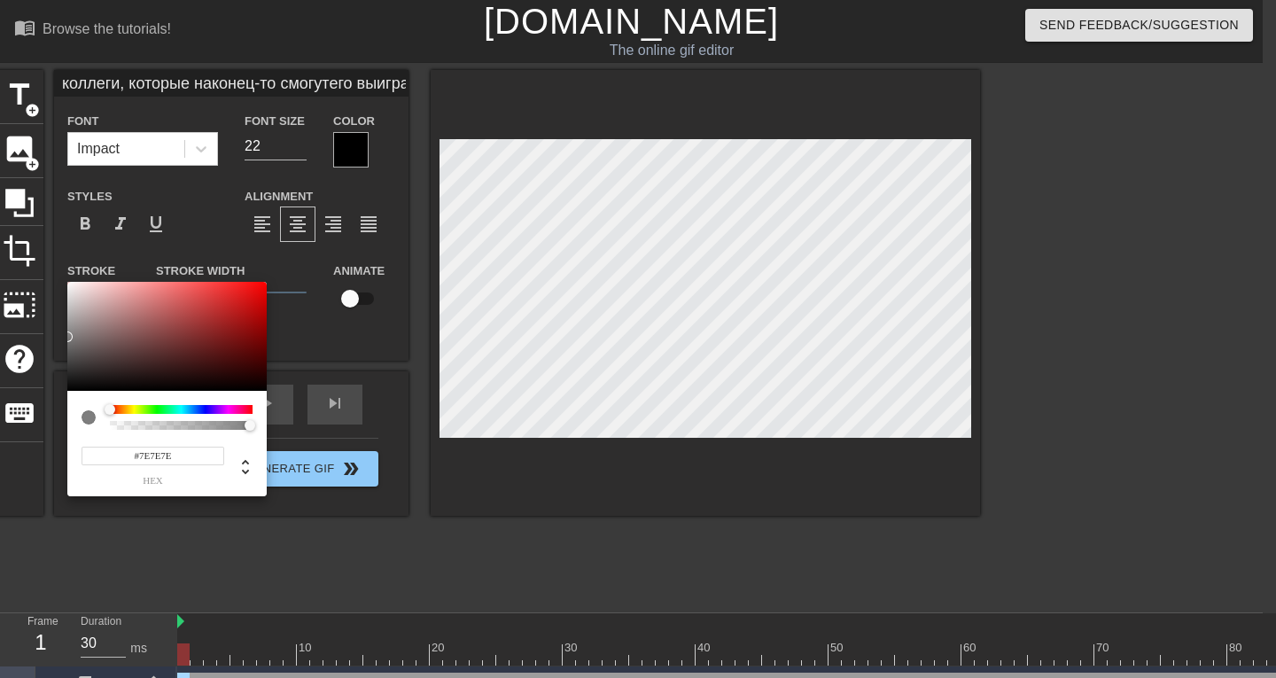
drag, startPoint x: 100, startPoint y: 349, endPoint x: 60, endPoint y: 337, distance: 41.8
click at [60, 337] on div "#7E7E7E hex" at bounding box center [638, 339] width 1276 height 678
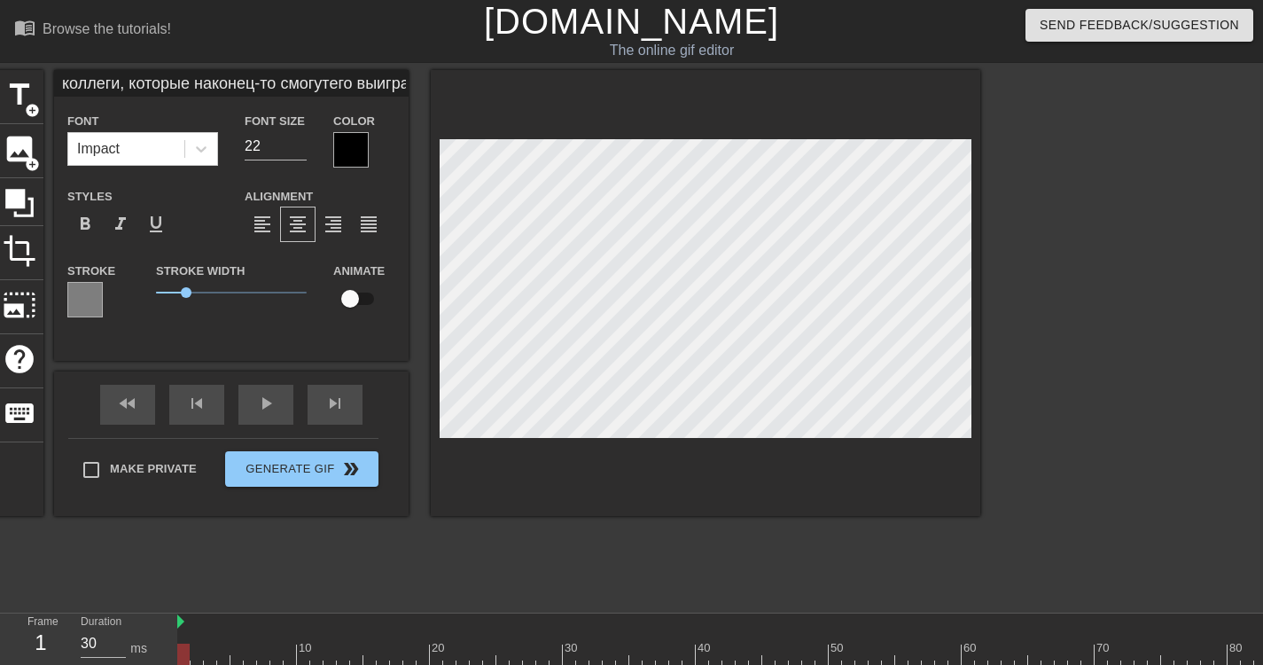
click at [349, 146] on div at bounding box center [350, 149] width 35 height 35
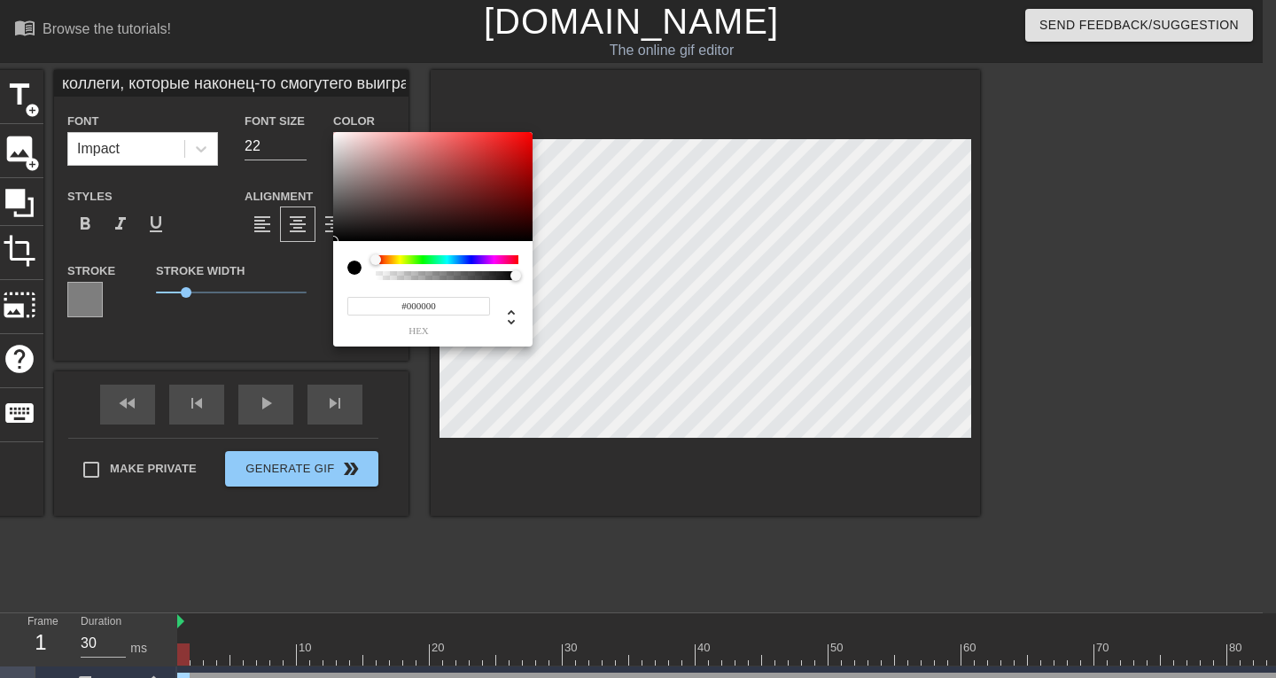
type input "коллеги, которые наконец-то смогутего выиграть"
type input "#654E4E"
type input "коллеги, которые наконец-то смогутего выиграть"
type input "#745C5C"
type input "коллеги, которые наконец-то смогутего выиграть"
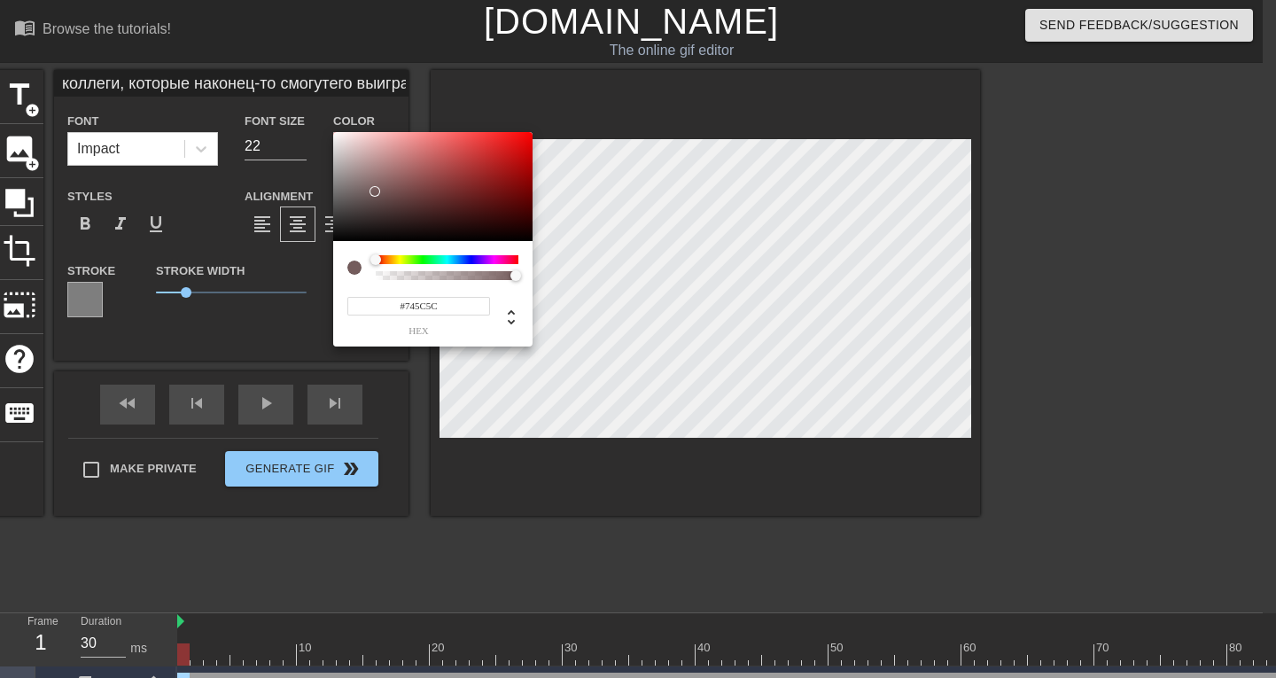
type input "#B26363"
type input "коллеги, которые наконец-то смогутего выиграть"
type input "#FFFFFF"
drag, startPoint x: 348, startPoint y: 175, endPoint x: 289, endPoint y: 101, distance: 94.5
click at [289, 101] on div "#FFFFFF hex" at bounding box center [638, 339] width 1276 height 678
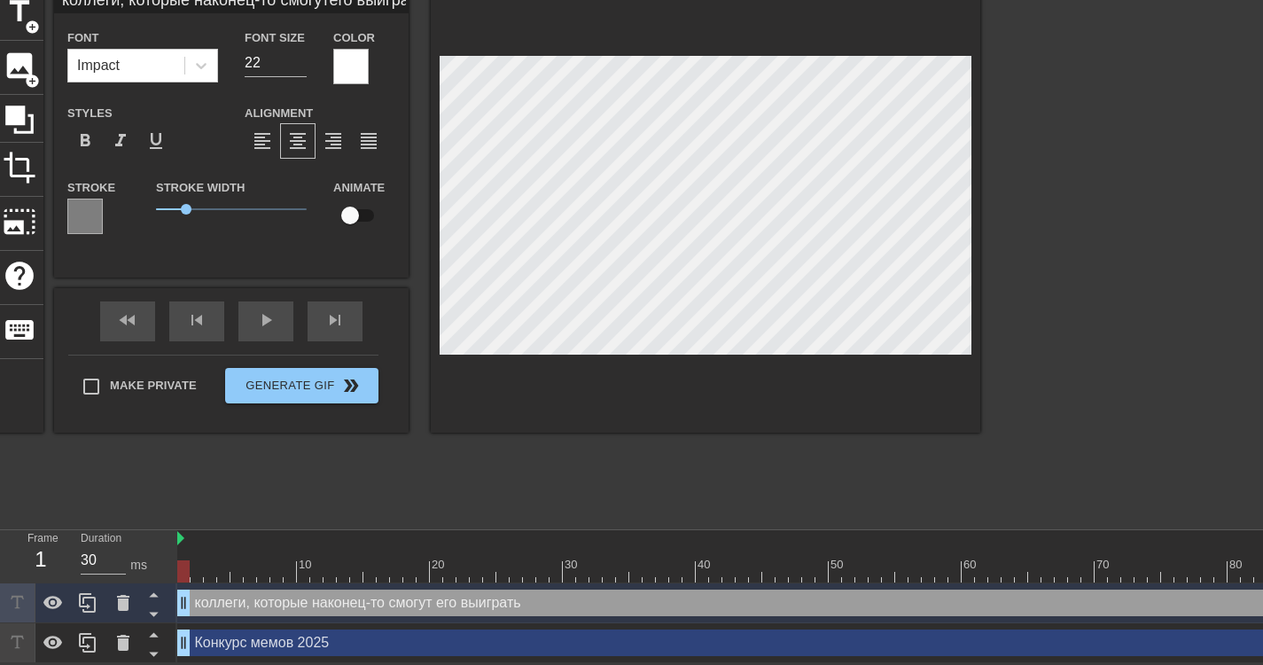
scroll to position [95, 0]
click at [240, 443] on div "title add_circle image add_circle crop photo_size_select_large help keyboard ко…" at bounding box center [488, 253] width 985 height 532
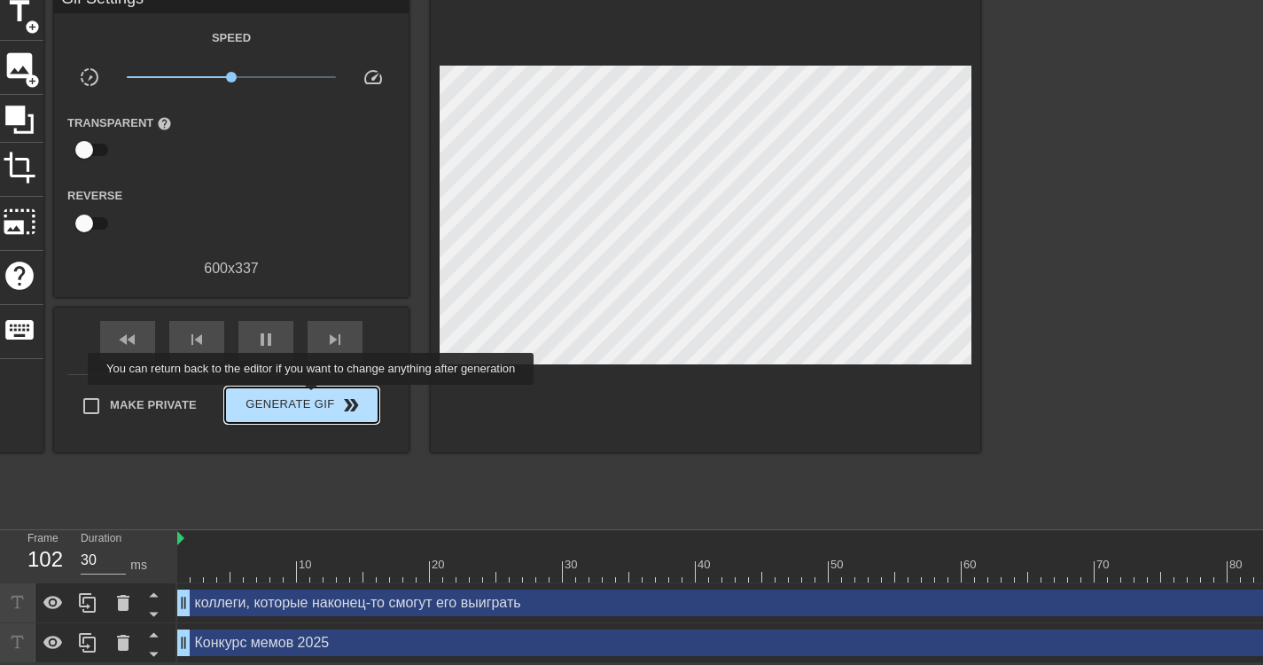
type input "40"
click at [313, 397] on span "Generate Gif double_arrow" at bounding box center [301, 404] width 139 height 21
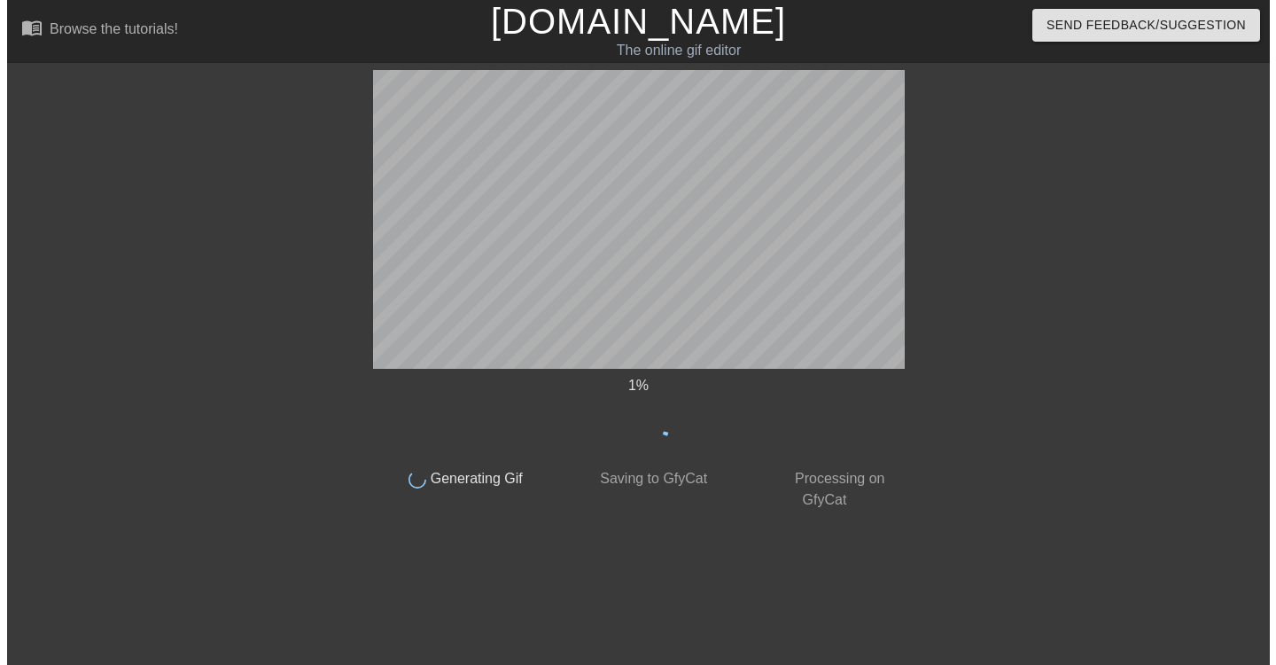
scroll to position [0, 0]
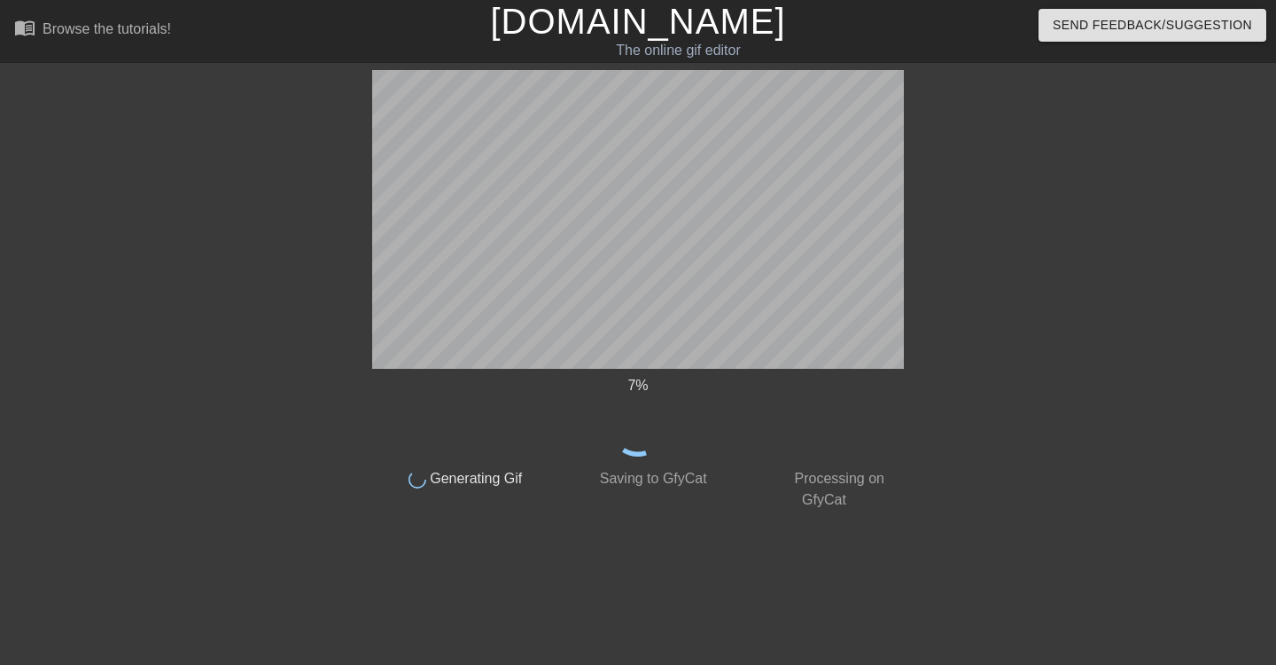
click at [177, 270] on div at bounding box center [218, 336] width 266 height 532
click at [162, 218] on div at bounding box center [218, 336] width 266 height 532
click at [134, 390] on div at bounding box center [218, 336] width 266 height 532
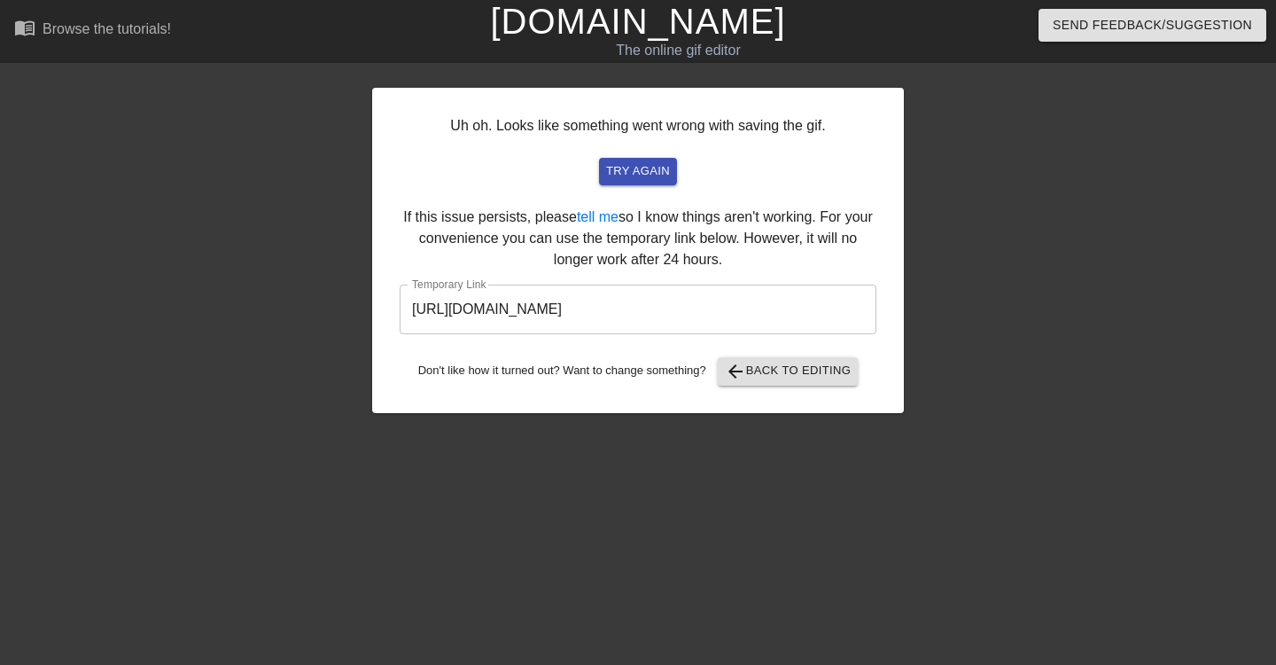
click at [785, 312] on input "[URL][DOMAIN_NAME]" at bounding box center [638, 309] width 477 height 50
click at [212, 68] on div "menu_book Browse the tutorials! [DOMAIN_NAME] The online gif editor Send Feedba…" at bounding box center [638, 301] width 1276 height 602
